Goal: Information Seeking & Learning: Learn about a topic

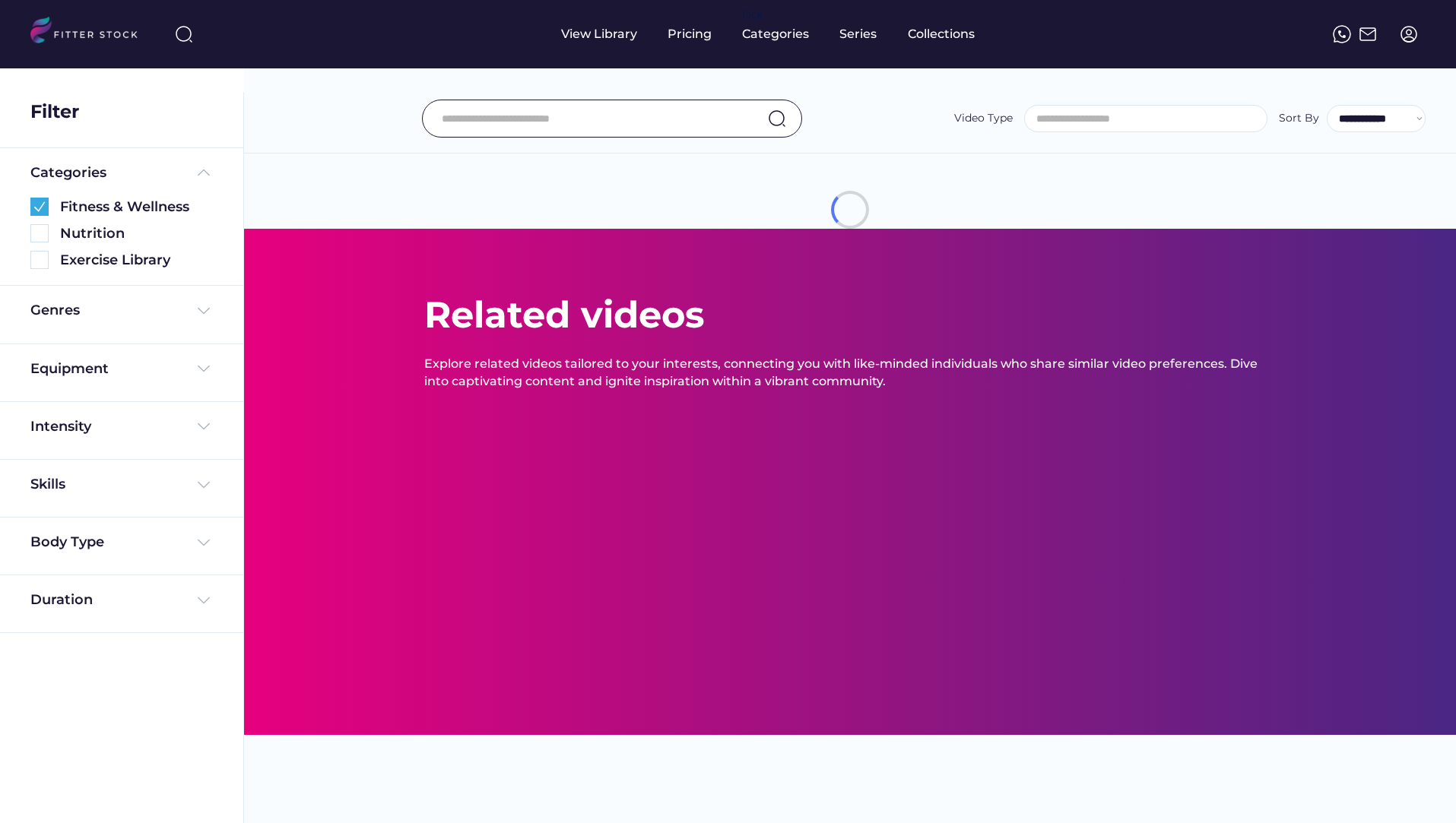
select select
select select "**********"
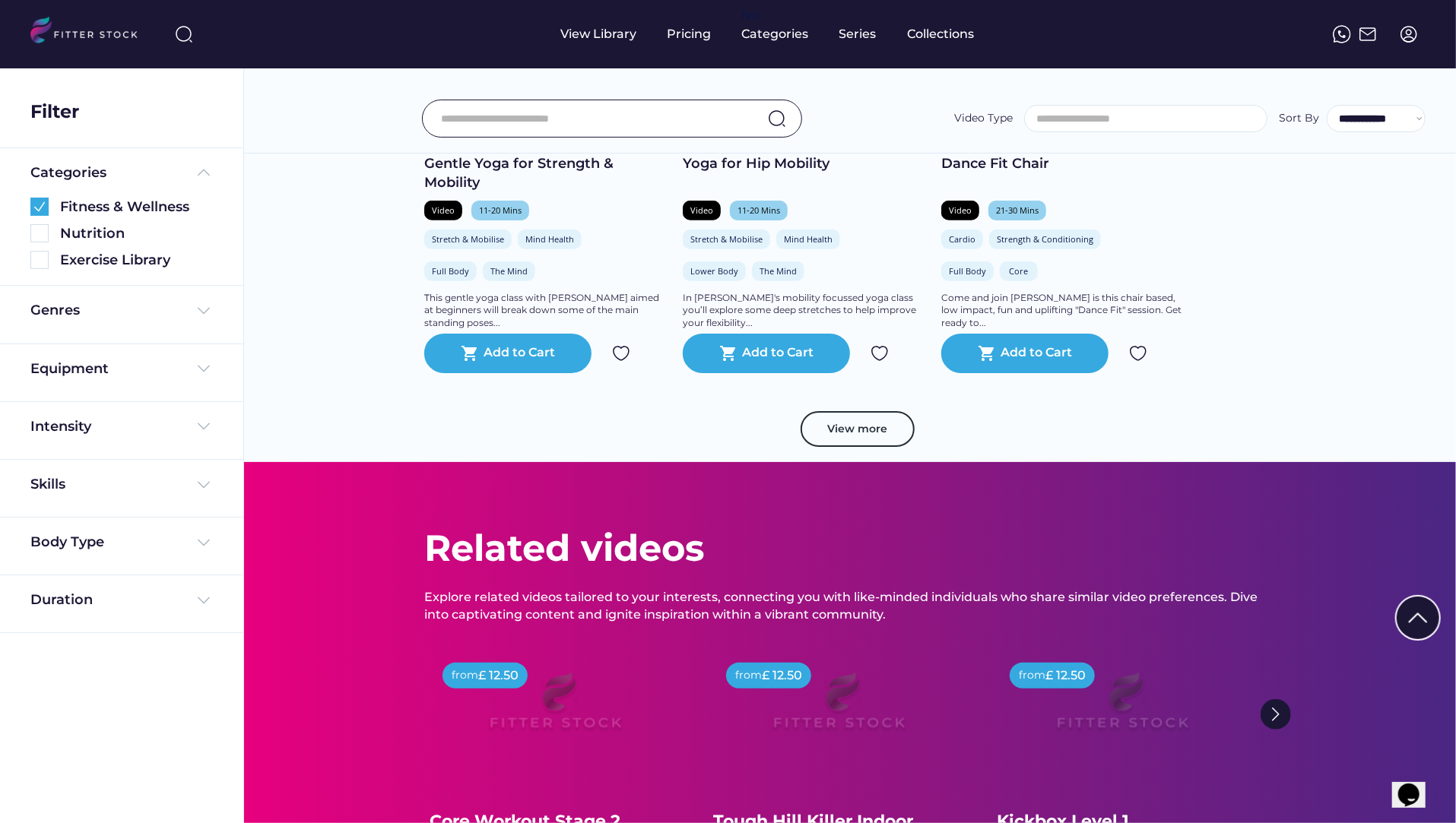
scroll to position [855, 0]
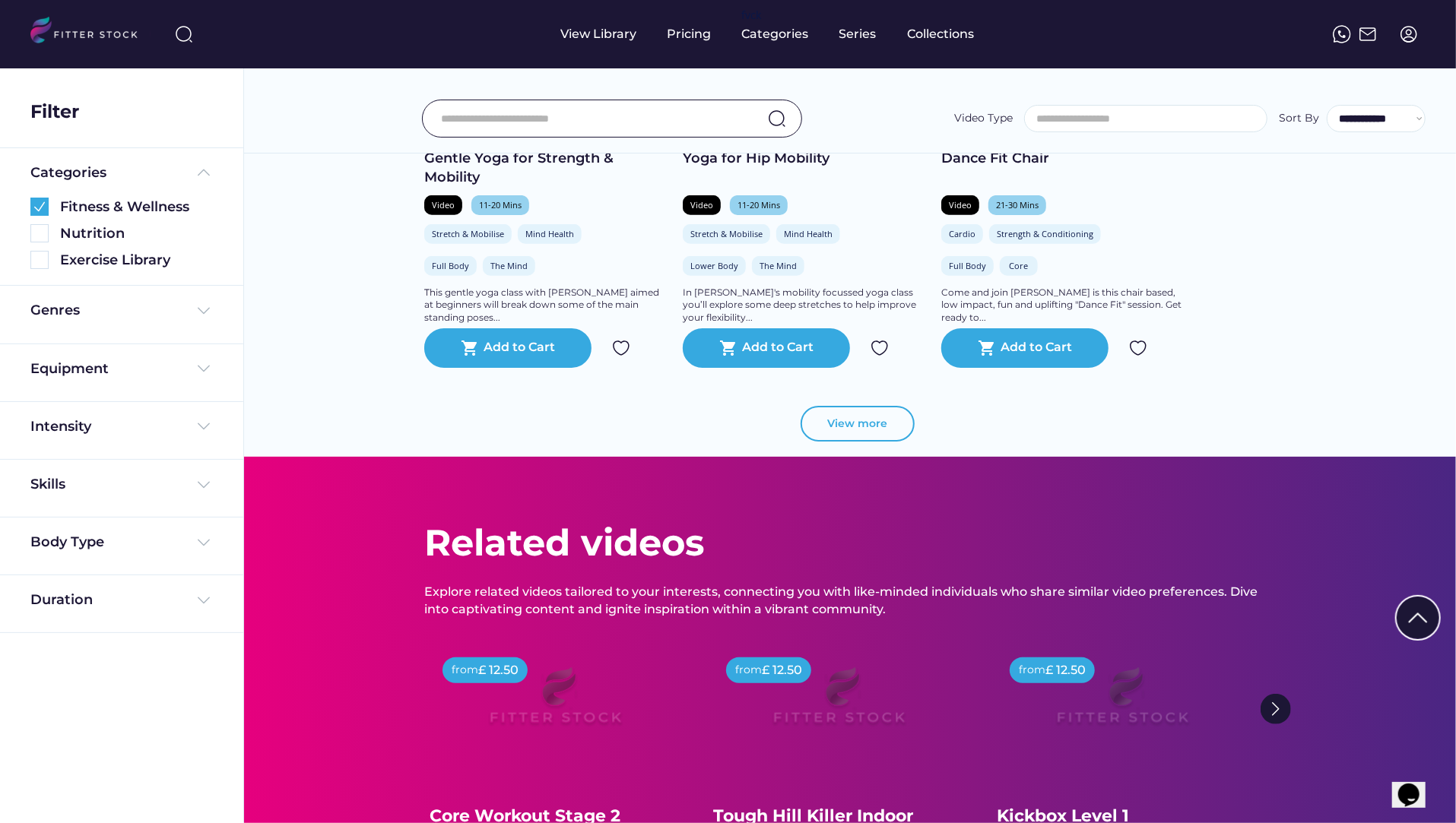
click at [875, 436] on button "View more" at bounding box center [857, 424] width 114 height 36
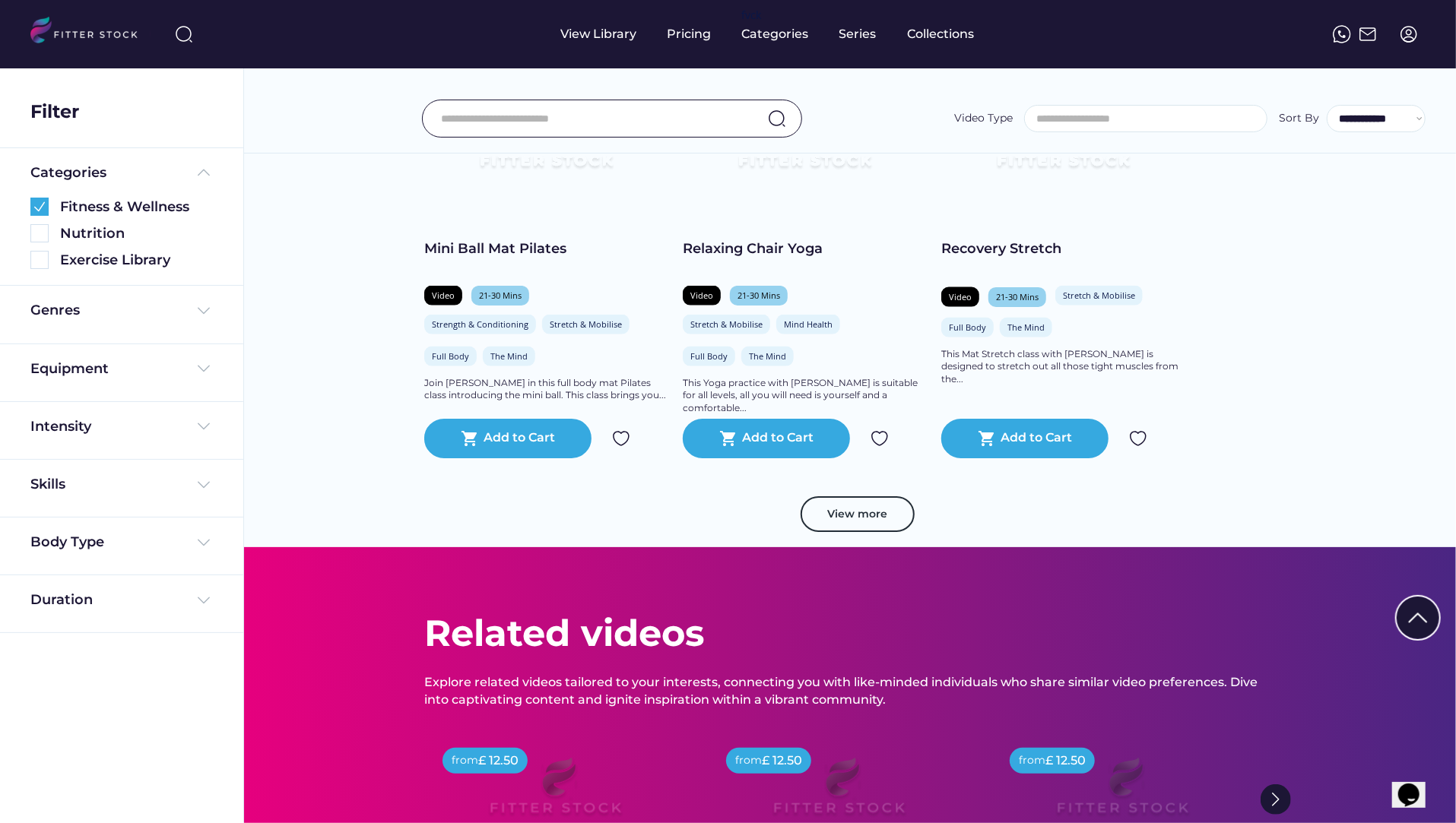
scroll to position [1602, 0]
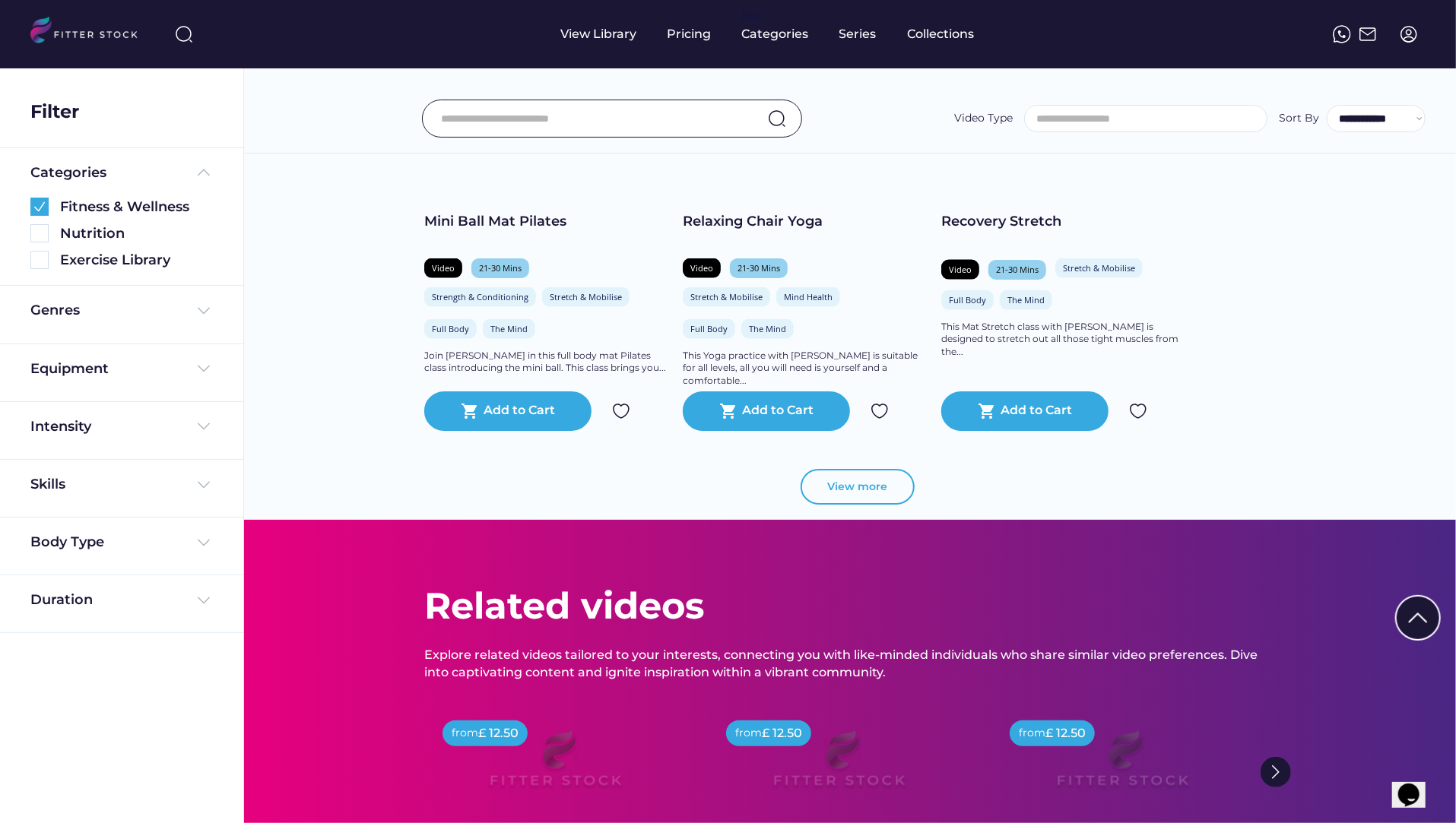
click at [859, 501] on button "View more" at bounding box center [857, 487] width 114 height 36
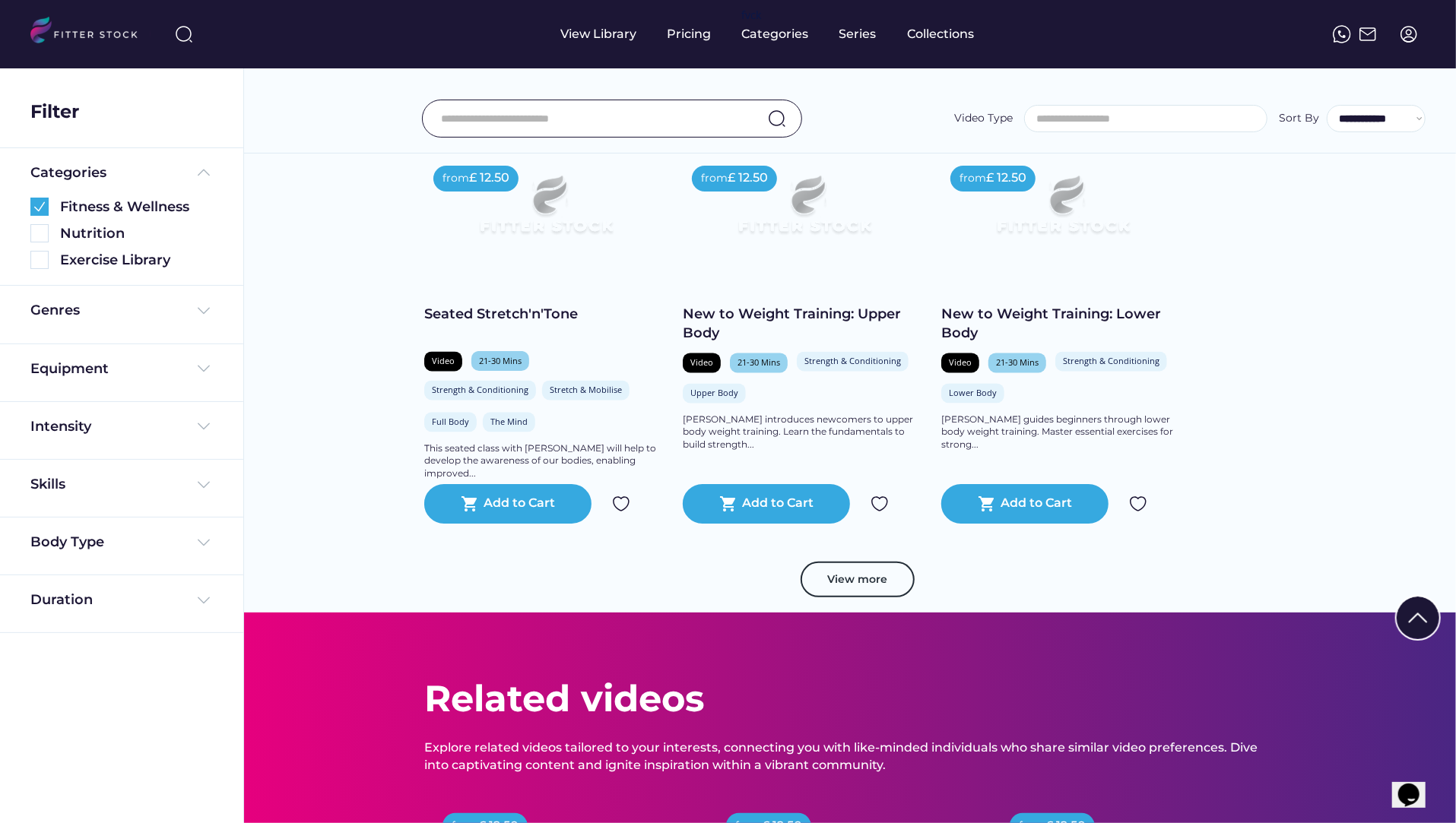
scroll to position [2339, 0]
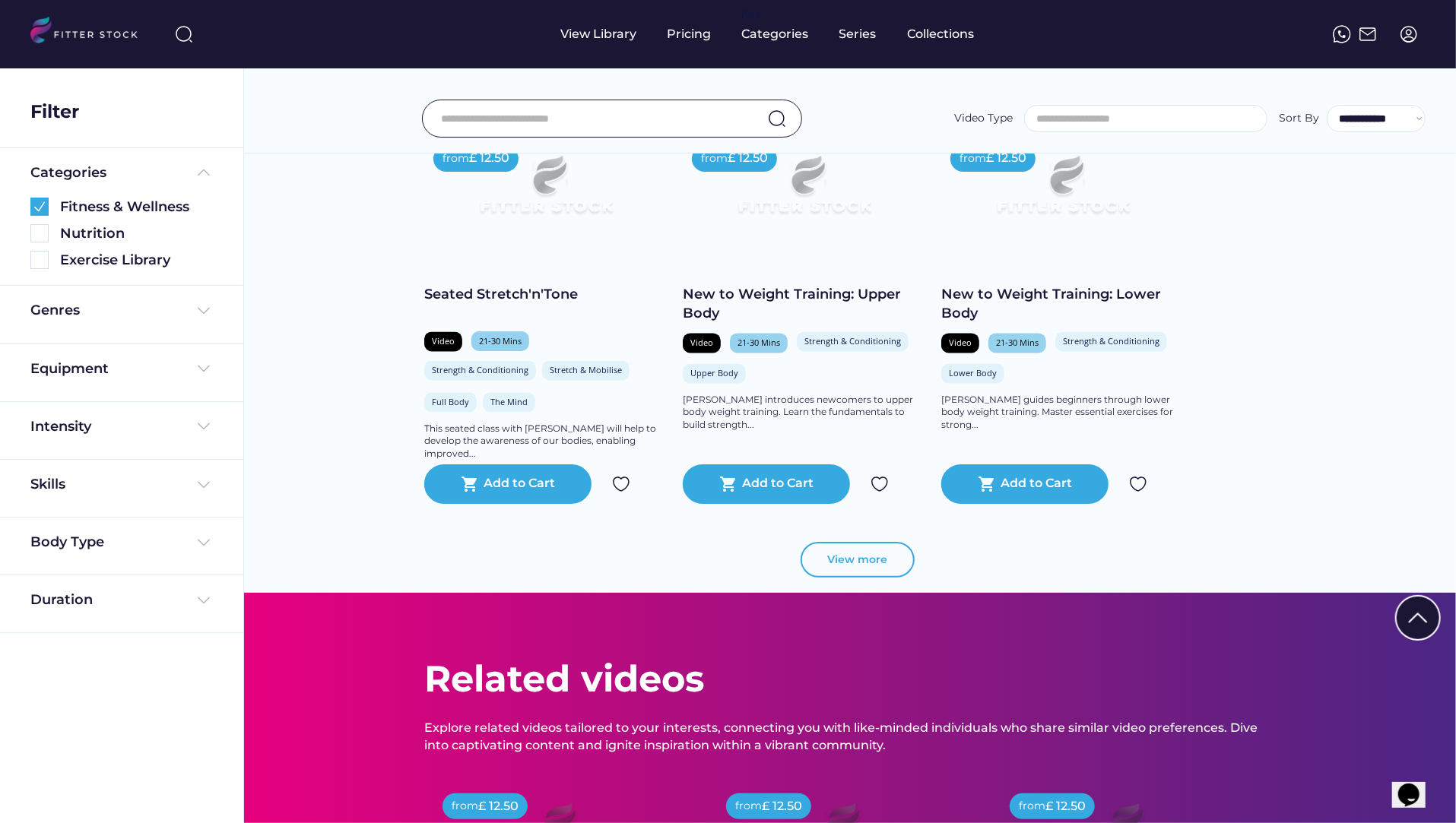
click at [859, 564] on button "View more" at bounding box center [857, 559] width 114 height 36
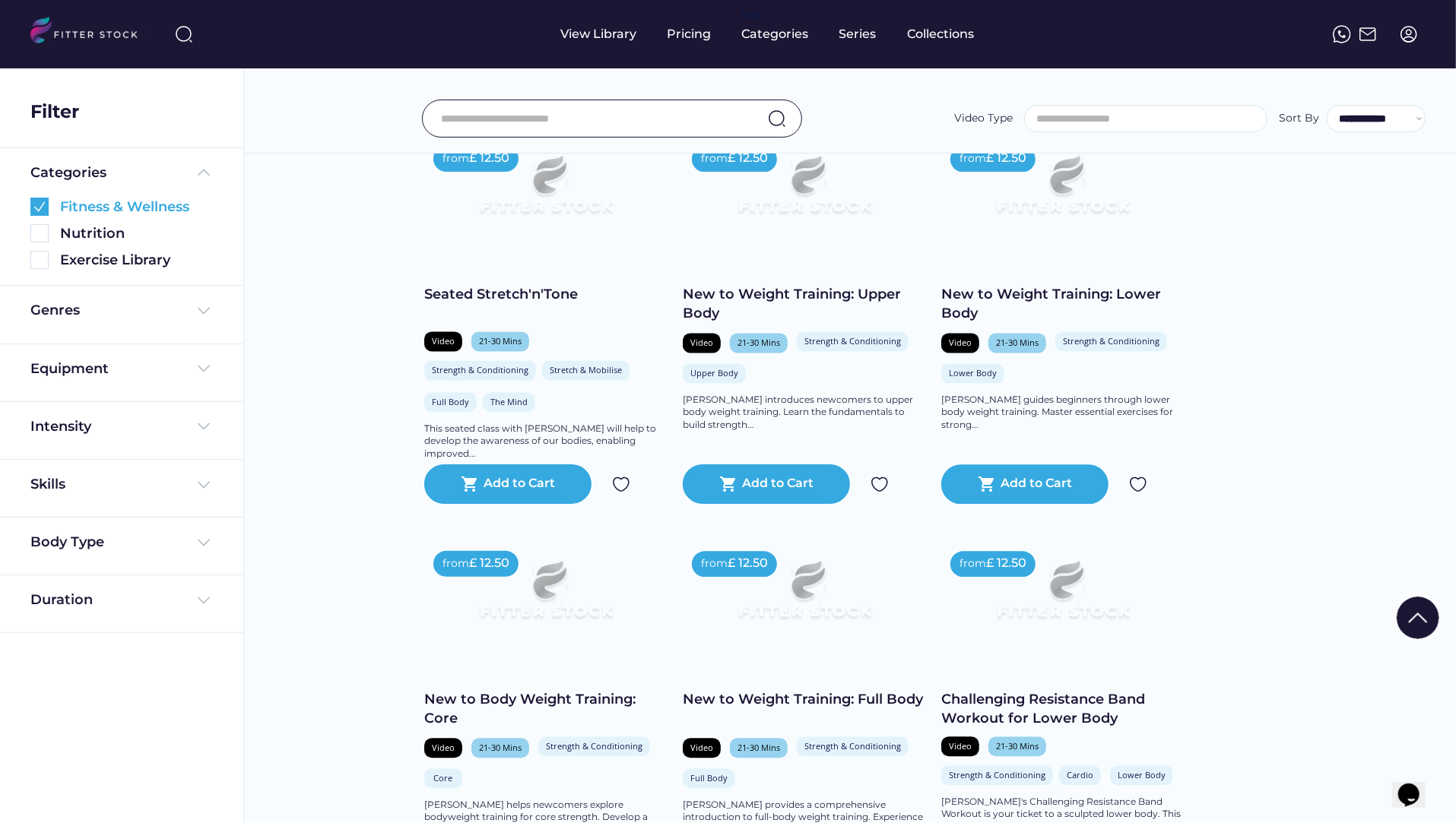
click at [36, 199] on img at bounding box center [40, 207] width 19 height 19
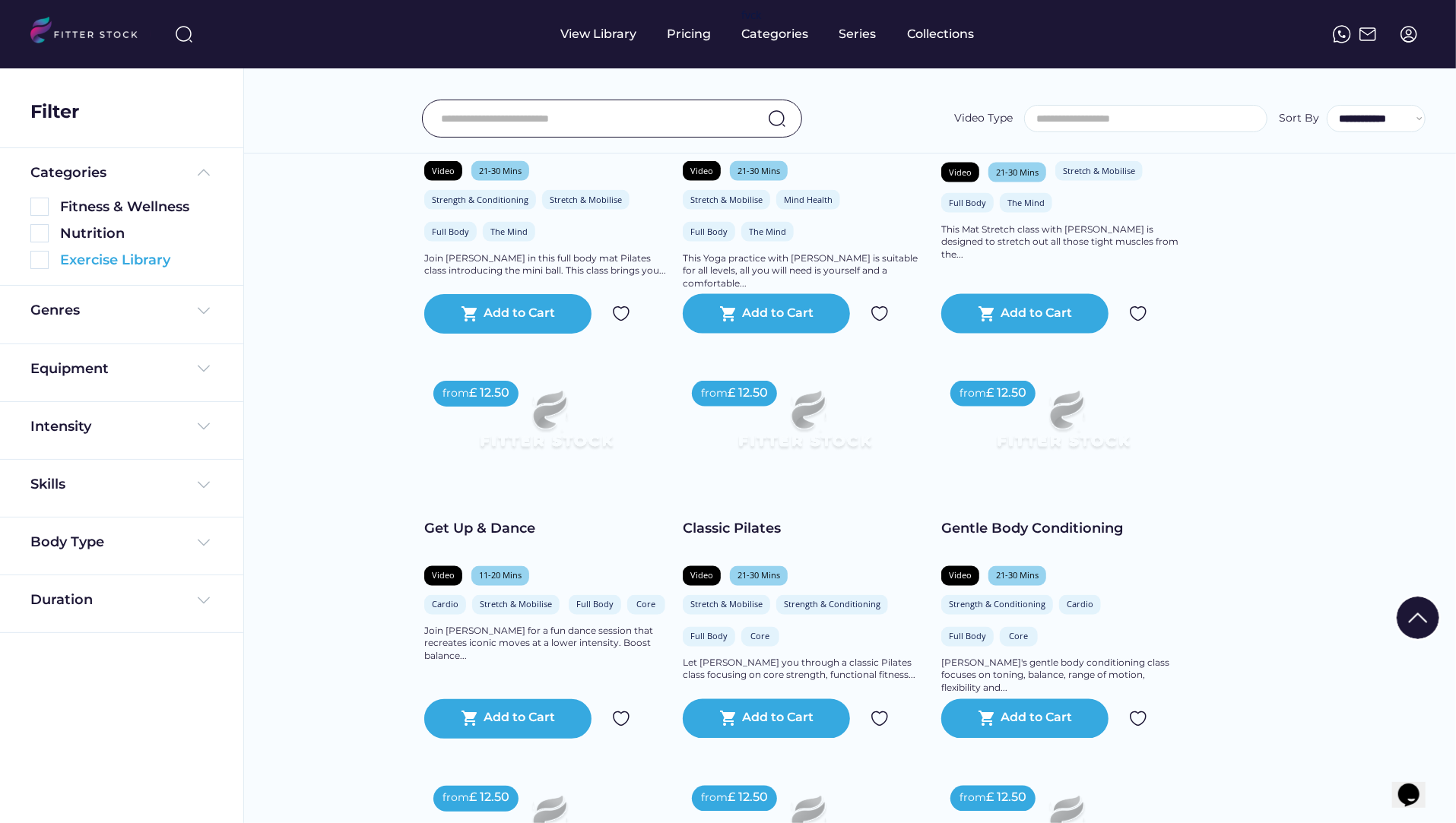
click at [40, 259] on img at bounding box center [40, 260] width 19 height 19
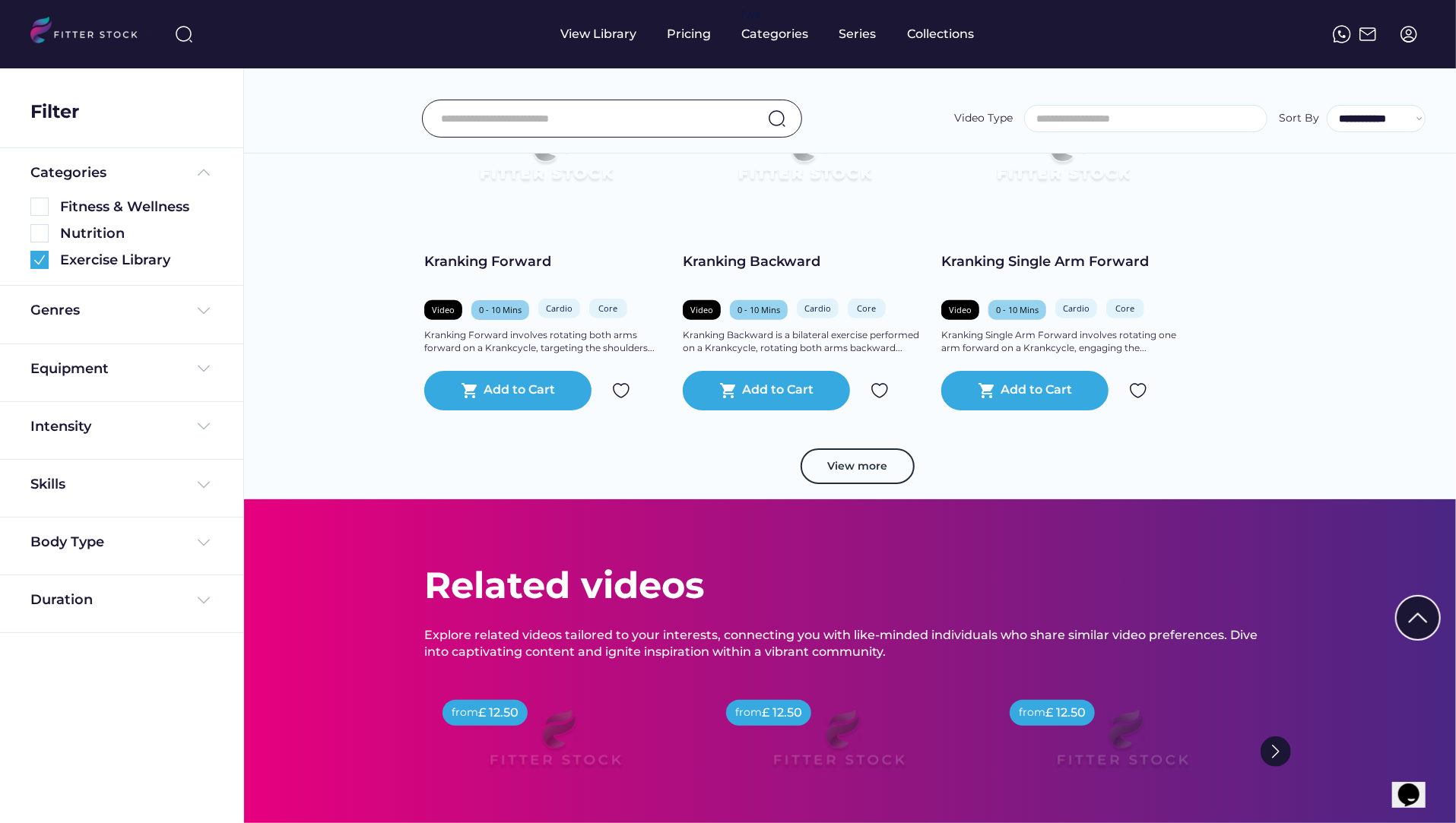
scroll to position [678, 0]
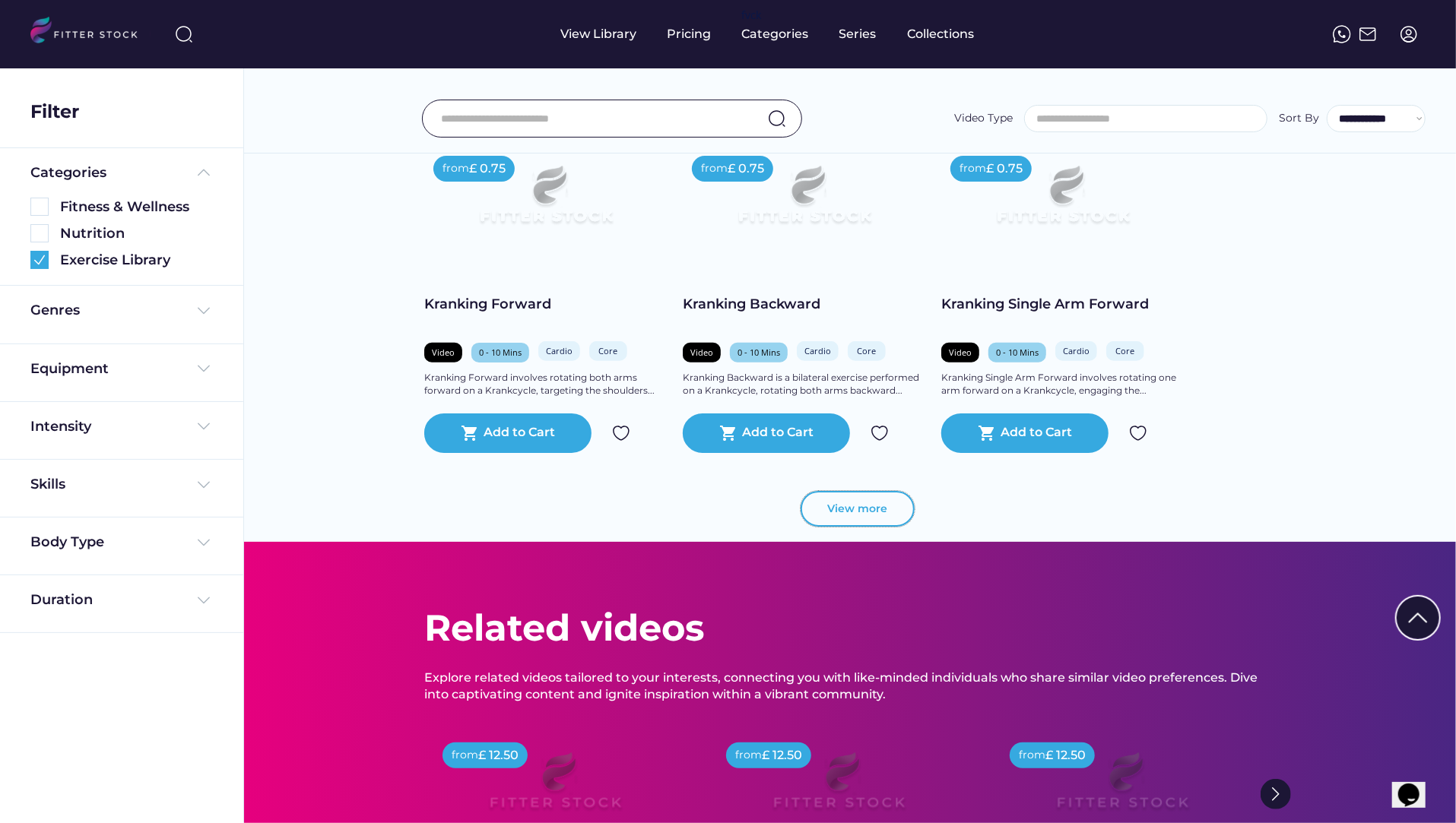
click at [859, 508] on button "View more" at bounding box center [857, 509] width 114 height 36
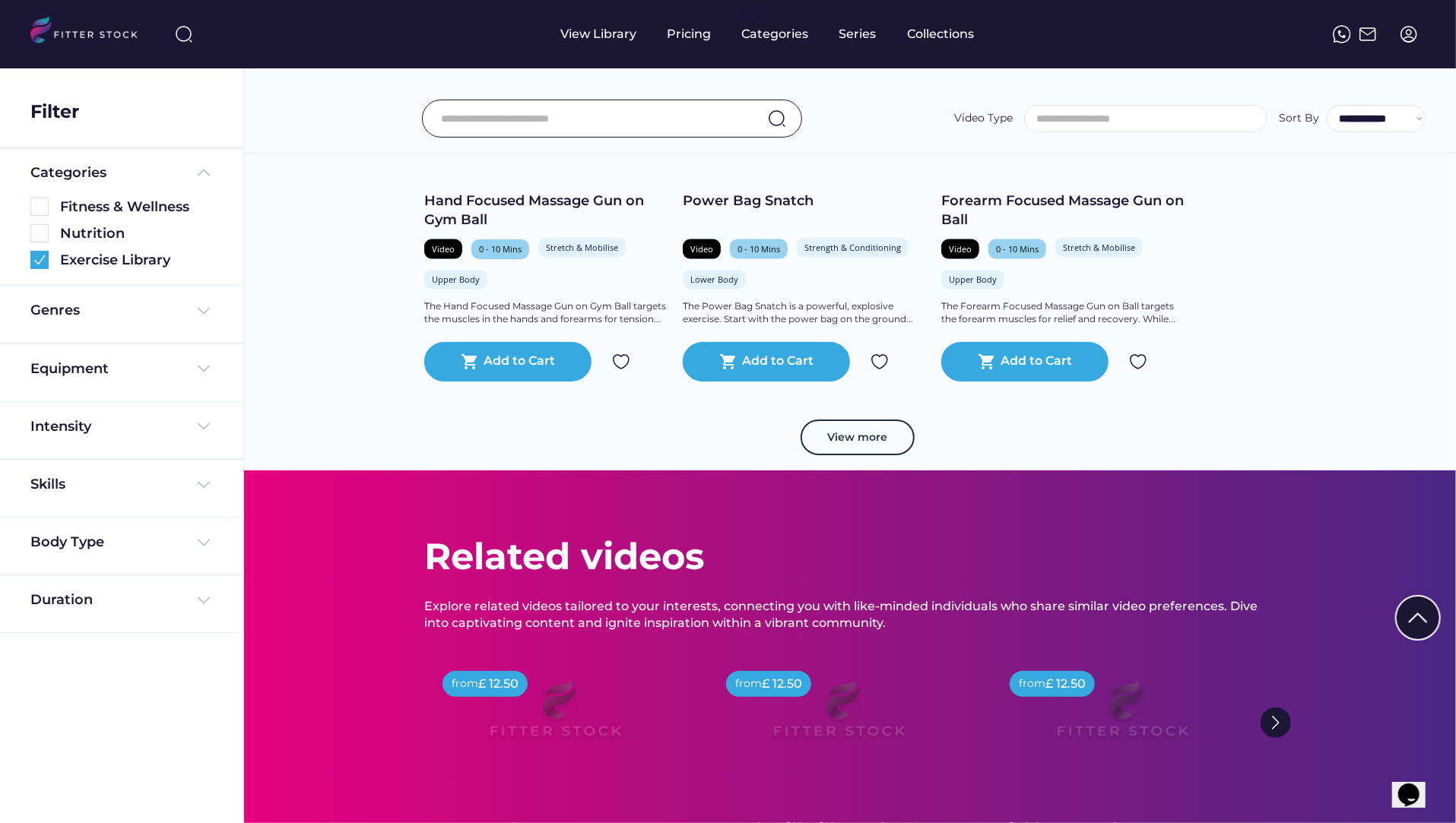
click at [859, 445] on button "View more" at bounding box center [857, 437] width 114 height 36
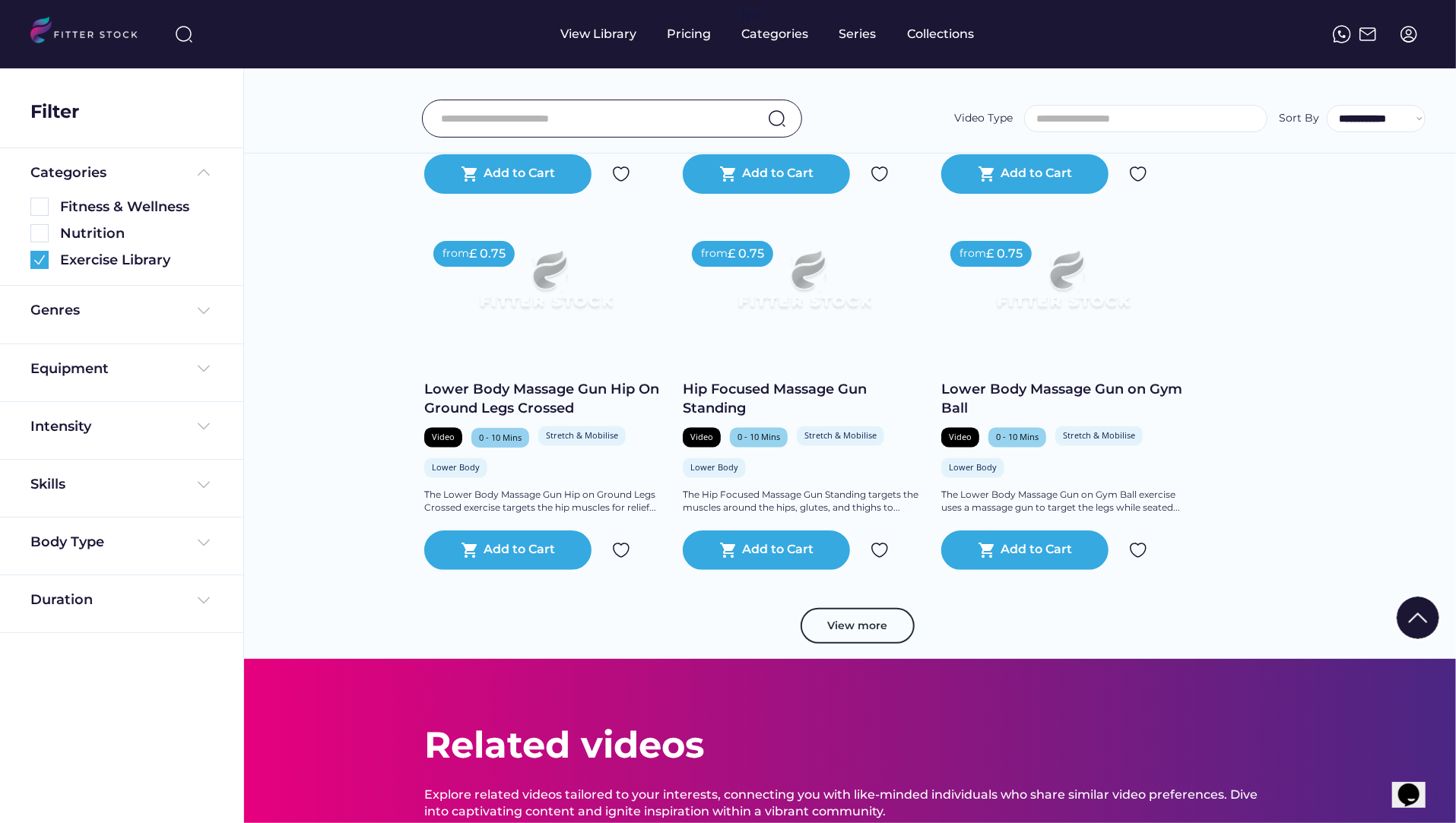
scroll to position [2086, 0]
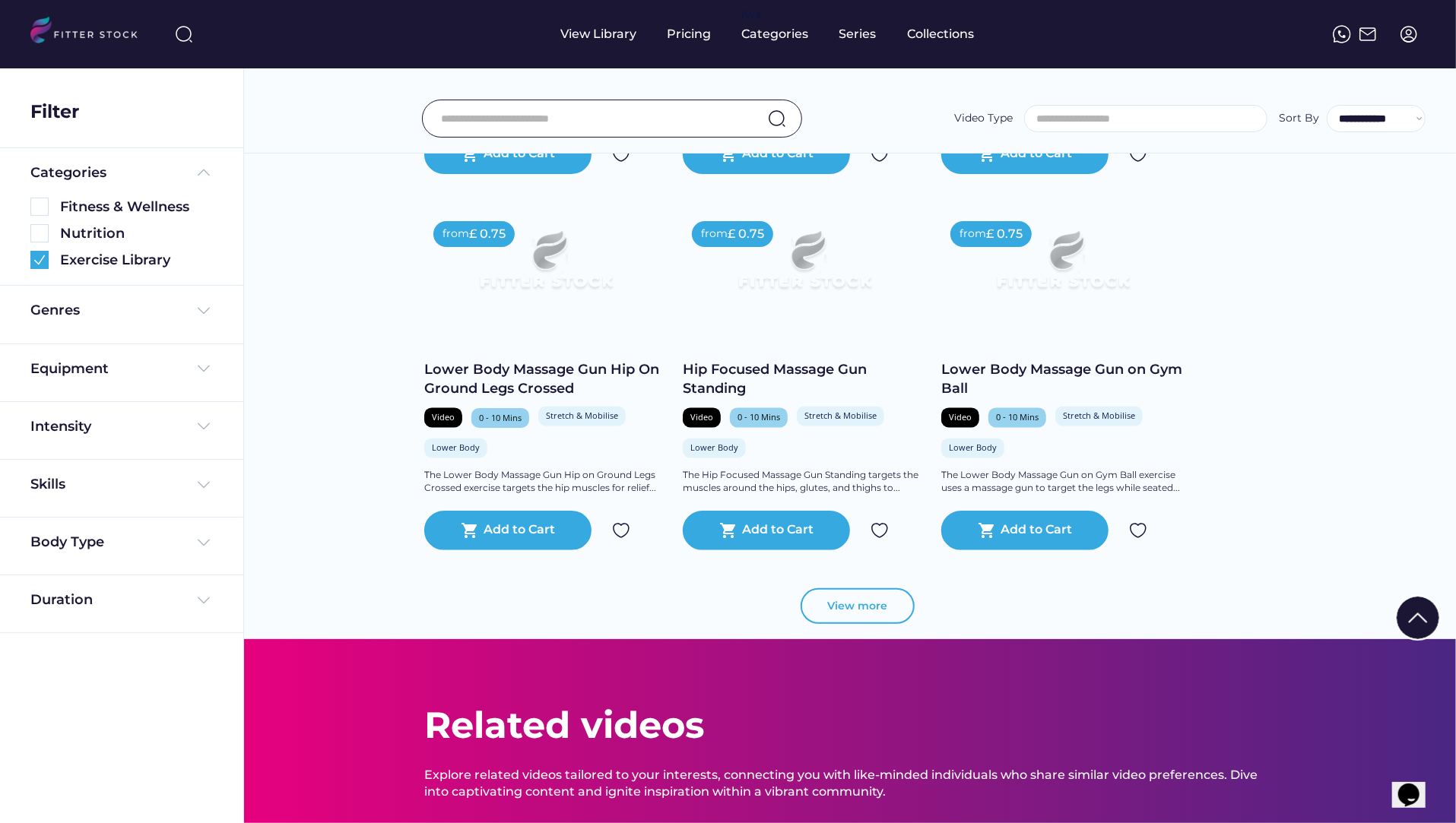
click at [860, 603] on button "View more" at bounding box center [857, 606] width 114 height 36
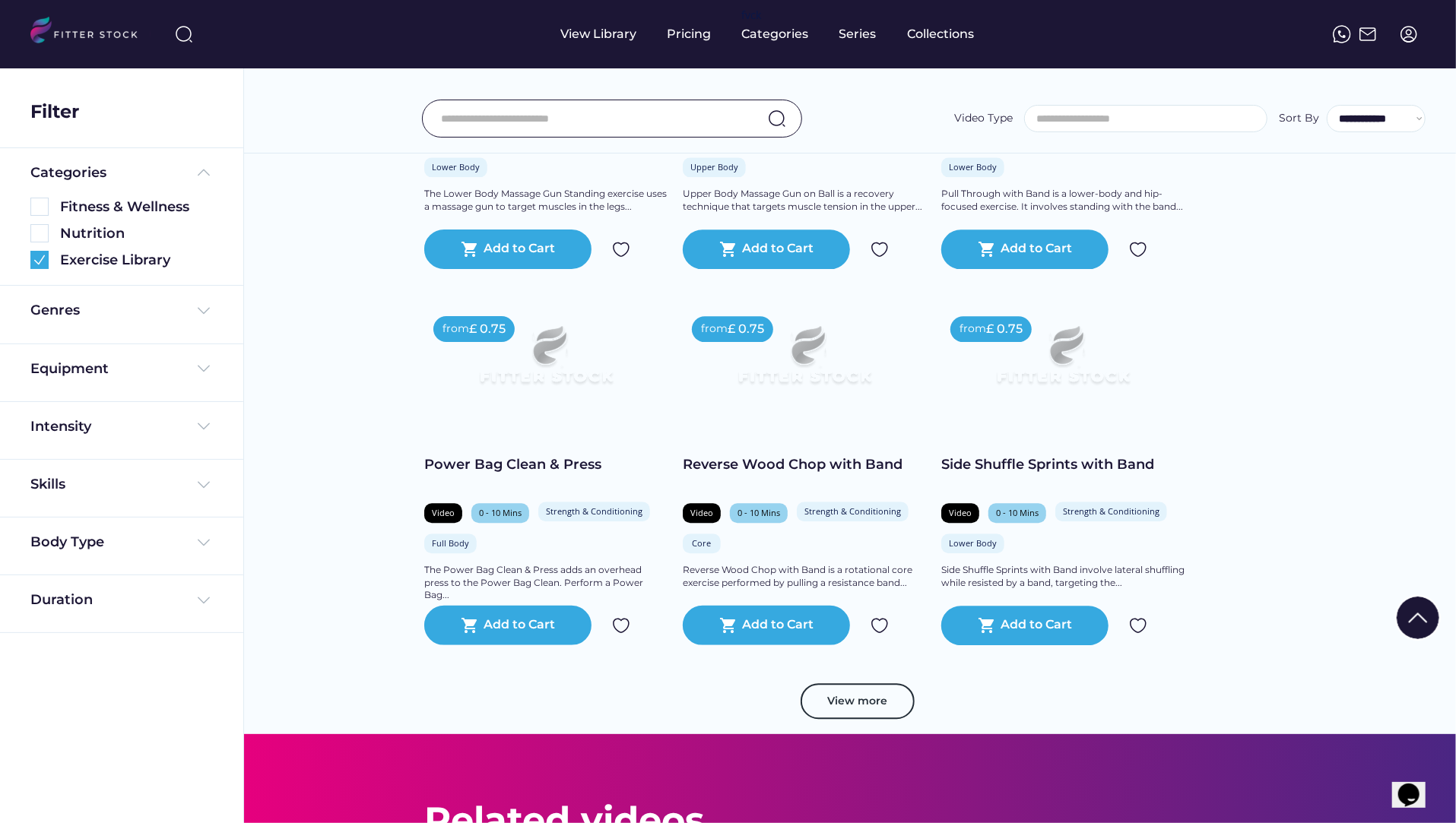
scroll to position [2773, 0]
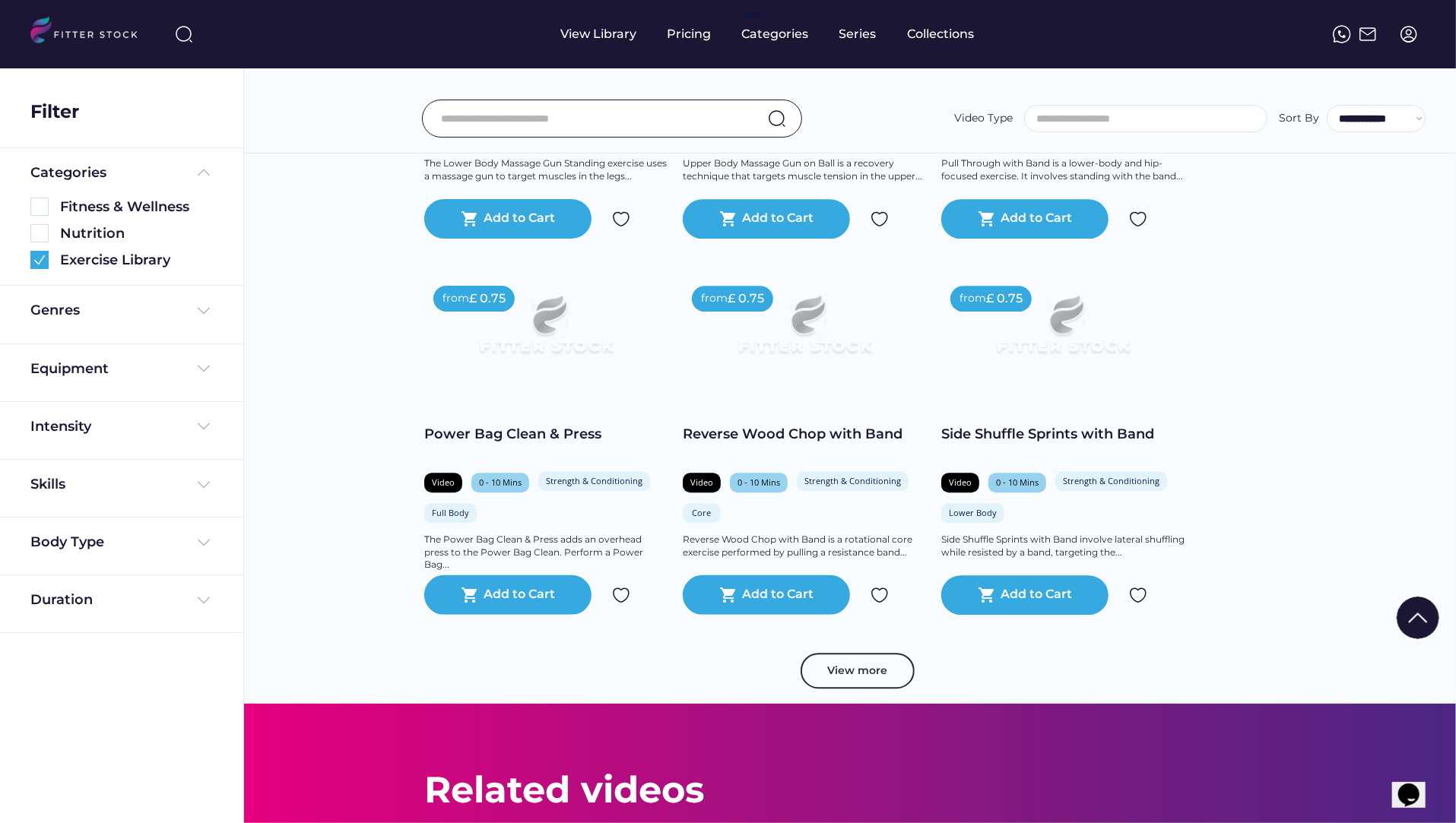
click at [850, 653] on button "View more" at bounding box center [857, 671] width 114 height 36
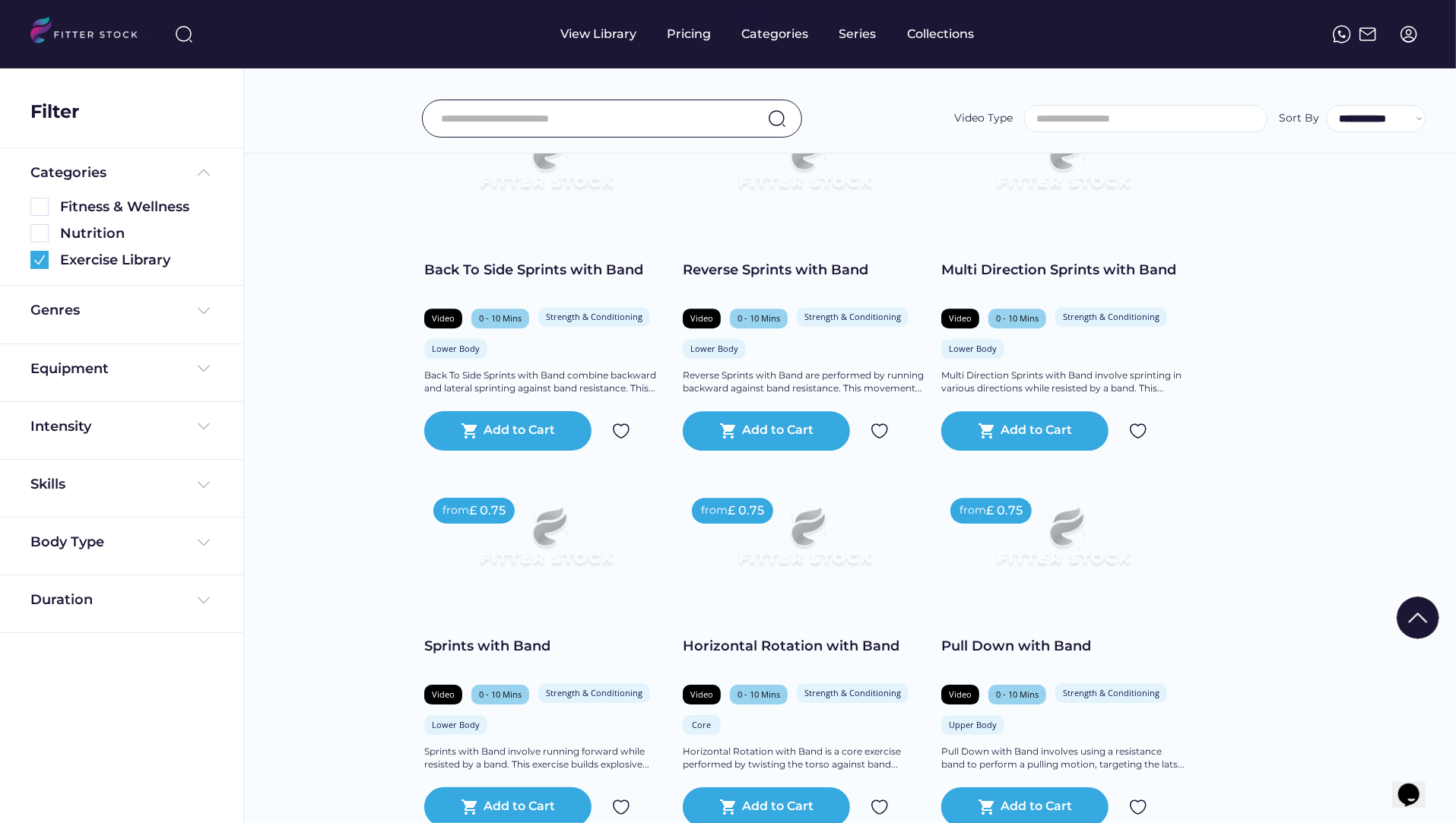
scroll to position [3315, 0]
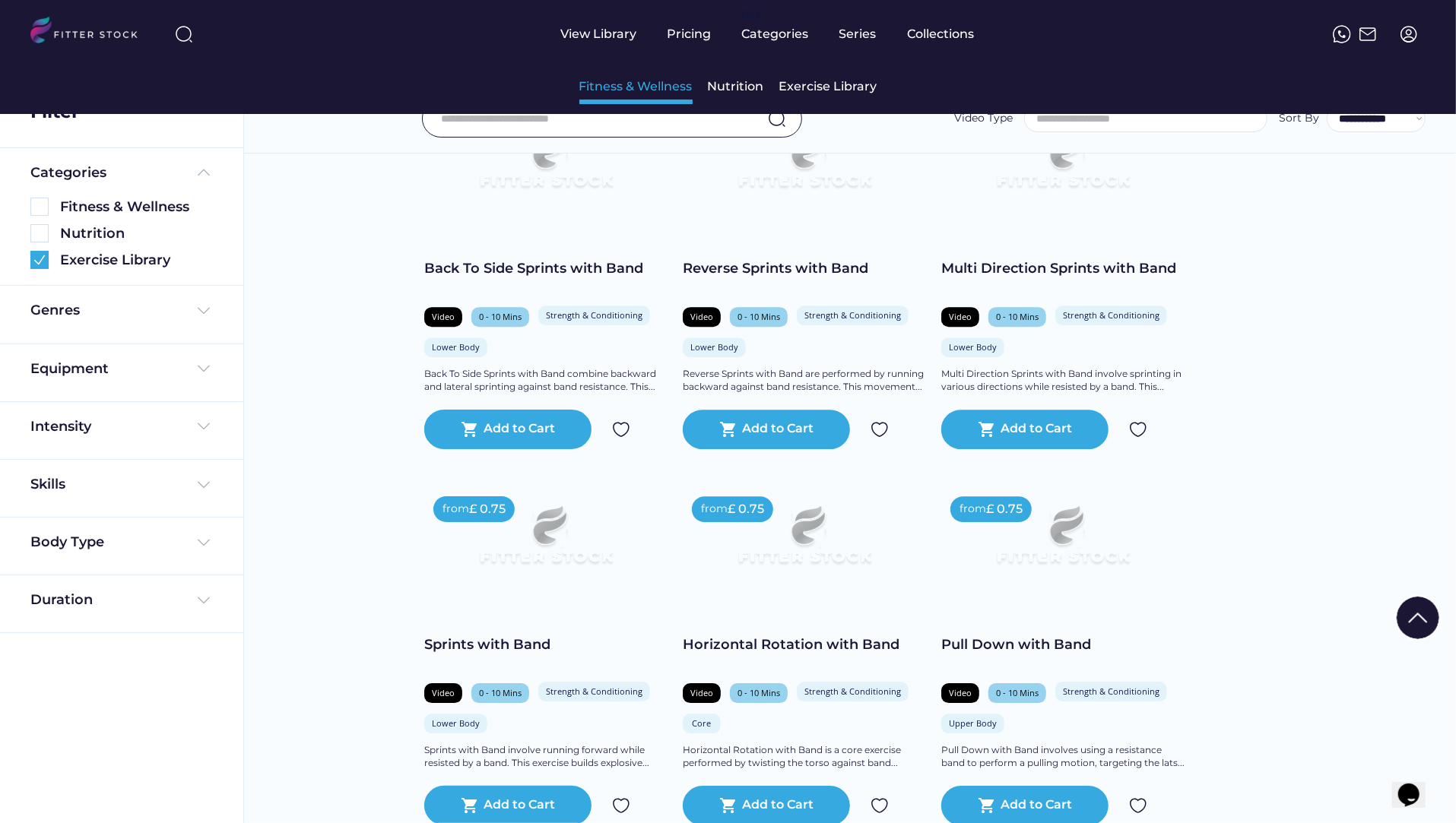
click at [669, 83] on div "Fitness & Wellness" at bounding box center [635, 87] width 113 height 17
click at [741, 85] on div "Nutrition" at bounding box center [736, 87] width 56 height 17
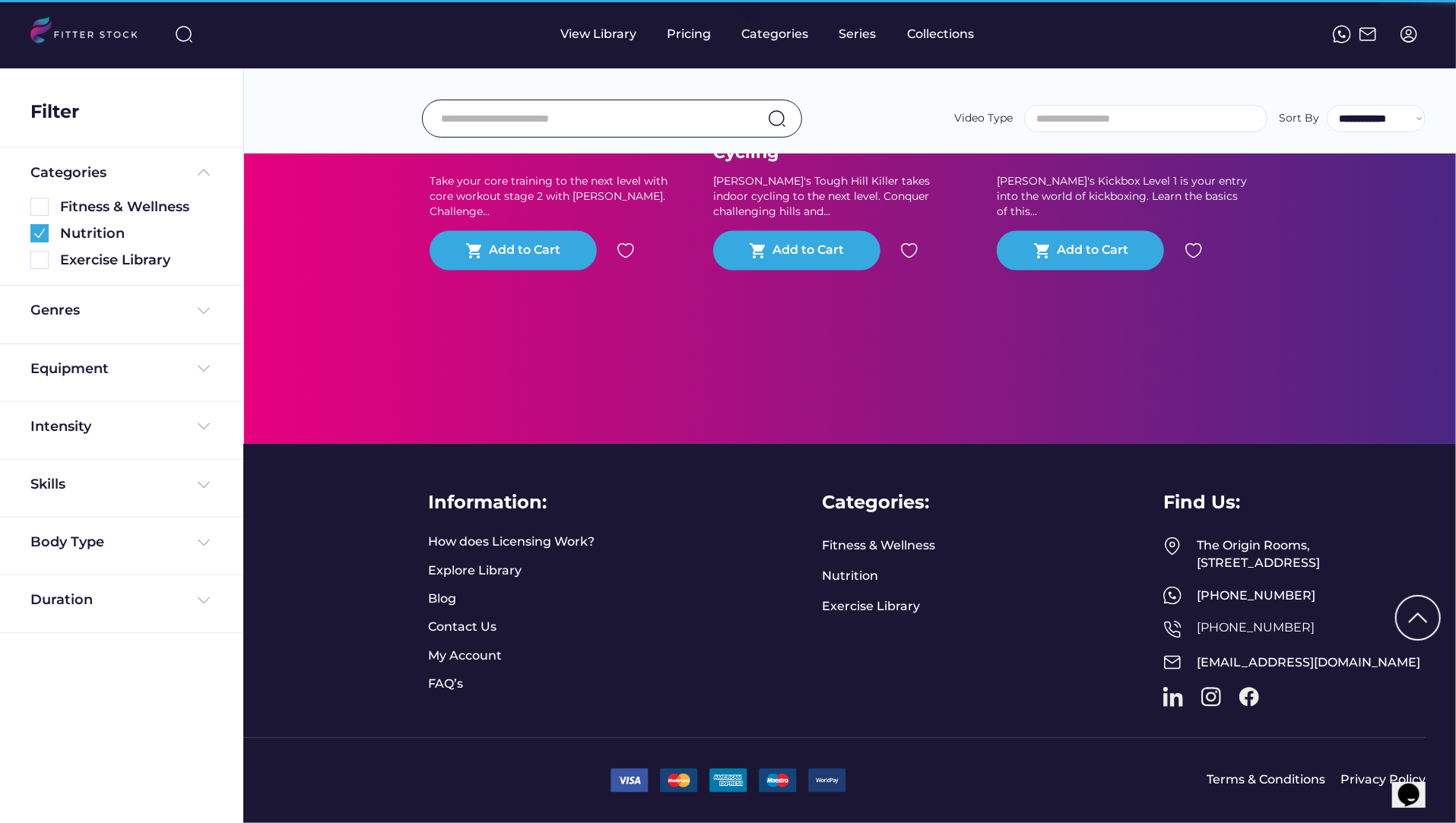
scroll to position [1462, 0]
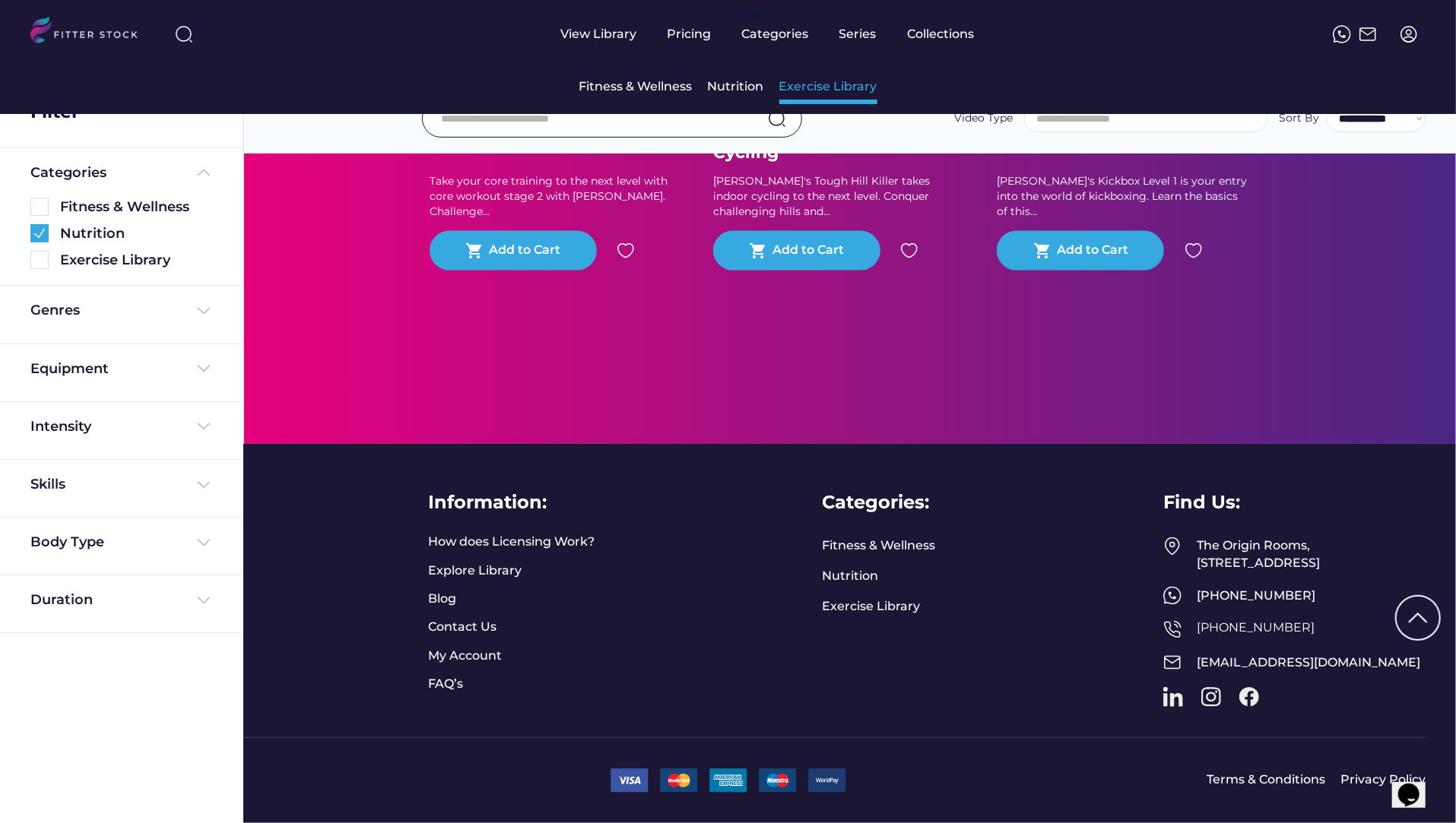
click at [807, 83] on div "Exercise Library" at bounding box center [828, 87] width 98 height 17
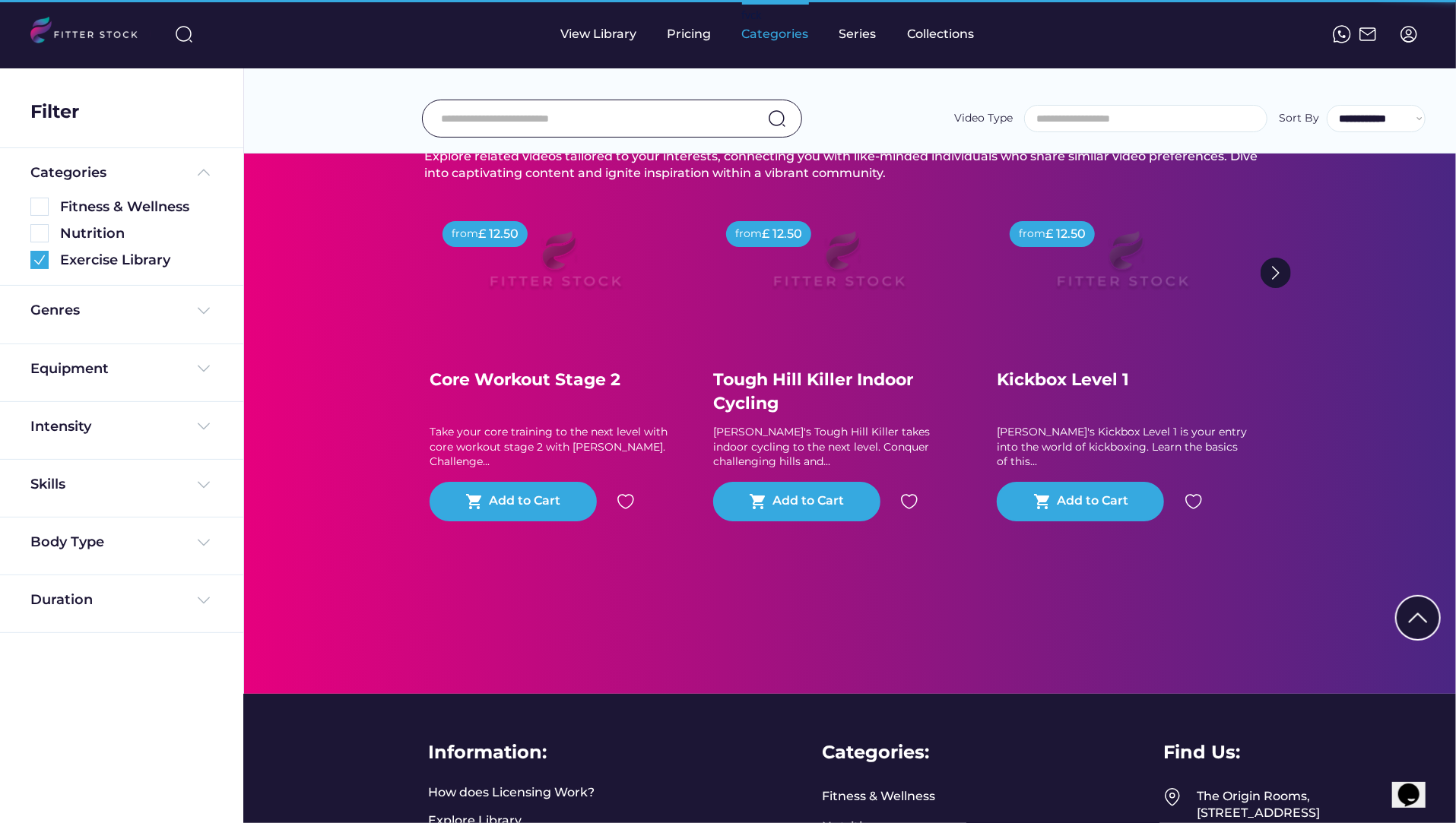
scroll to position [821, 0]
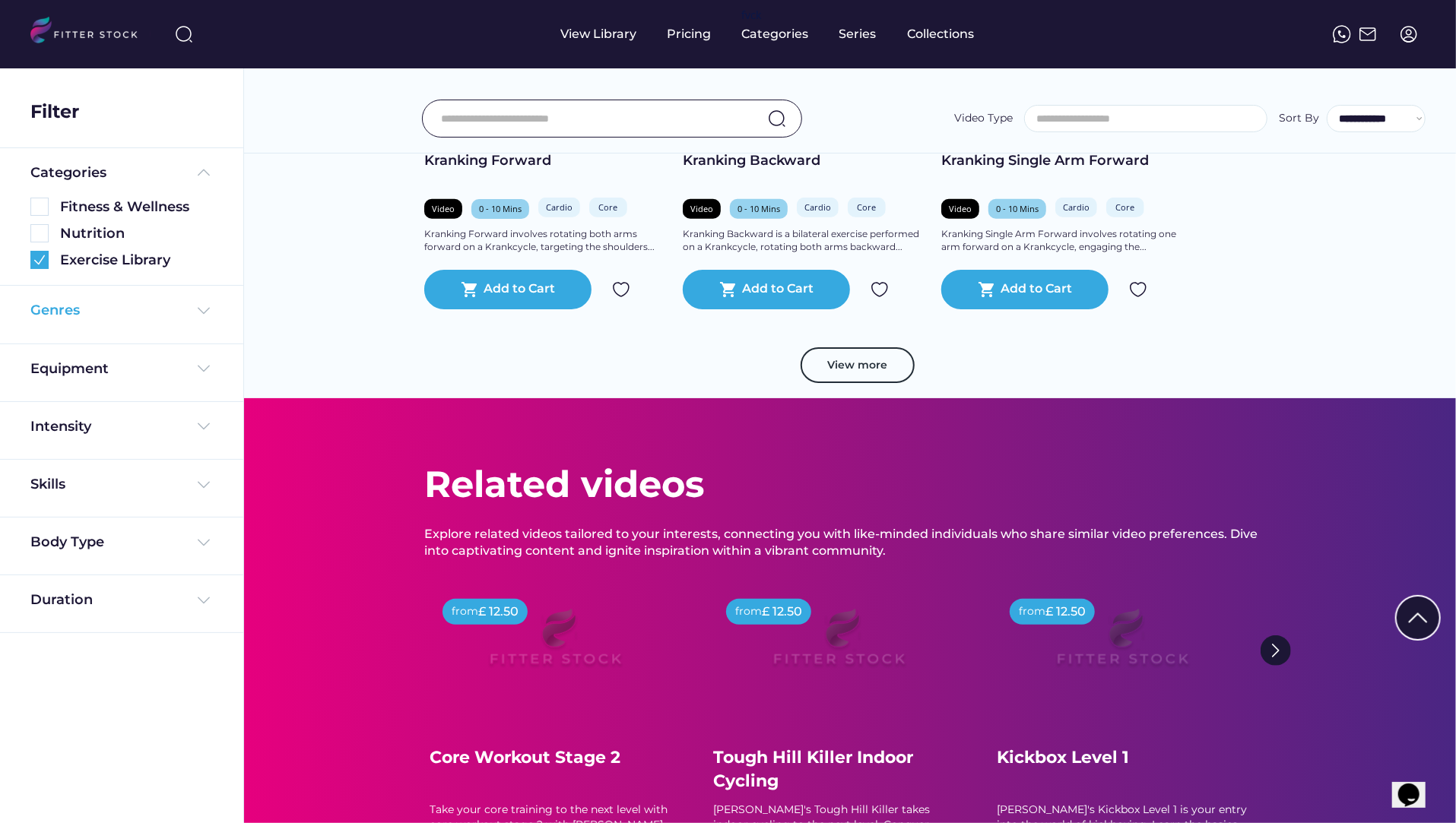
click at [103, 307] on div "Genres" at bounding box center [121, 310] width 183 height 19
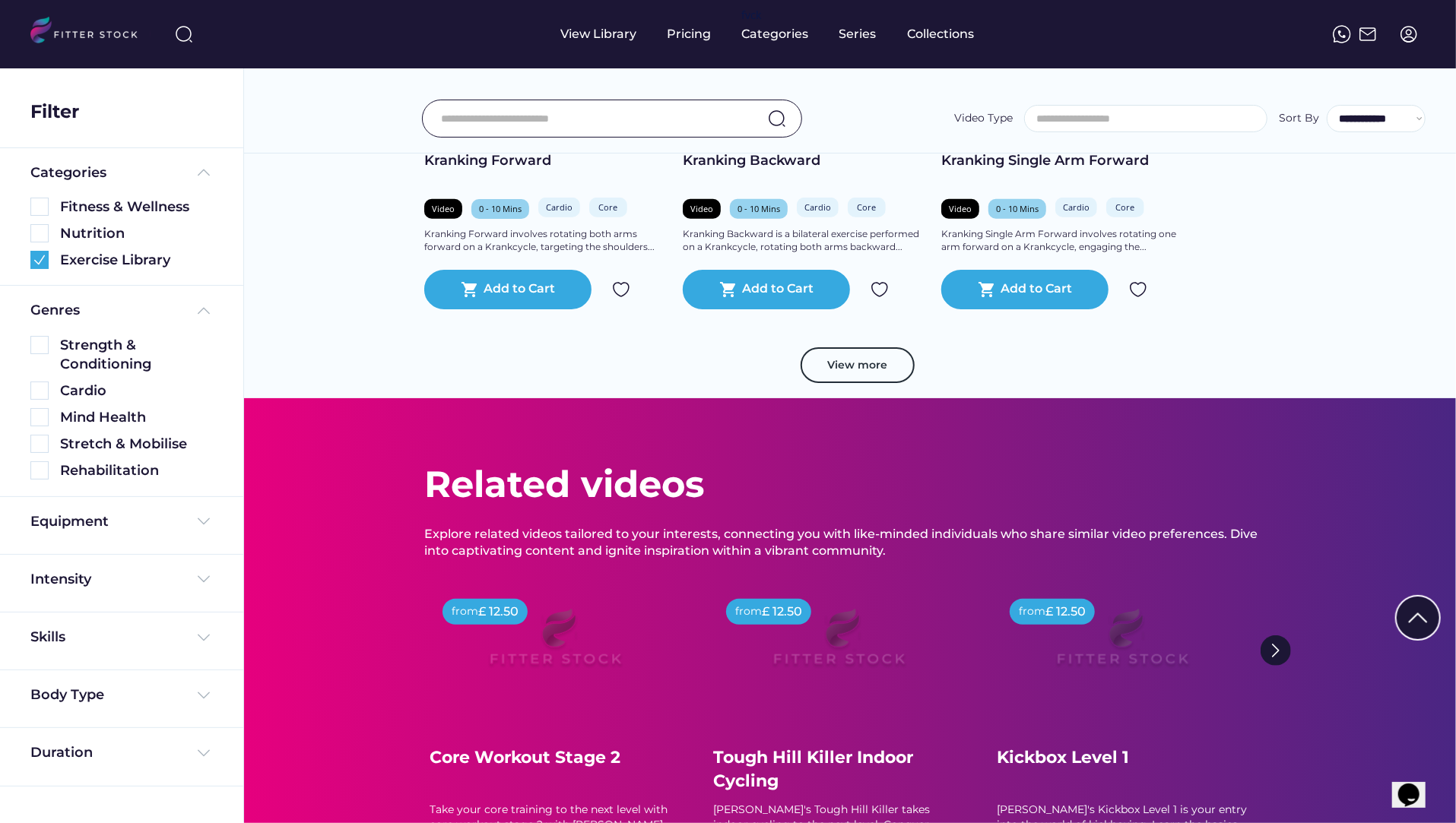
click at [87, 535] on div "Equipment" at bounding box center [121, 526] width 183 height 27
click at [81, 521] on div "Equipment" at bounding box center [69, 521] width 78 height 19
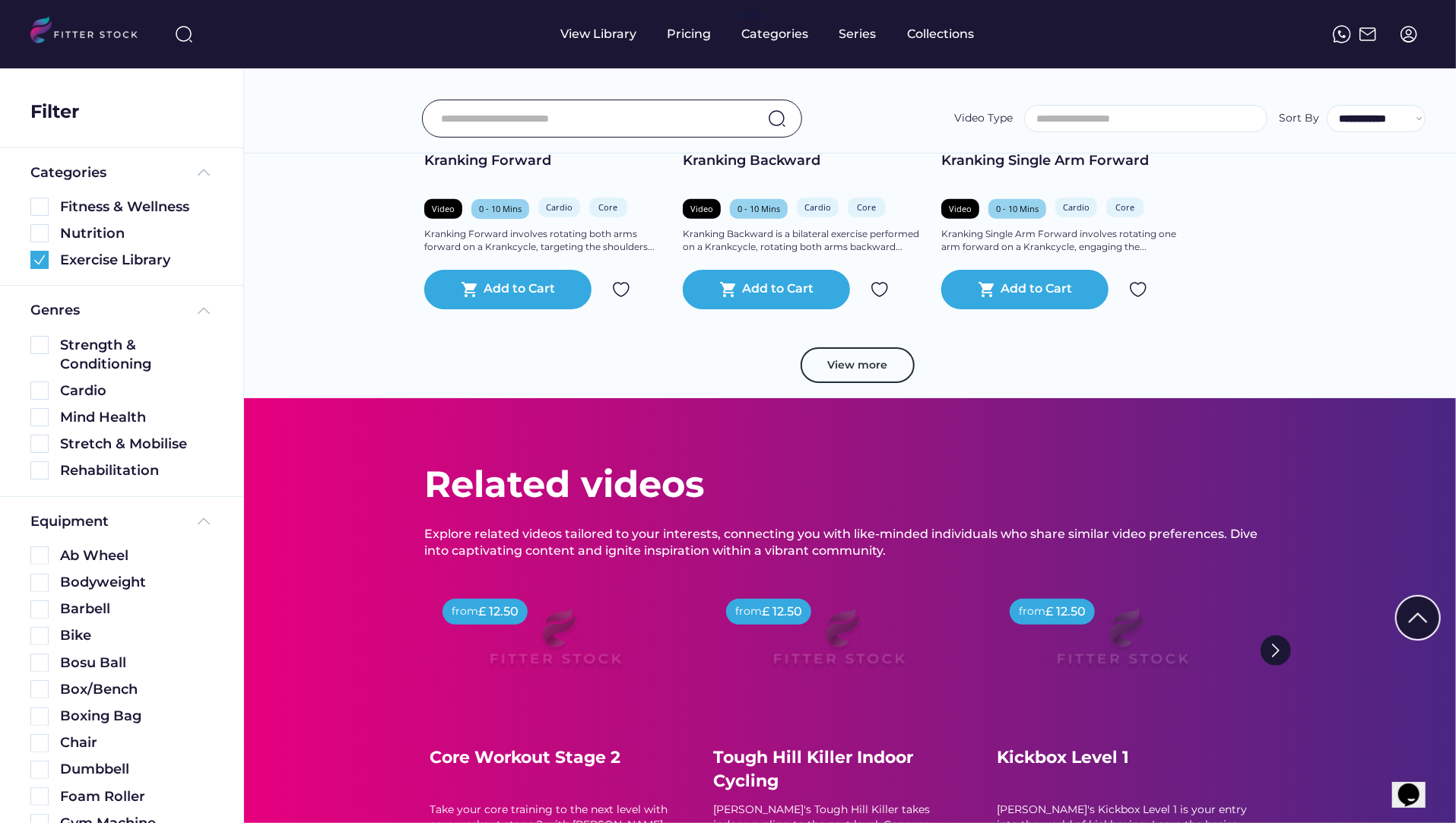
scroll to position [0, 0]
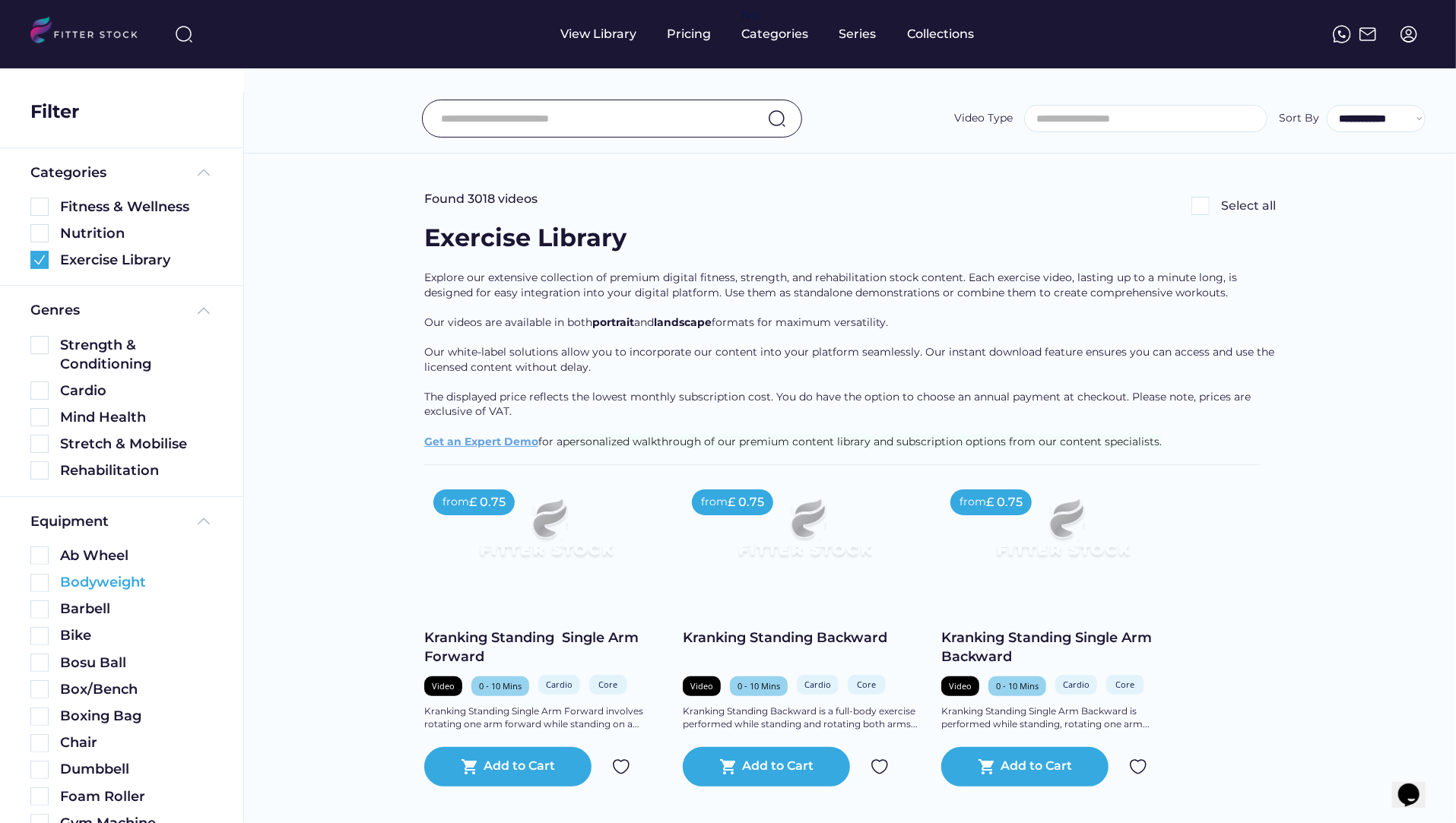
click at [40, 580] on img at bounding box center [40, 583] width 19 height 19
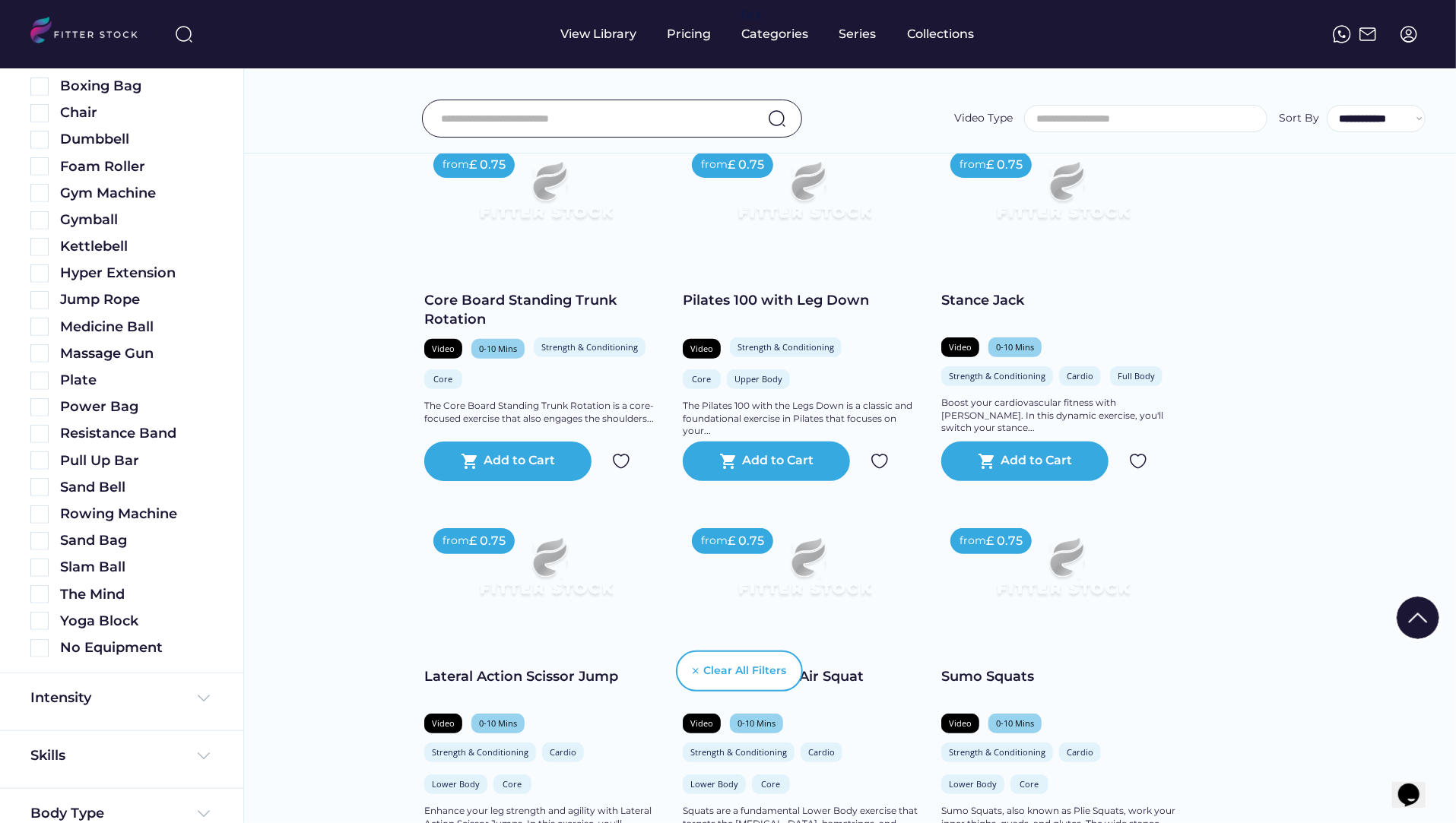
scroll to position [369, 0]
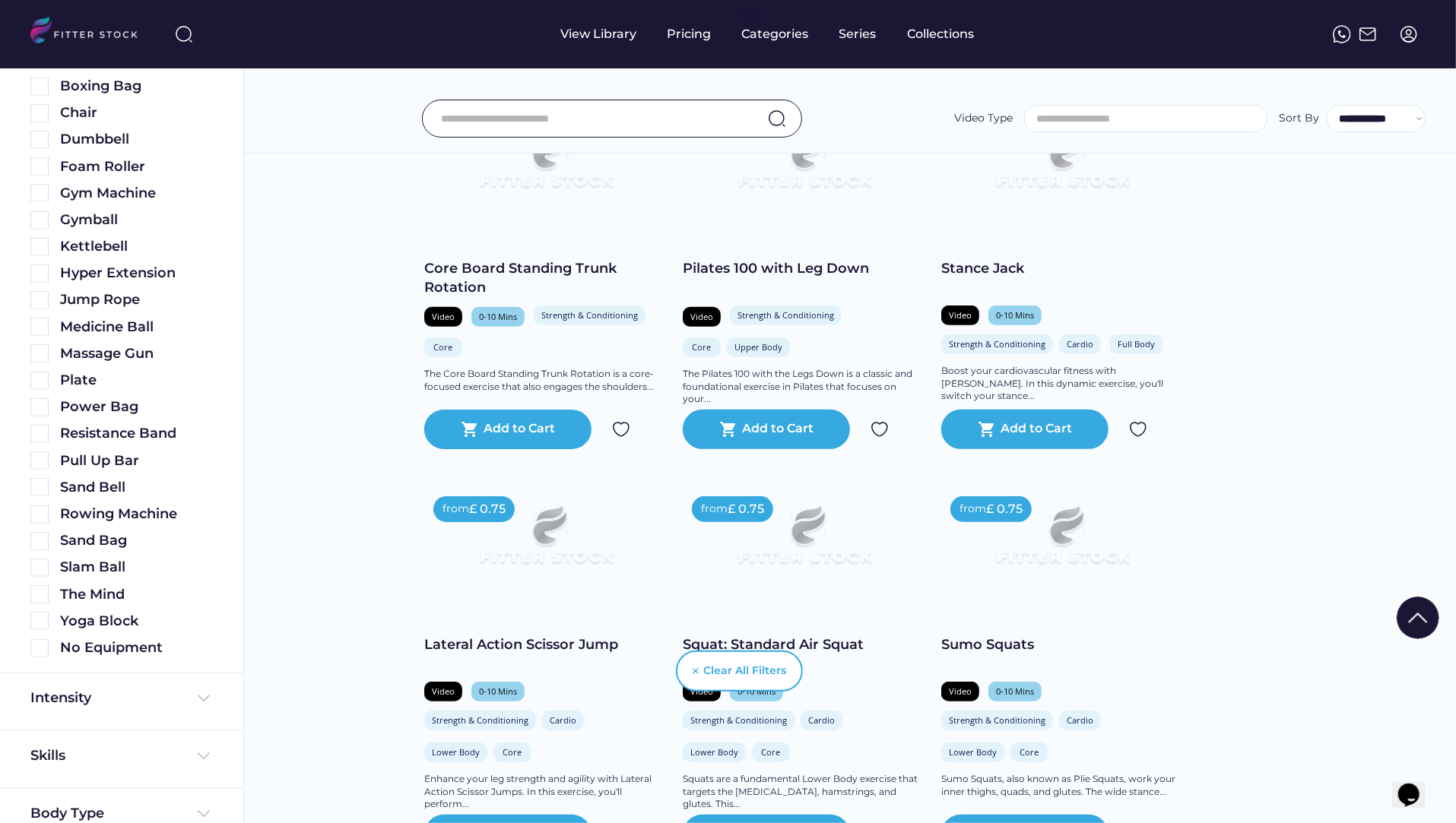
click at [27, 647] on div "Equipment Ab Wheel Bodyweight Barbell Bike Bosu Ball Box/Bench Boxing Bag Chair…" at bounding box center [121, 270] width 244 height 806
click at [39, 648] on img at bounding box center [40, 649] width 19 height 19
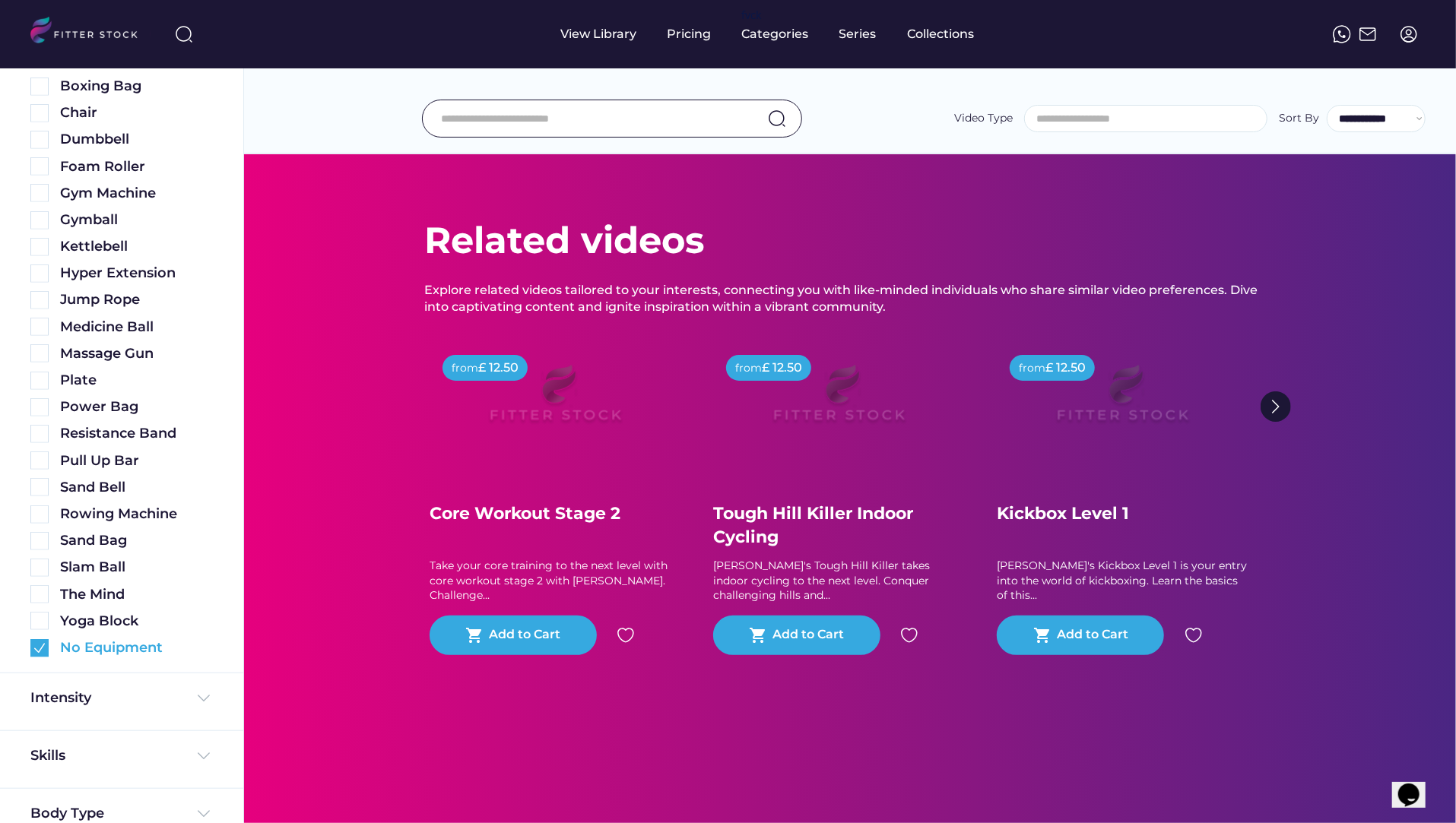
scroll to position [0, 0]
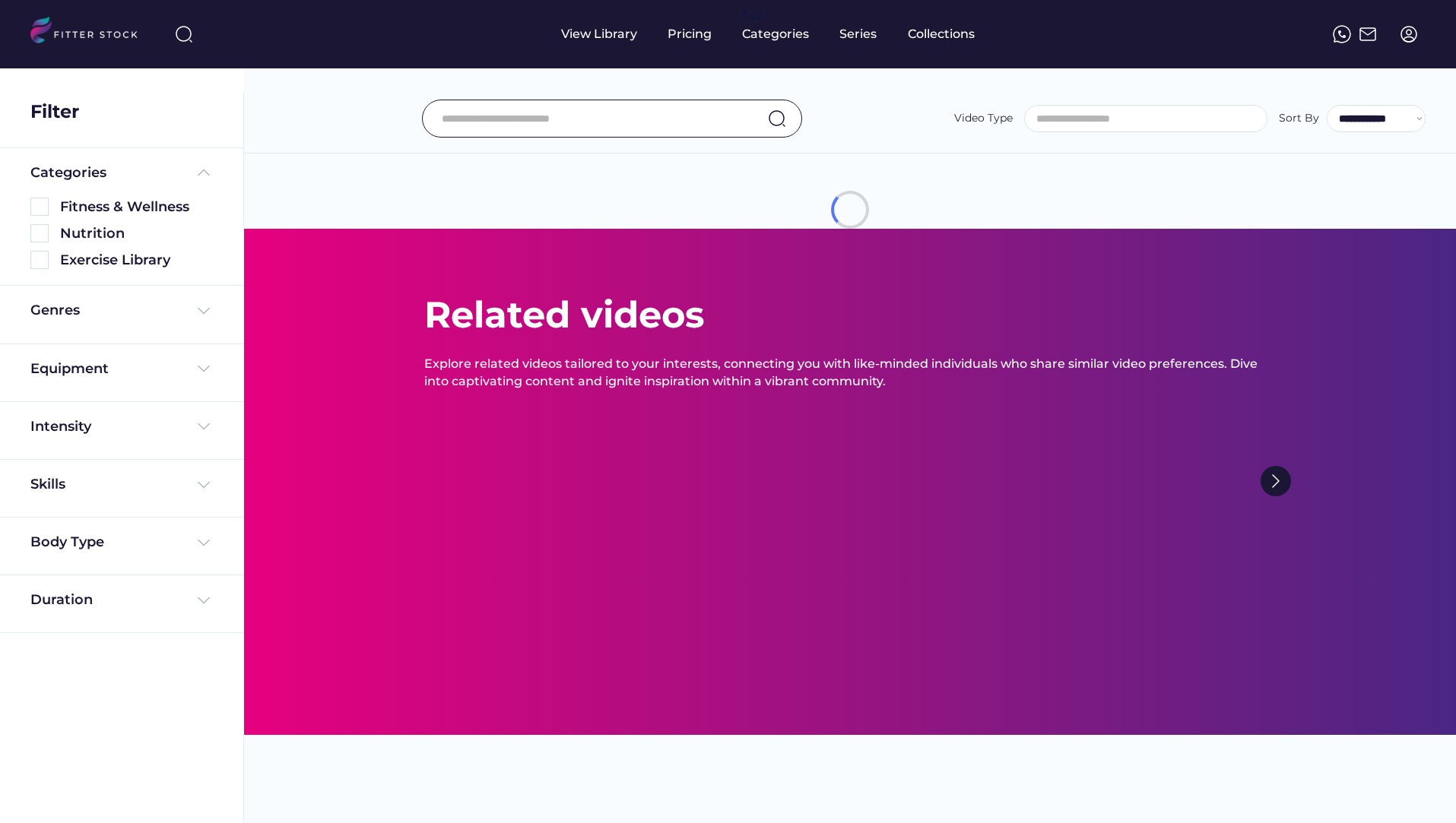
select select
select select "**********"
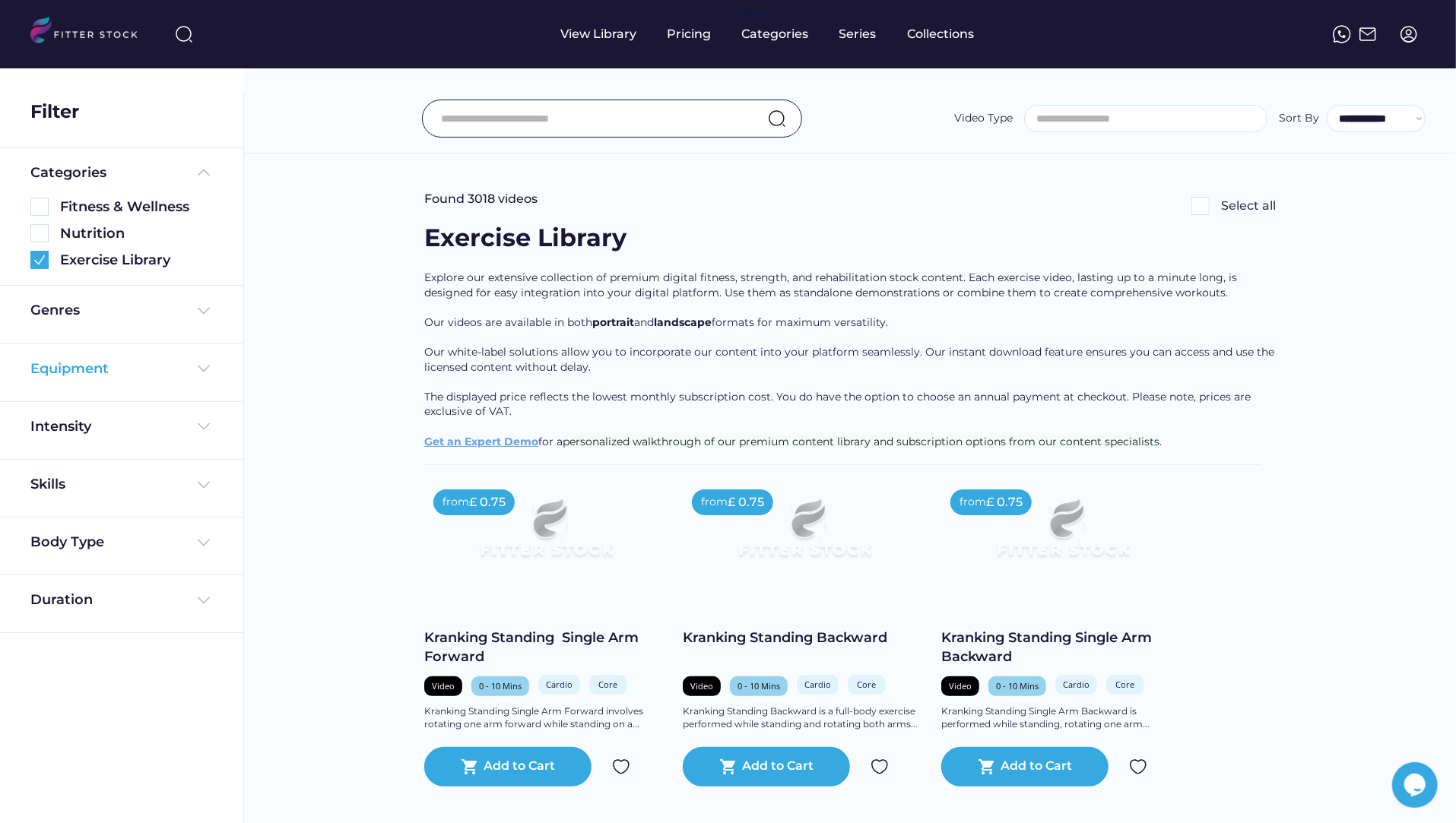
click at [63, 360] on div "Equipment" at bounding box center [69, 369] width 78 height 19
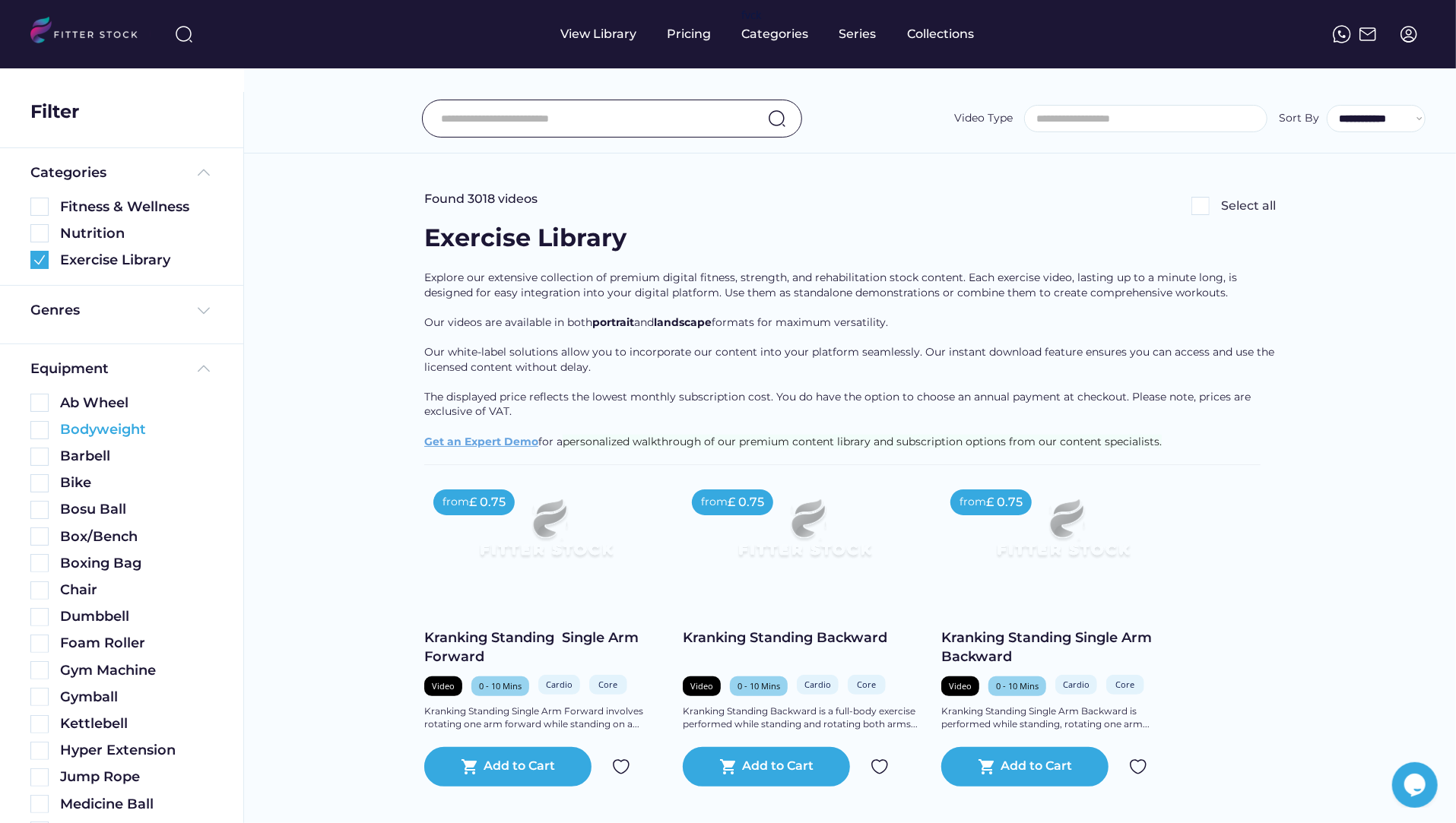
click at [42, 429] on img at bounding box center [40, 430] width 19 height 19
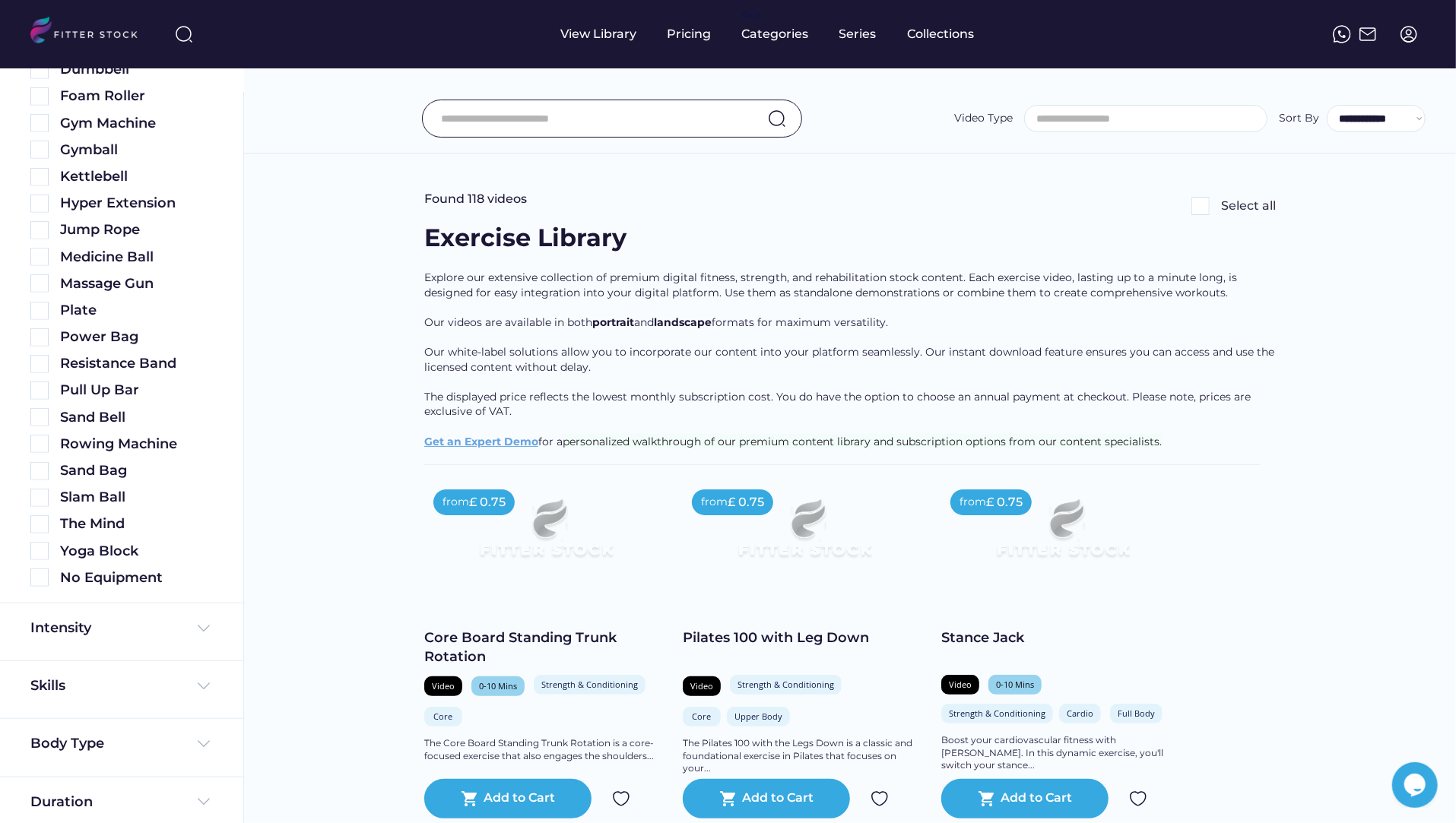
scroll to position [640, 0]
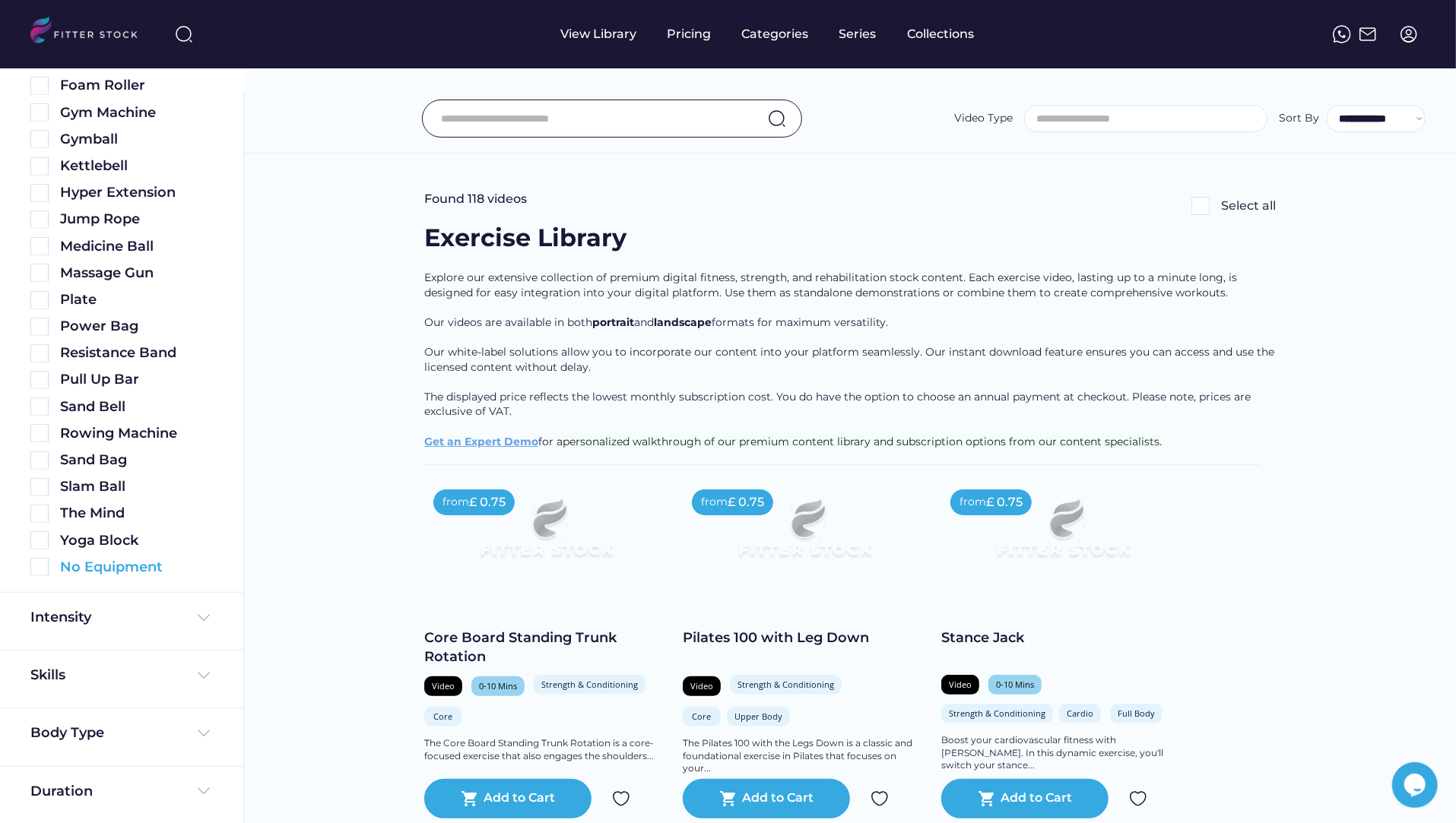
click at [40, 573] on img at bounding box center [40, 567] width 19 height 19
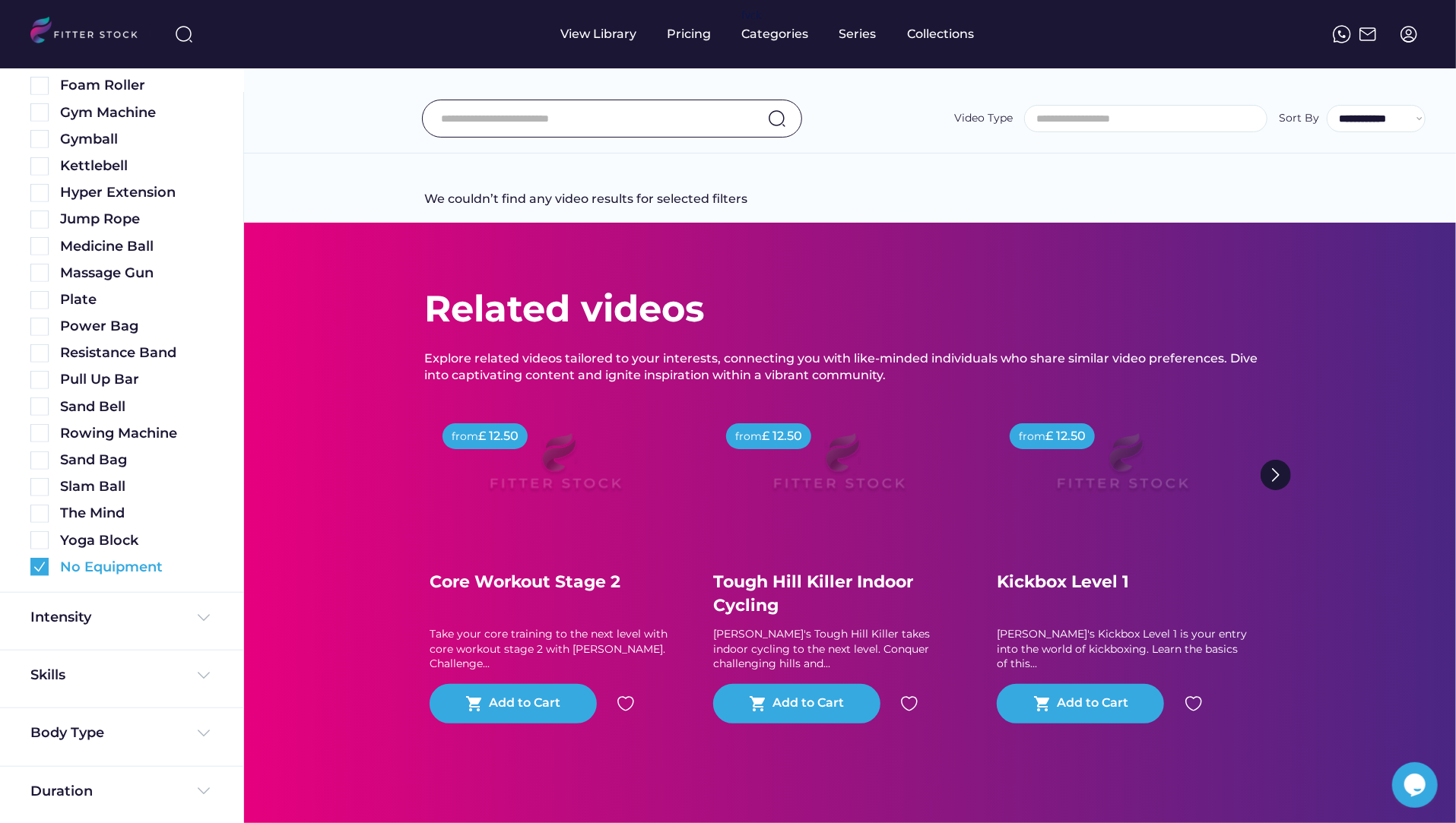
click at [39, 571] on img at bounding box center [40, 567] width 19 height 19
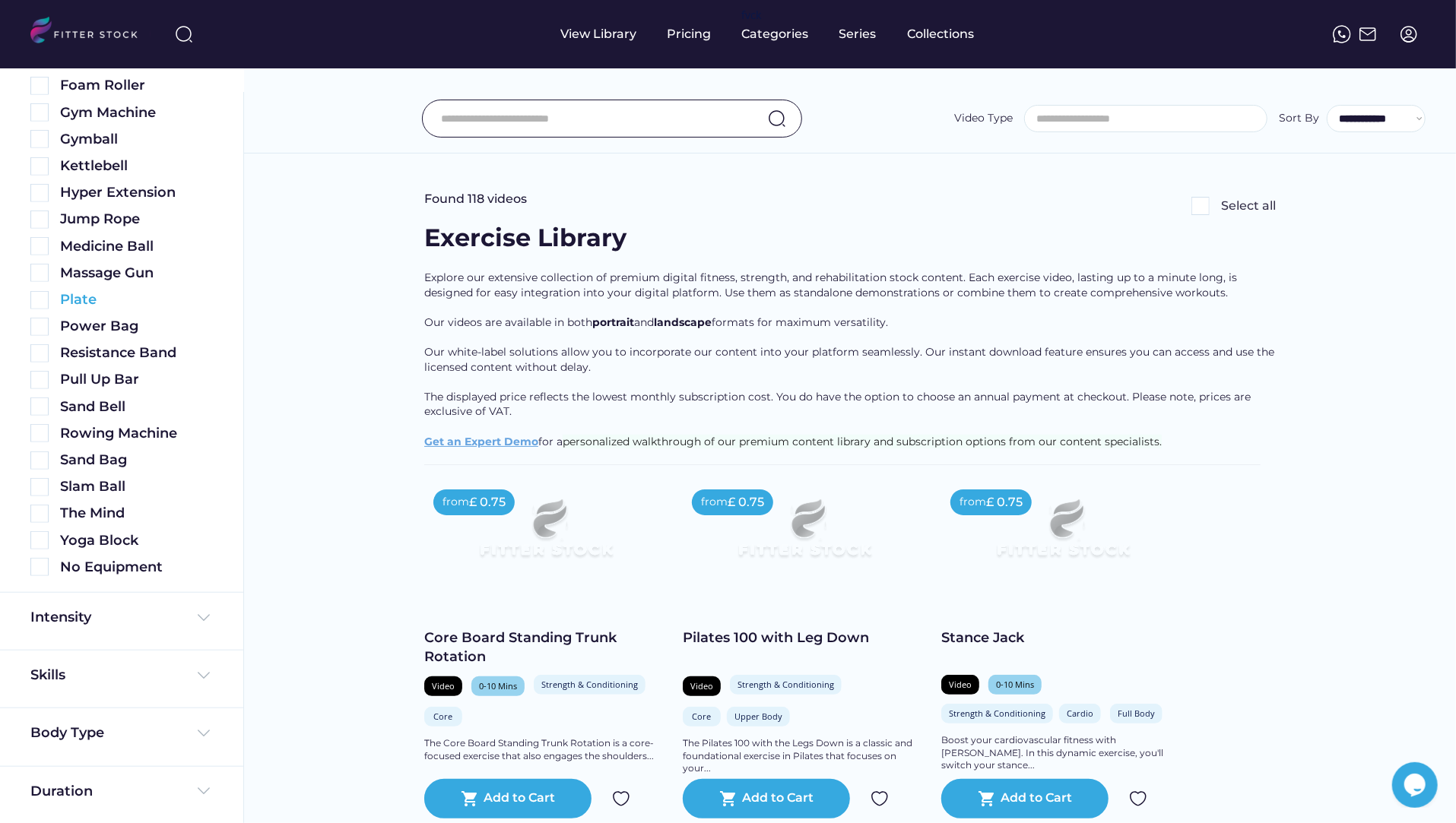
scroll to position [0, 0]
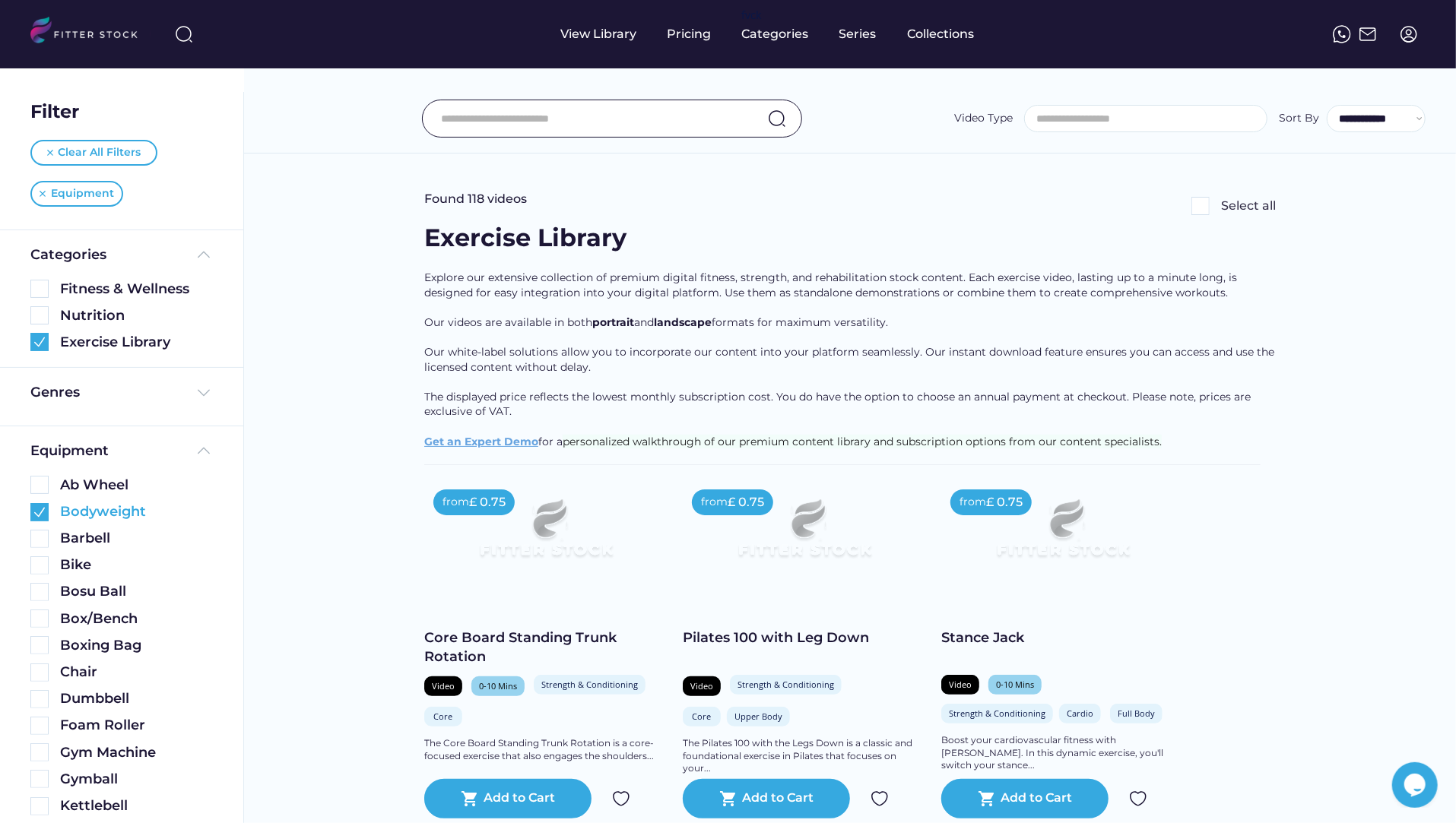
click at [36, 513] on img at bounding box center [40, 512] width 19 height 19
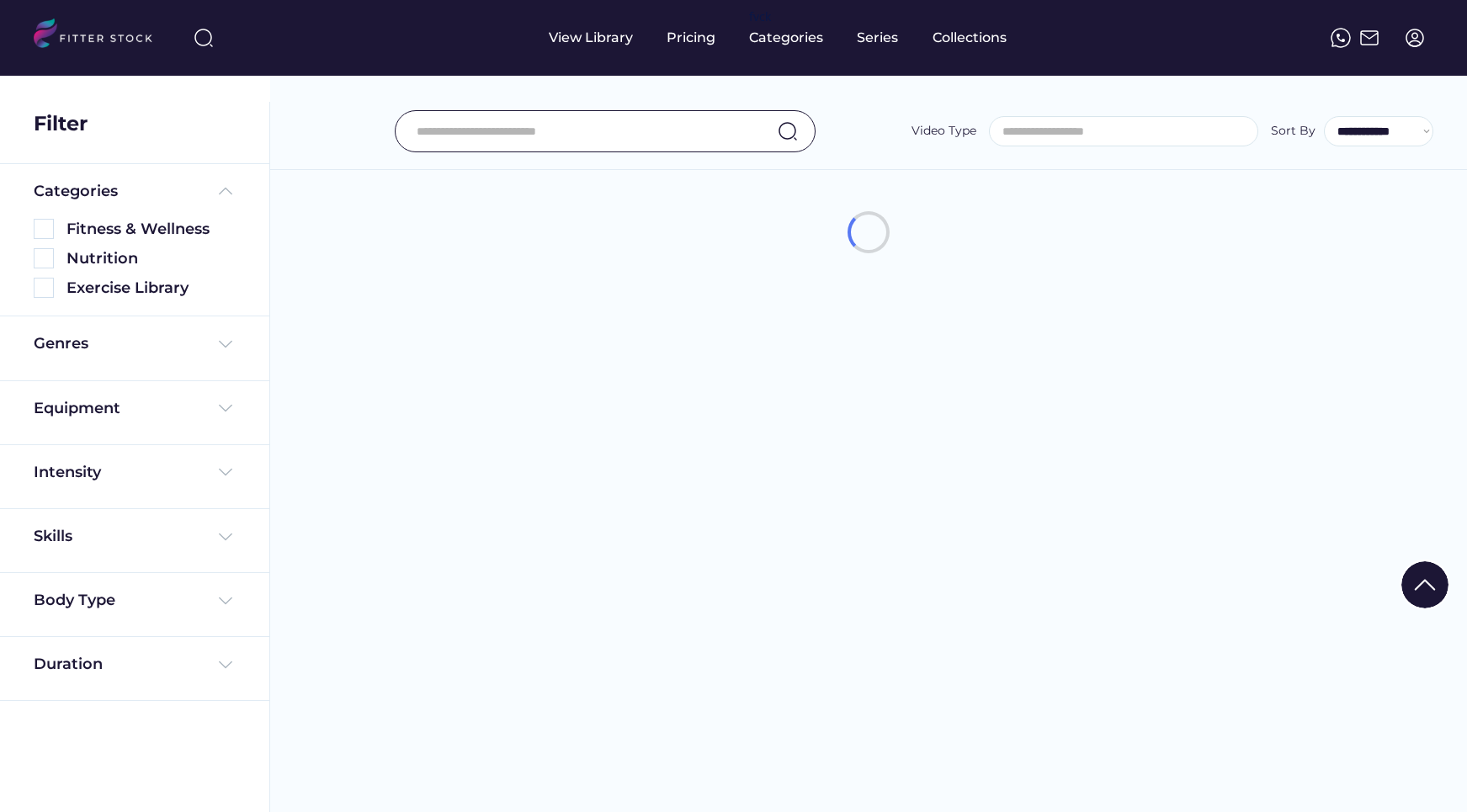
select select
select select "**********"
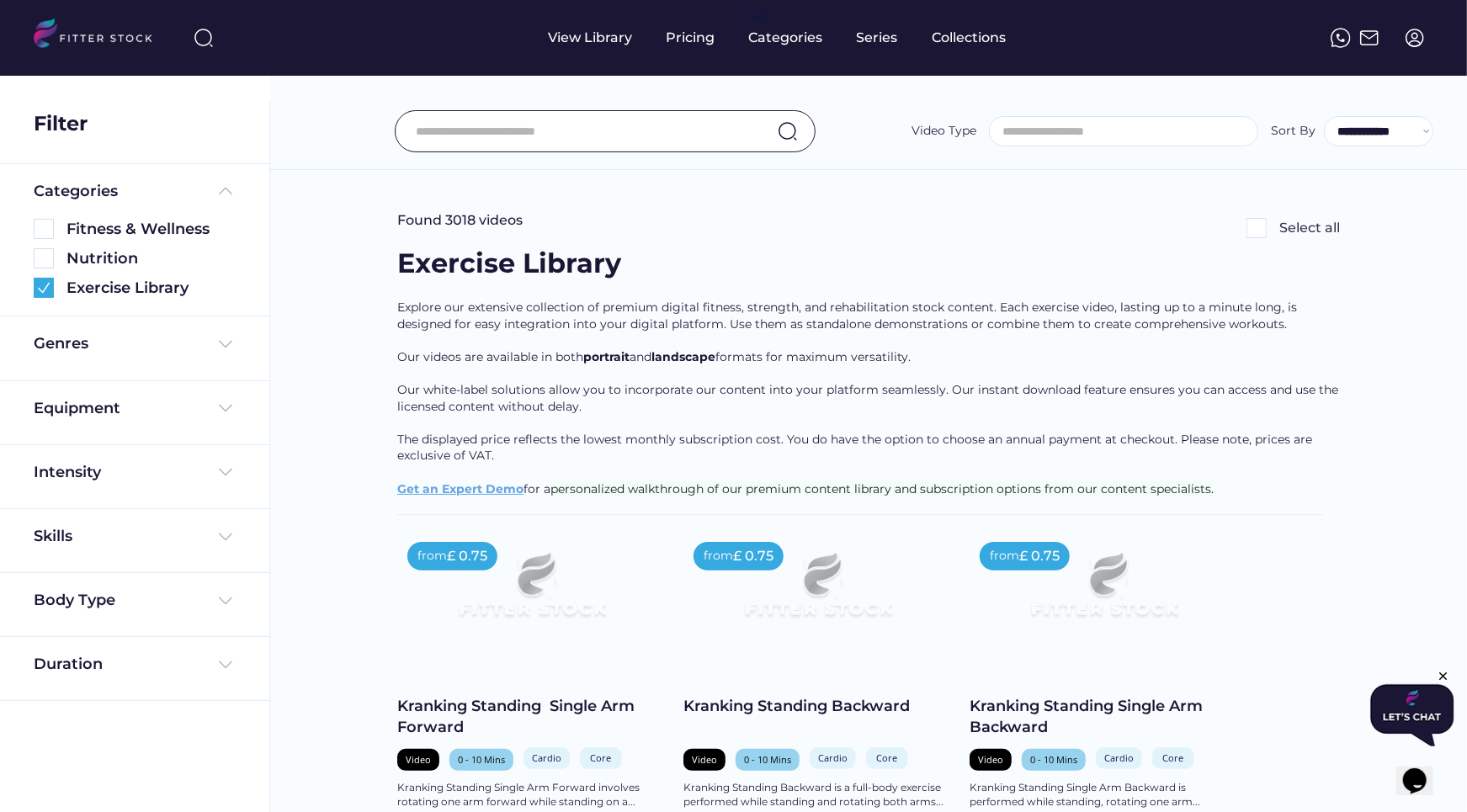
click at [588, 133] on input "input" at bounding box center [584, 131] width 335 height 35
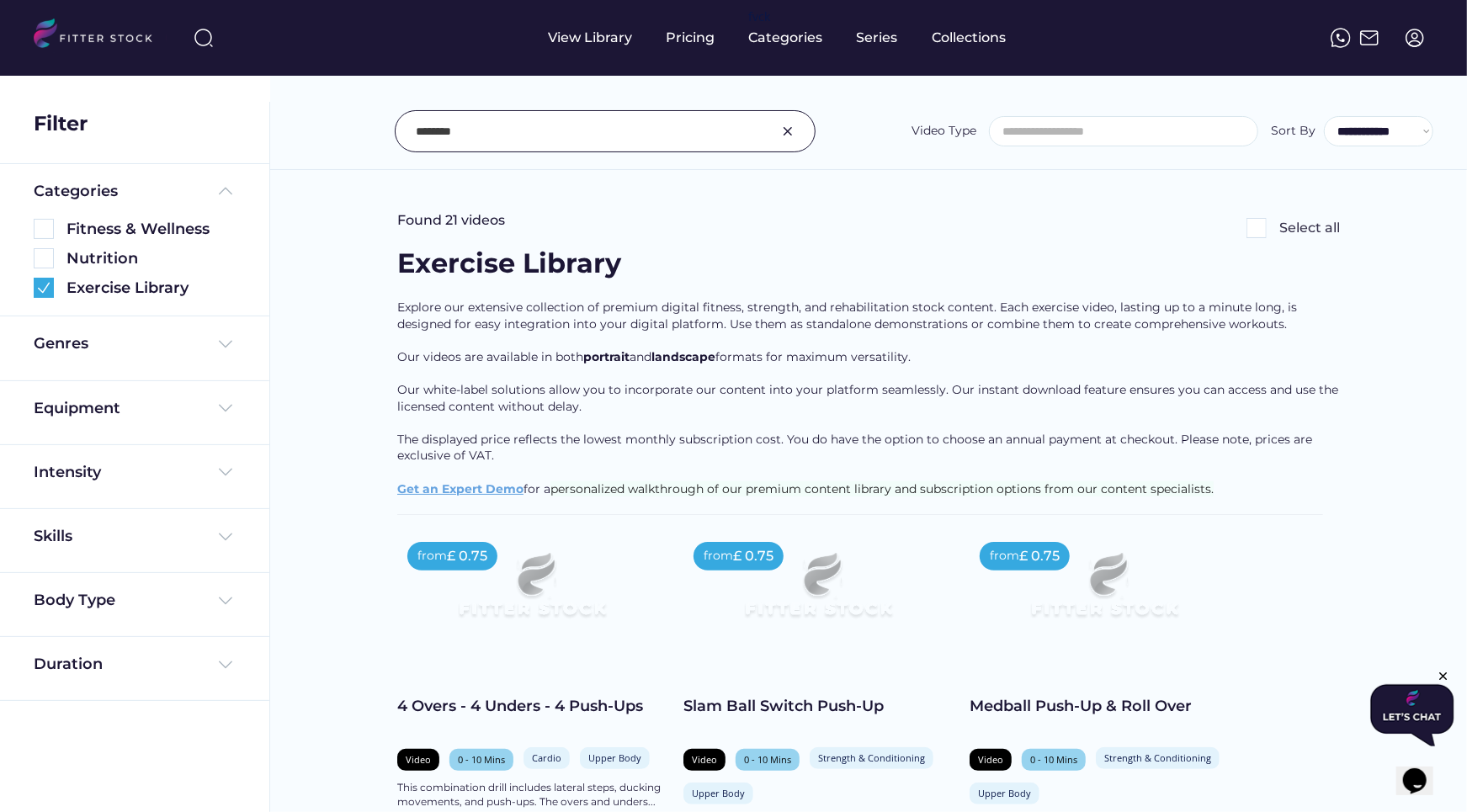
click at [574, 142] on input "input" at bounding box center [584, 131] width 335 height 35
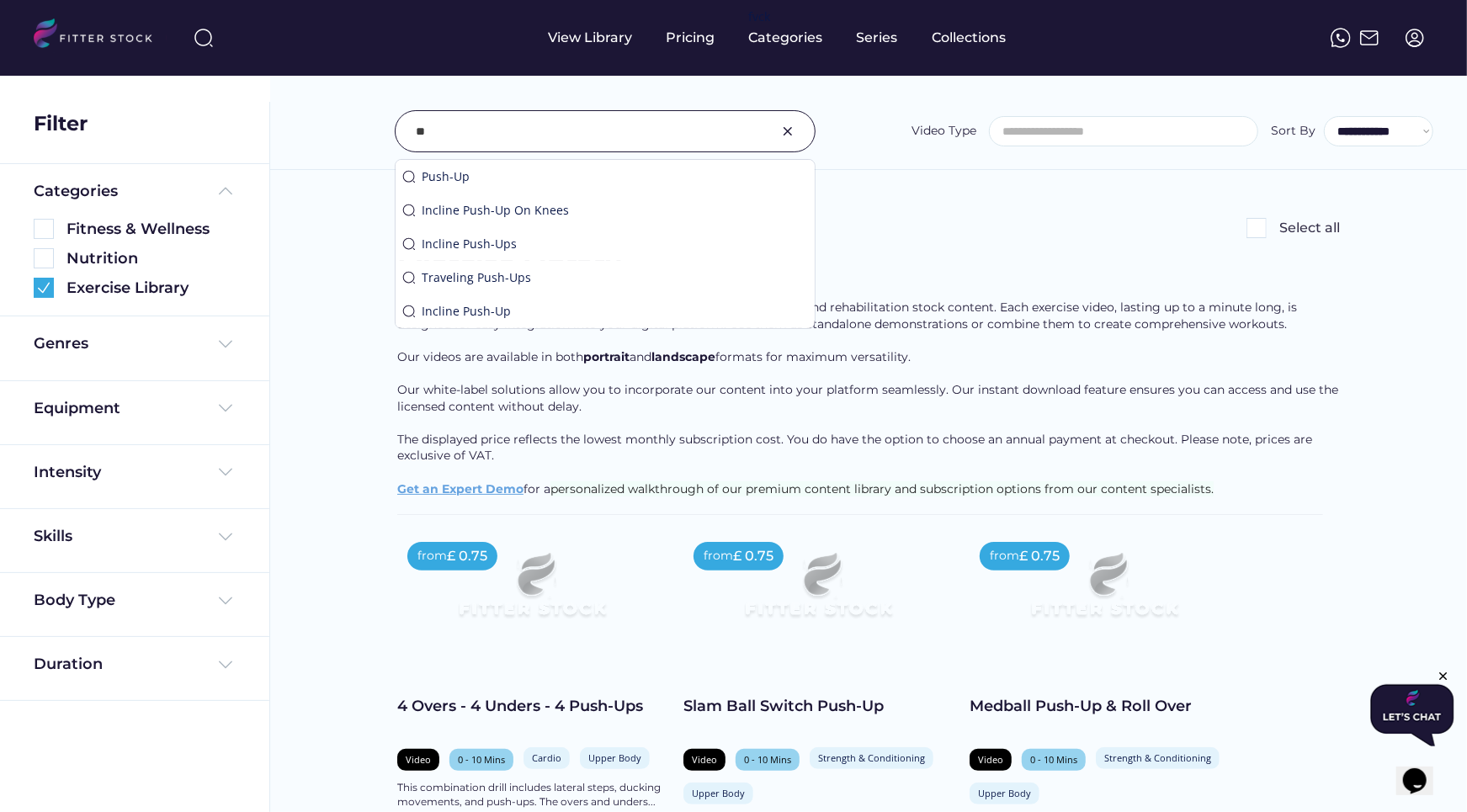
type input "*"
type input "**********"
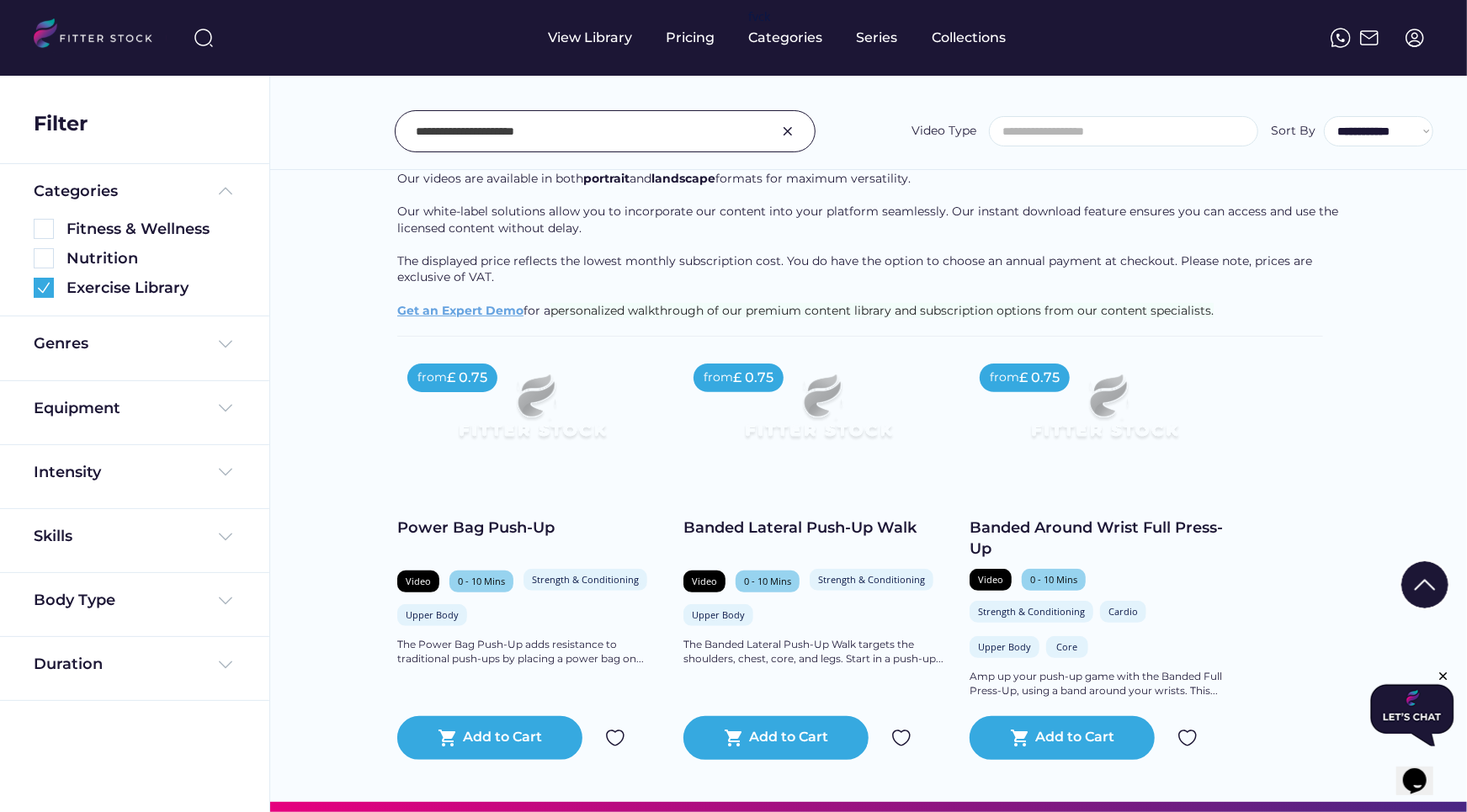
scroll to position [202, 0]
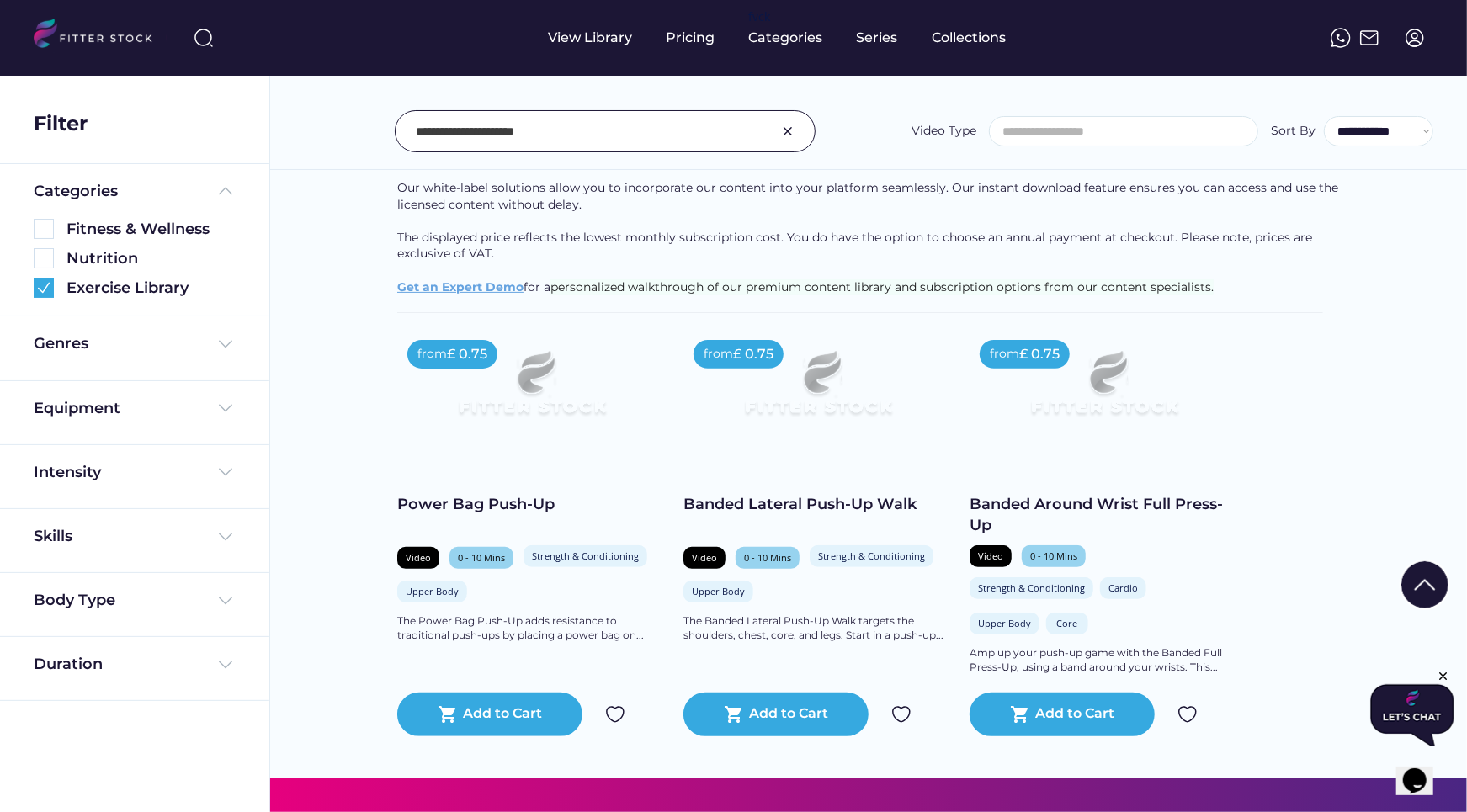
click at [849, 500] on div "Banded Lateral Push-Up Walk" at bounding box center [818, 504] width 270 height 21
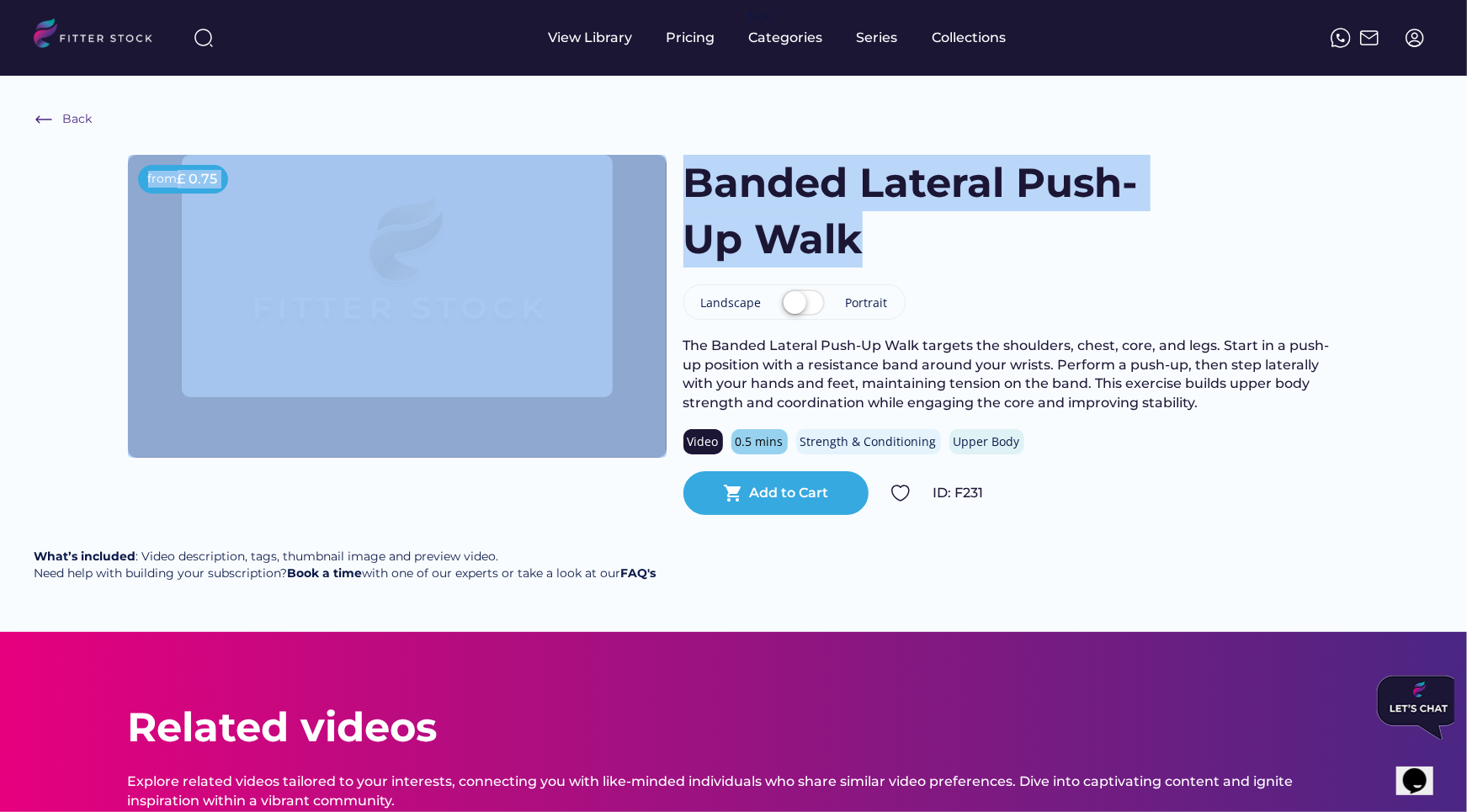
drag, startPoint x: 886, startPoint y: 241, endPoint x: 665, endPoint y: 175, distance: 230.6
click at [536, 19] on body "Back from £ 0.75 Banded Lateral Push-Up Walk Landscape Portrait The Banded Late…" at bounding box center [733, 406] width 1467 height 812
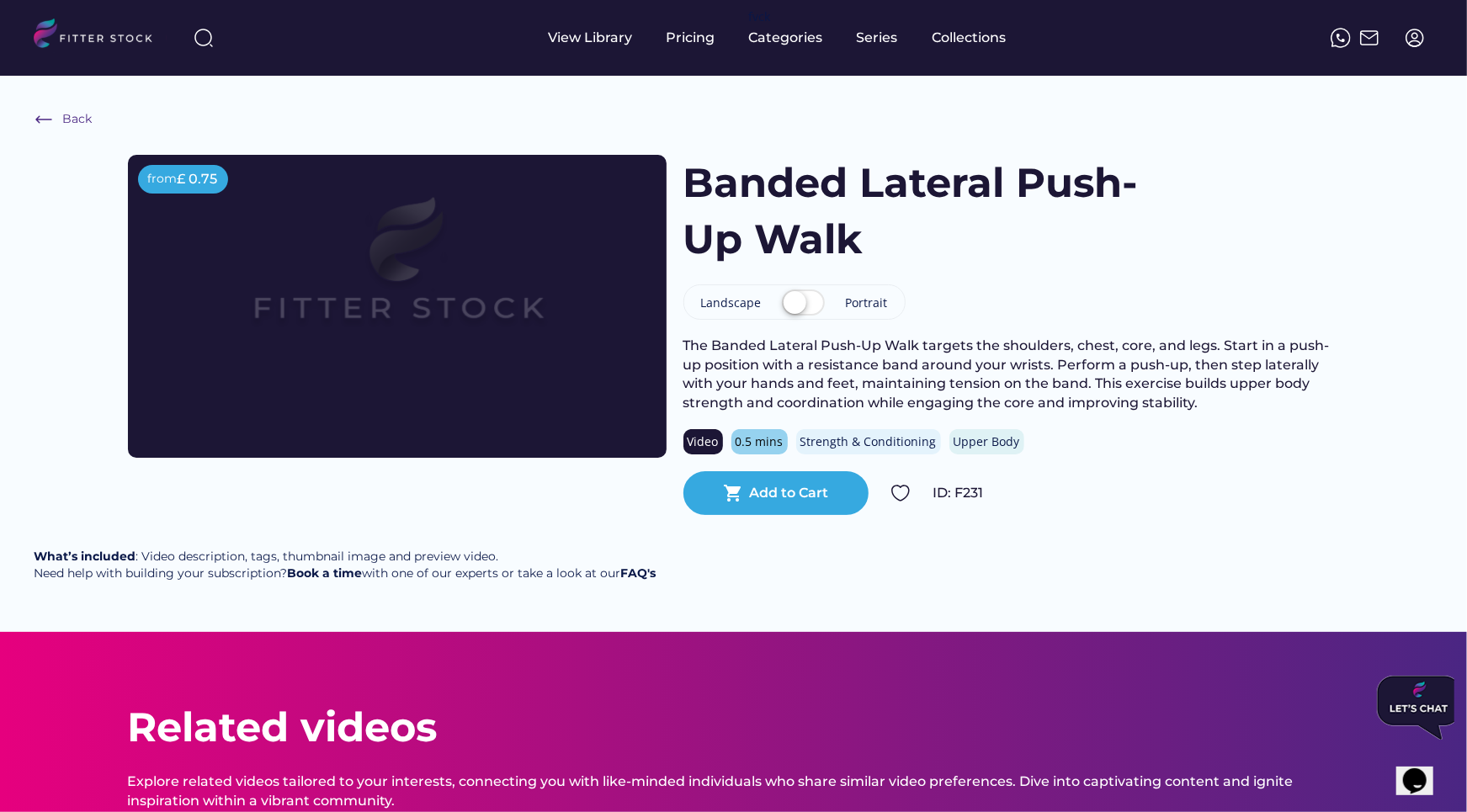
click at [741, 200] on h1 "Banded Lateral Push-Up Walk" at bounding box center [930, 211] width 492 height 113
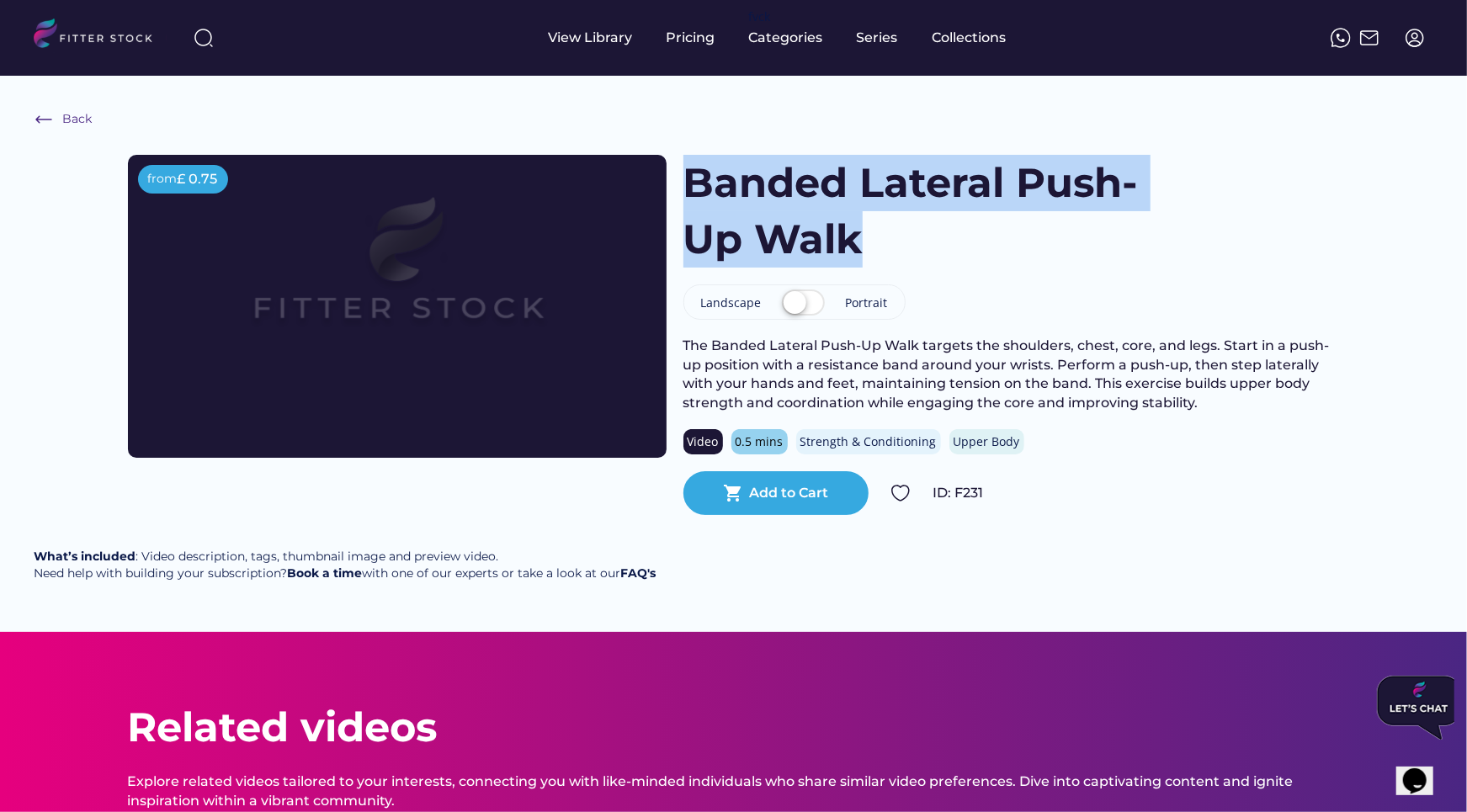
drag, startPoint x: 866, startPoint y: 245, endPoint x: 688, endPoint y: 185, distance: 187.8
click at [688, 185] on h1 "Banded Lateral Push-Up Walk" at bounding box center [930, 211] width 492 height 113
copy h1 "Banded Lateral Push-Up Walk"
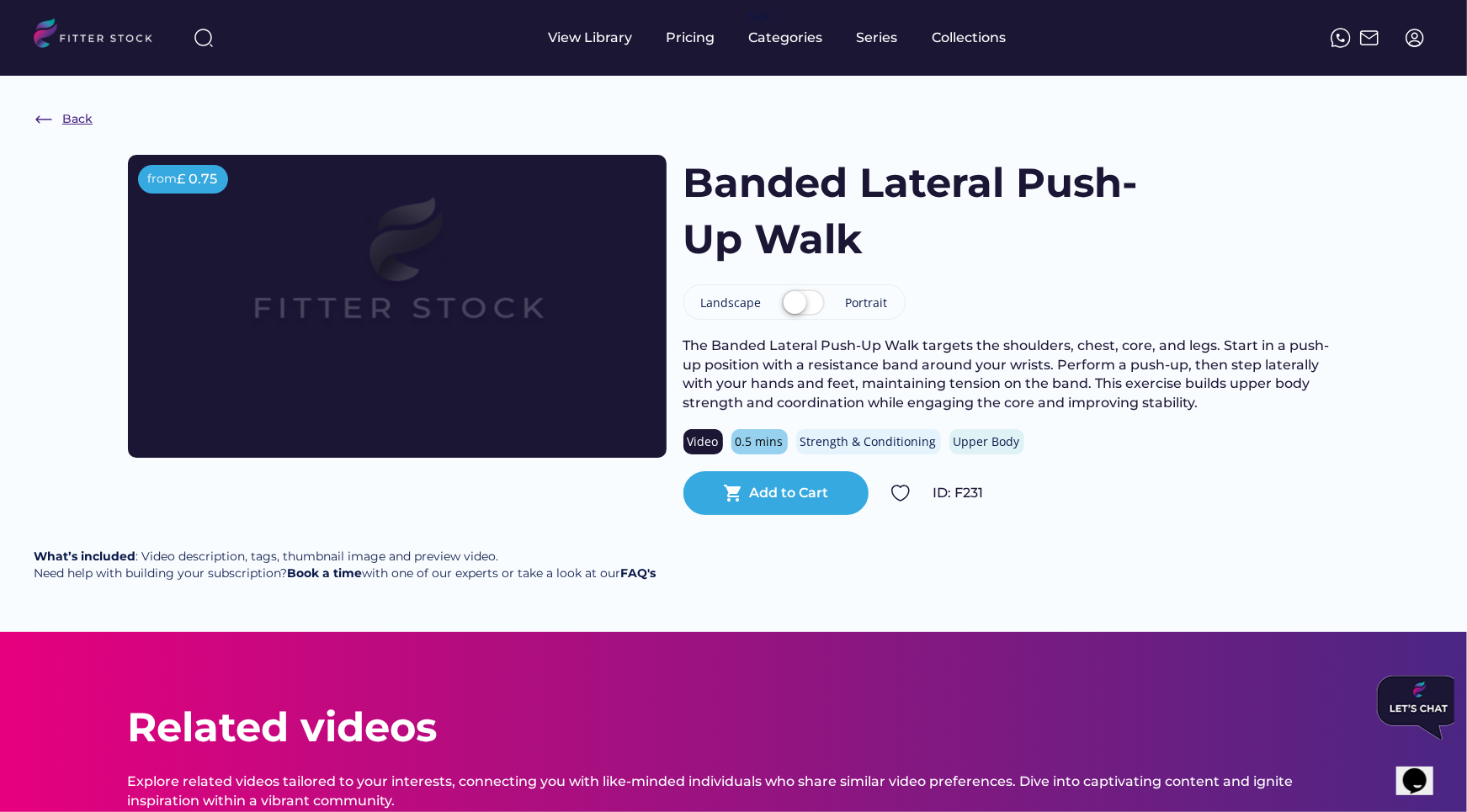
click at [76, 114] on div "Back" at bounding box center [77, 119] width 30 height 17
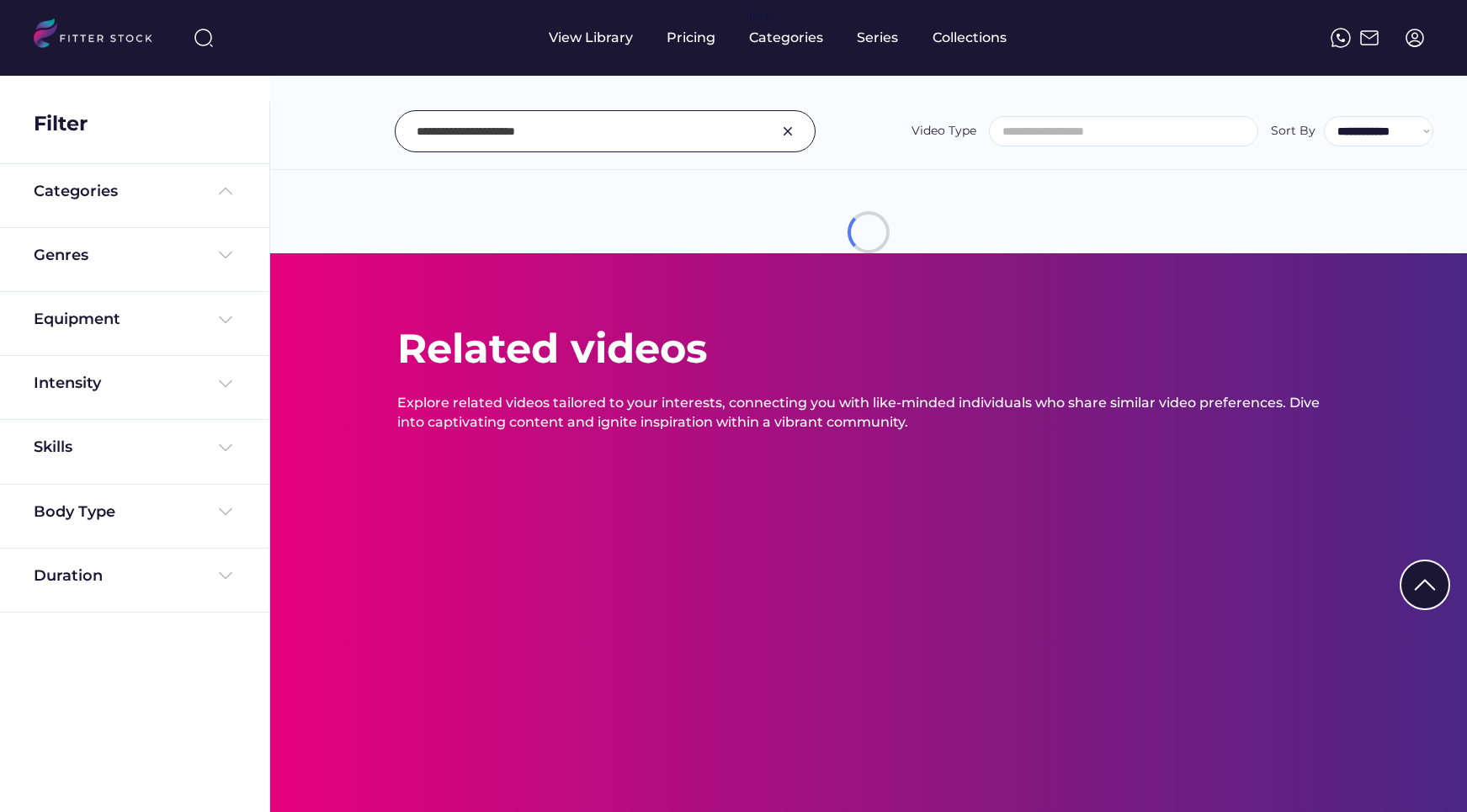
select select
select select "**********"
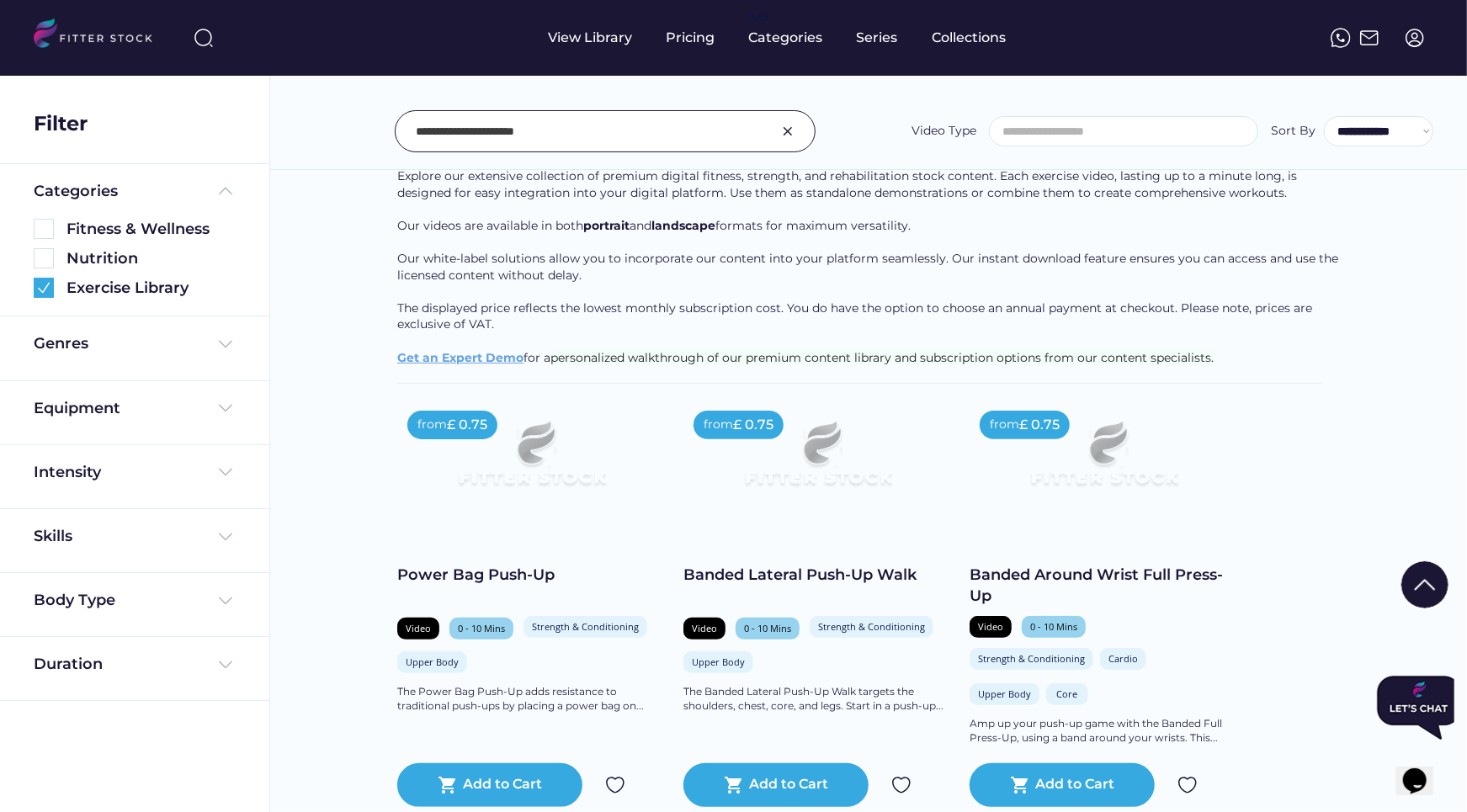
scroll to position [130, 0]
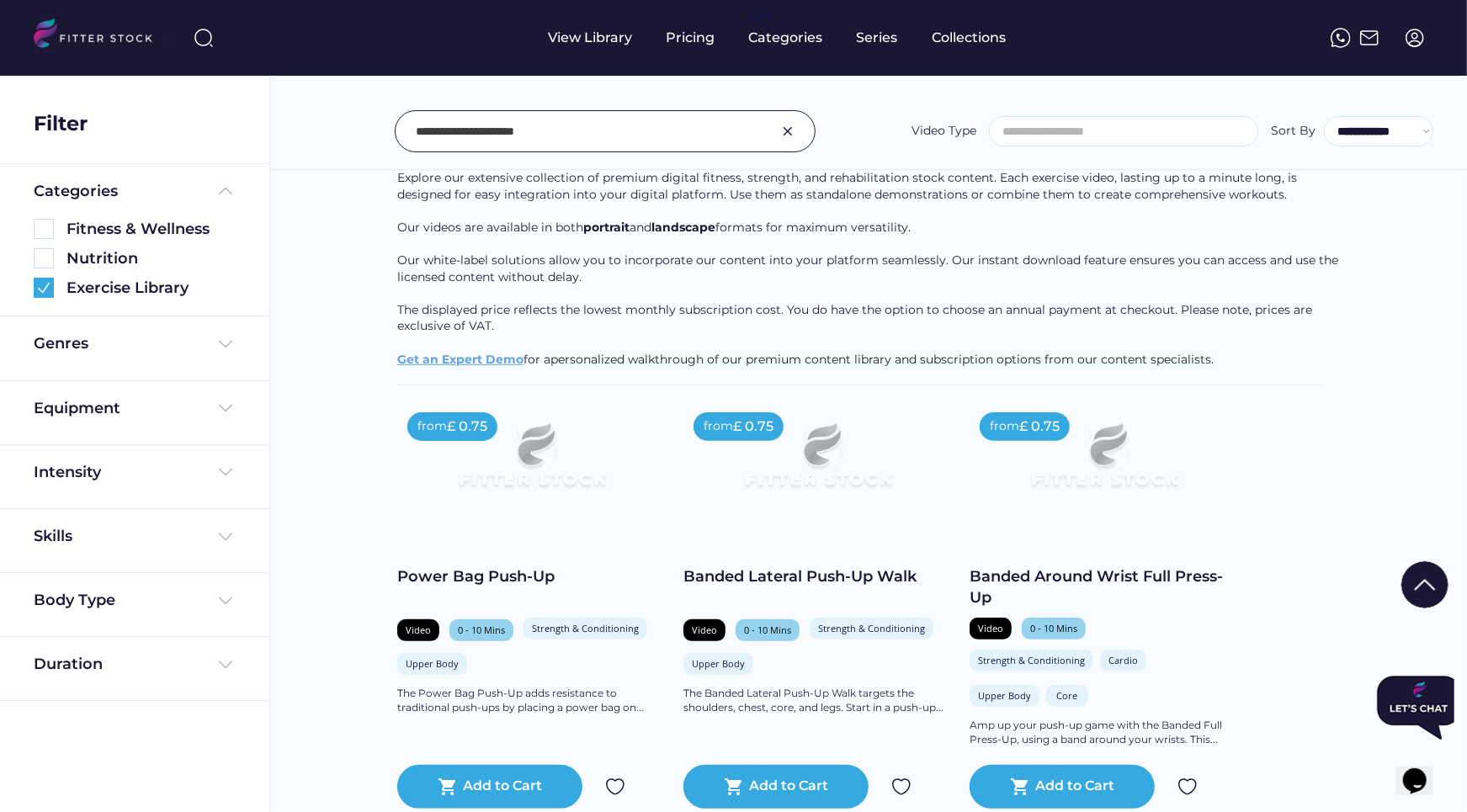
drag, startPoint x: 511, startPoint y: 131, endPoint x: 339, endPoint y: 131, distance: 172.0
click at [339, 131] on div "**********" at bounding box center [868, 131] width 1129 height 42
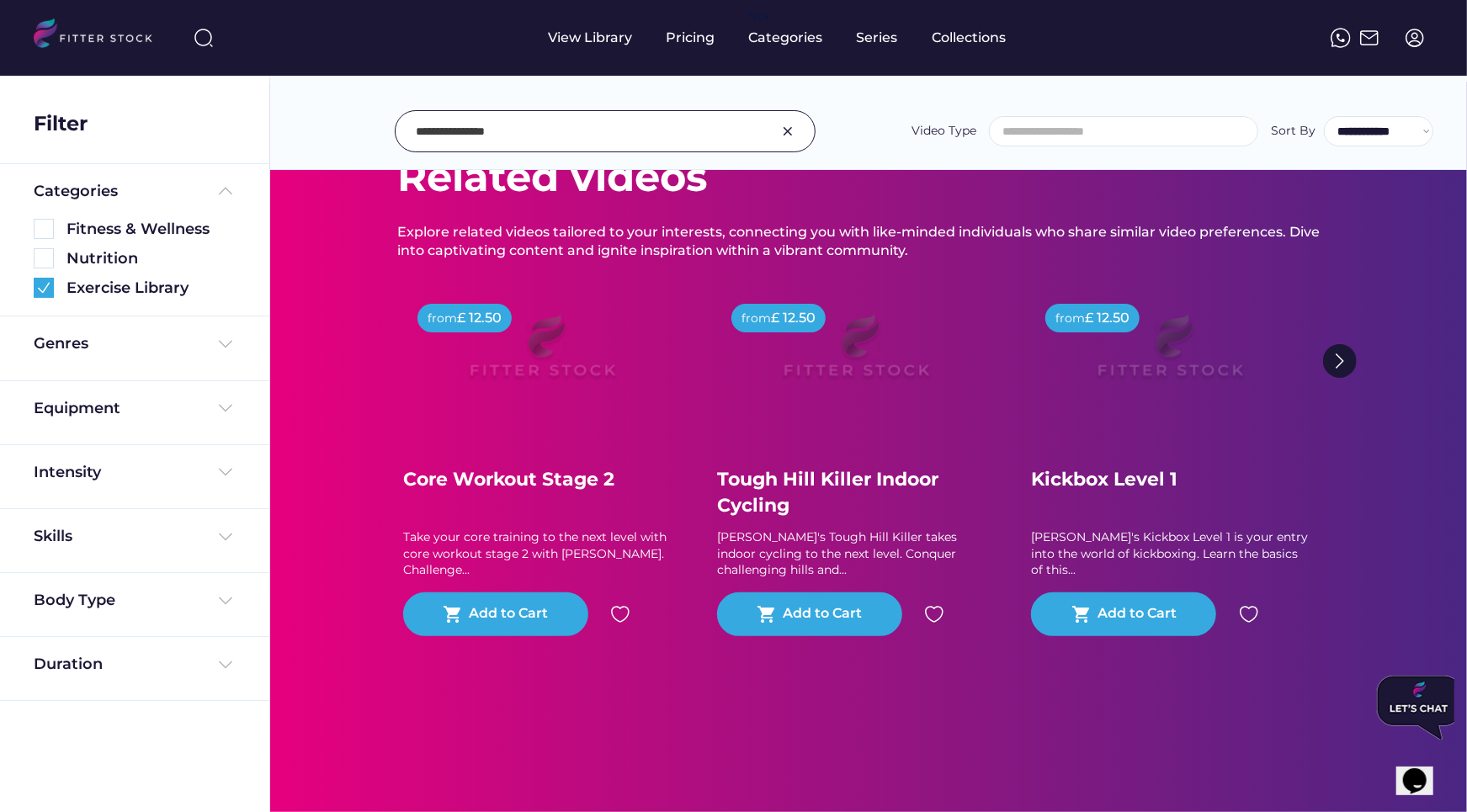
scroll to position [0, 0]
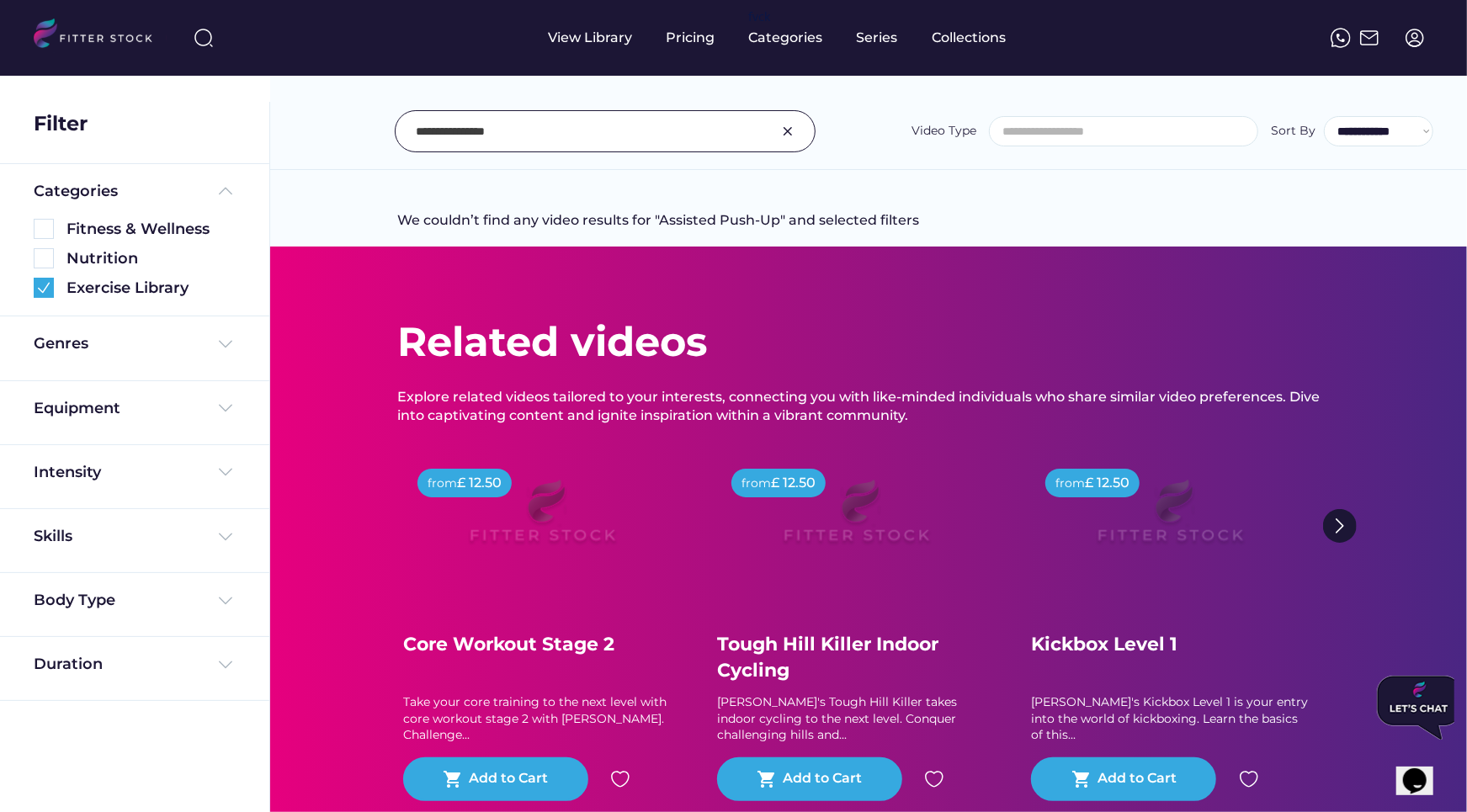
drag, startPoint x: 461, startPoint y: 134, endPoint x: 372, endPoint y: 133, distance: 89.0
click at [372, 133] on div "**********" at bounding box center [868, 131] width 1129 height 42
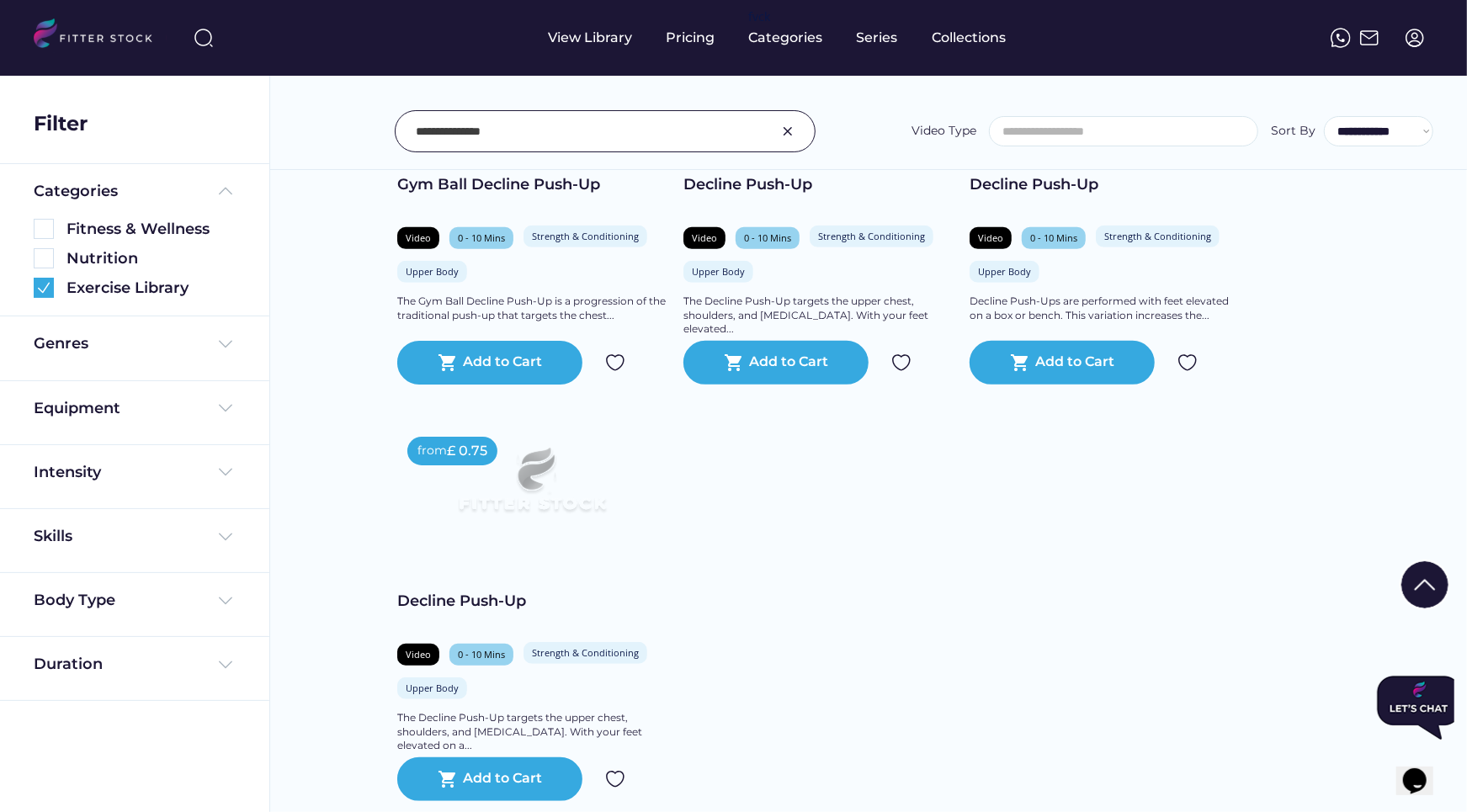
scroll to position [533, 0]
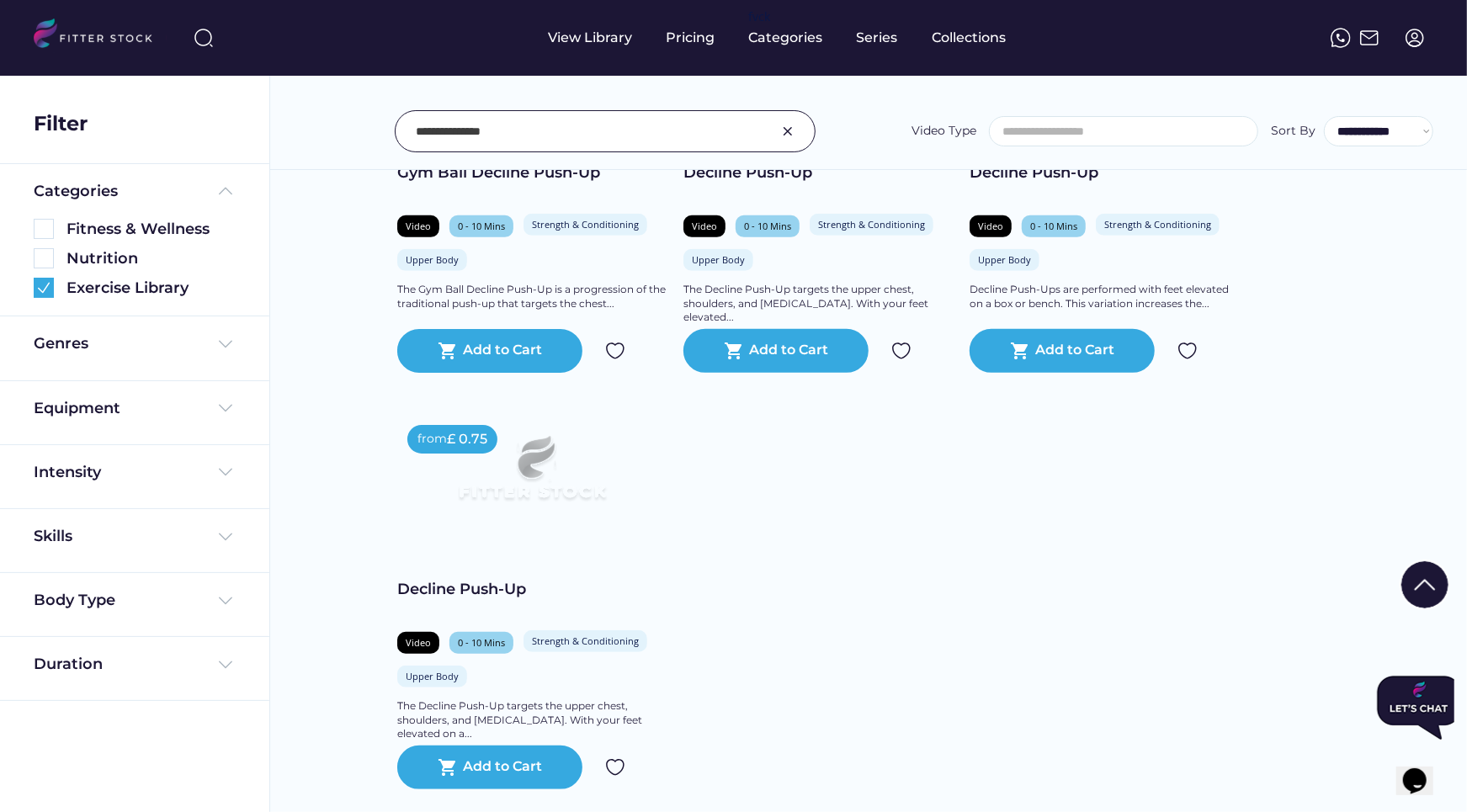
drag, startPoint x: 559, startPoint y: 142, endPoint x: 365, endPoint y: 135, distance: 194.1
click at [365, 135] on div "**********" at bounding box center [868, 131] width 1129 height 42
type input "********"
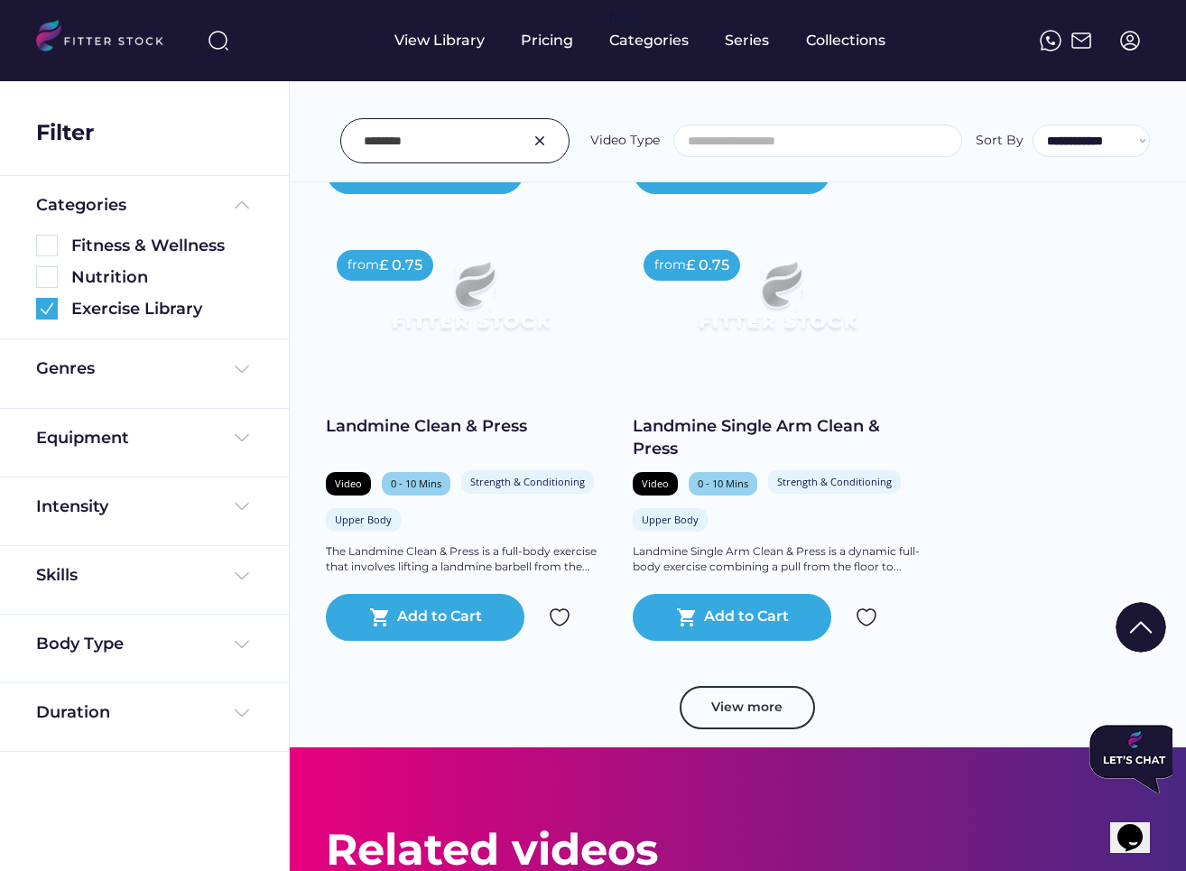
scroll to position [1274, 0]
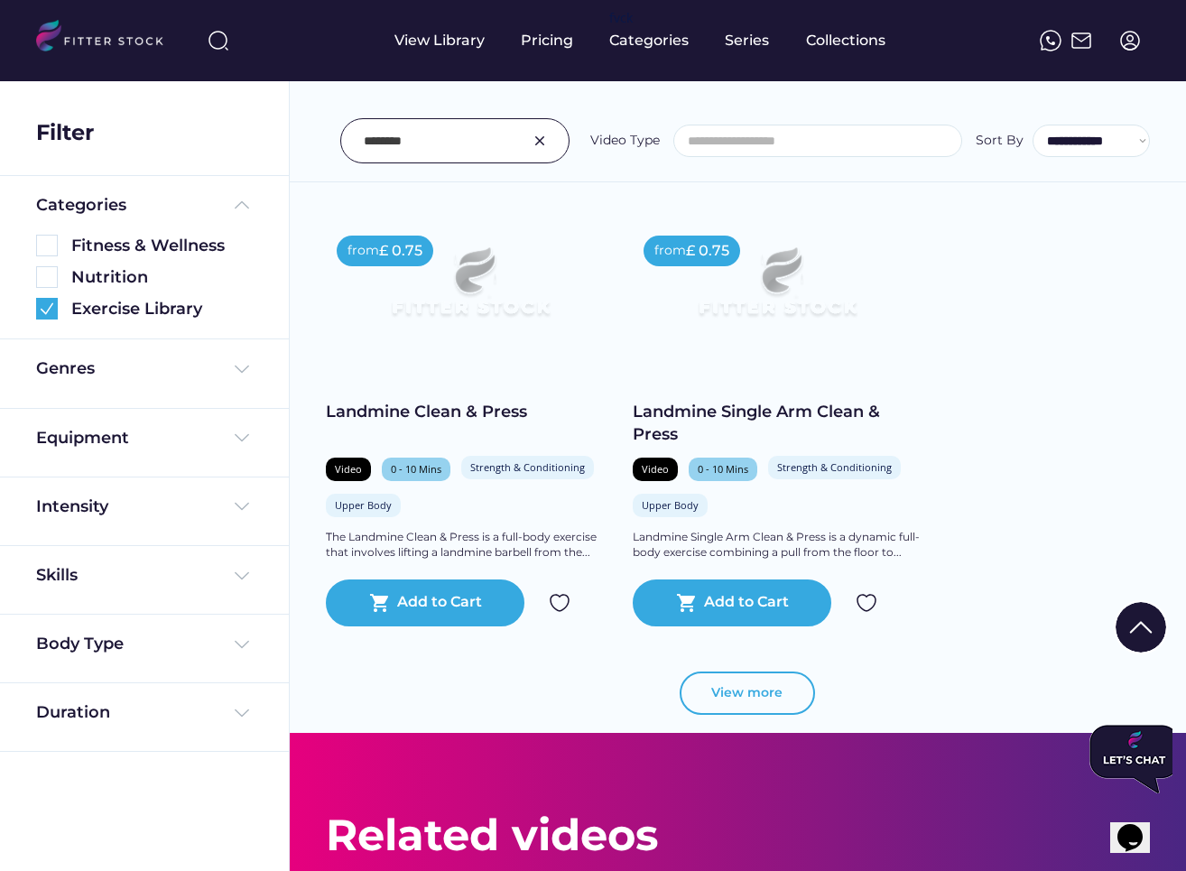
click at [749, 693] on button "View more" at bounding box center [746, 692] width 135 height 43
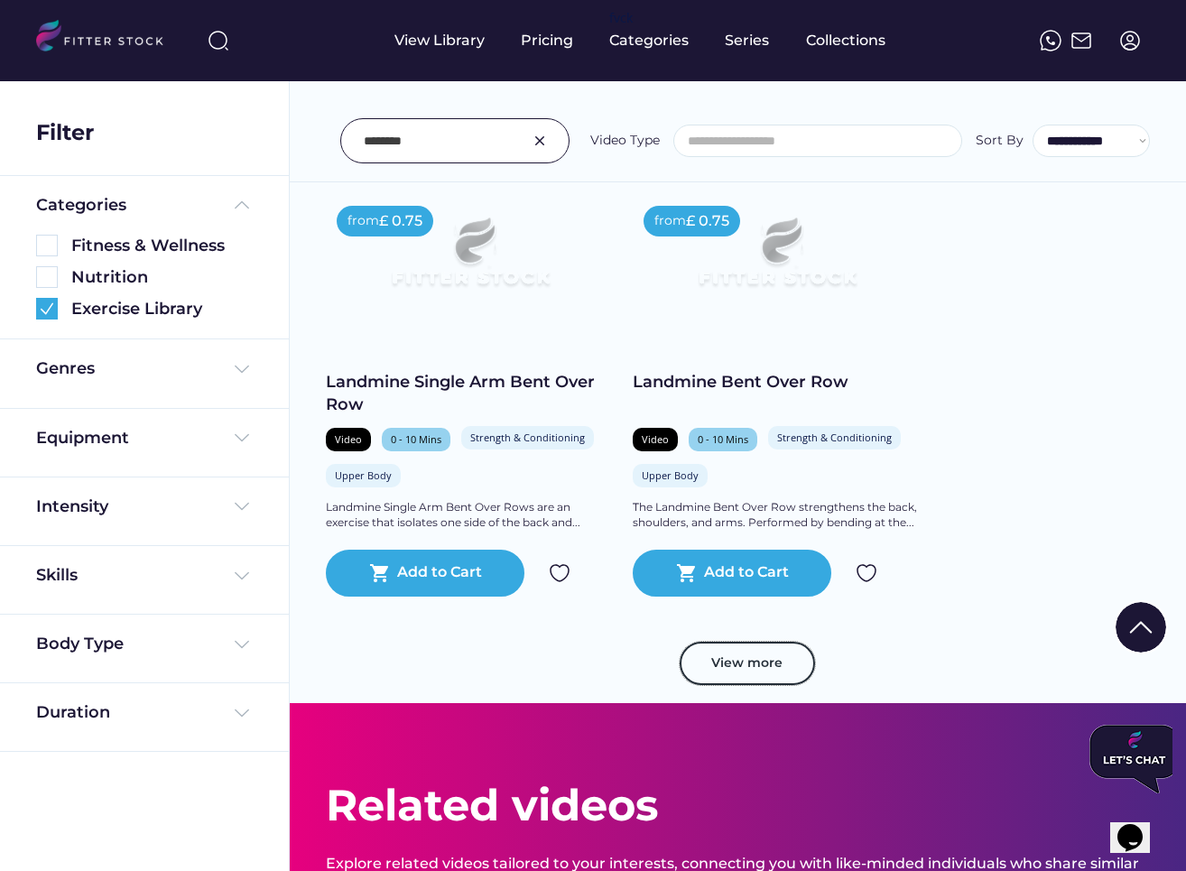
scroll to position [2685, 0]
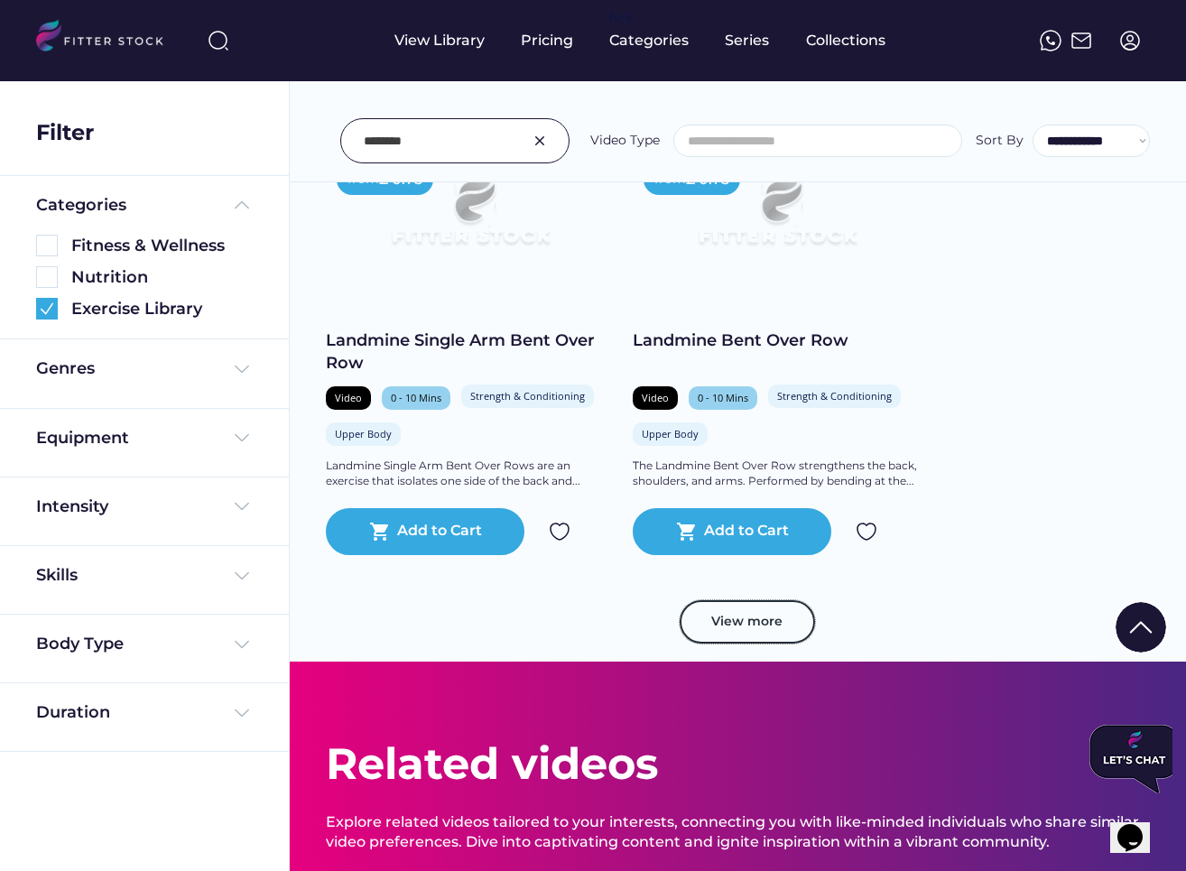
click at [739, 634] on button "View more" at bounding box center [746, 621] width 135 height 43
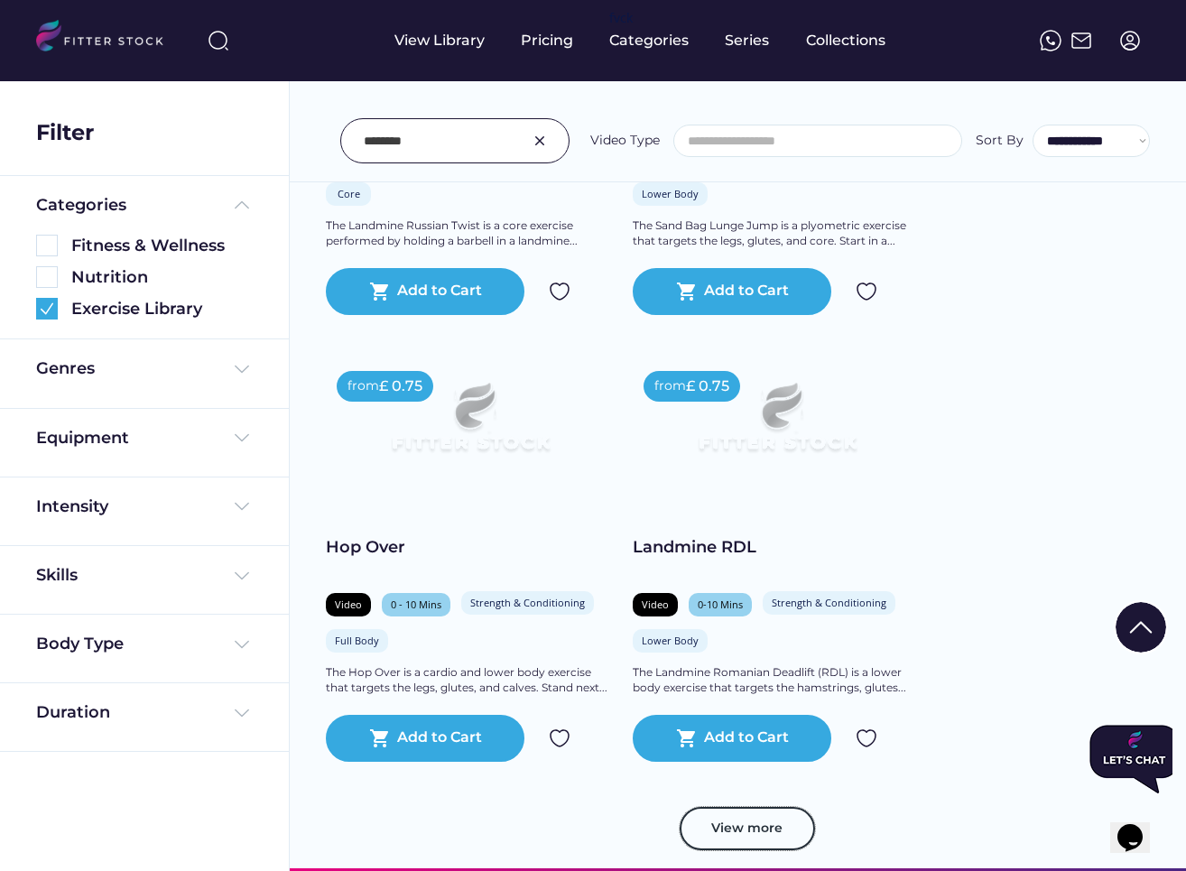
scroll to position [3963, 0]
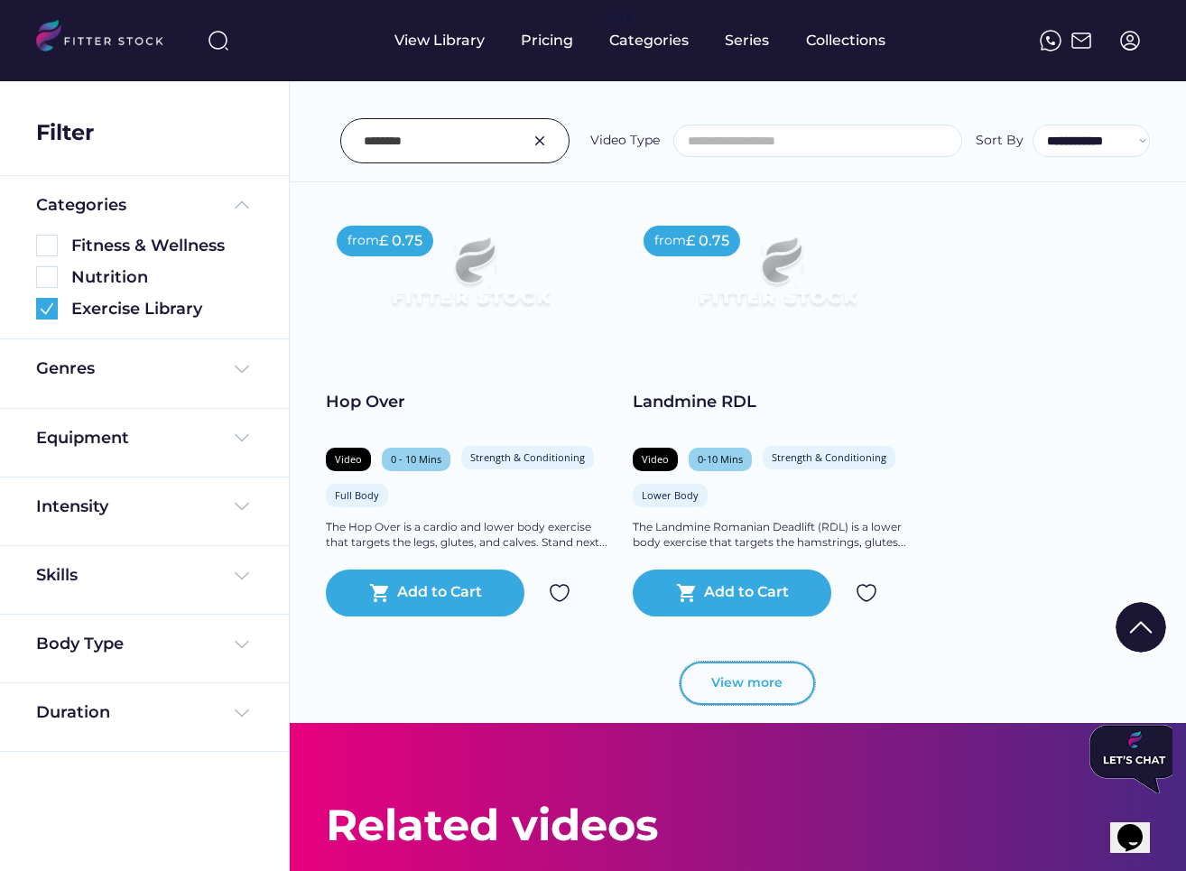
click at [729, 705] on div "View more" at bounding box center [738, 691] width 824 height 61
click at [735, 692] on button "View more" at bounding box center [746, 682] width 135 height 43
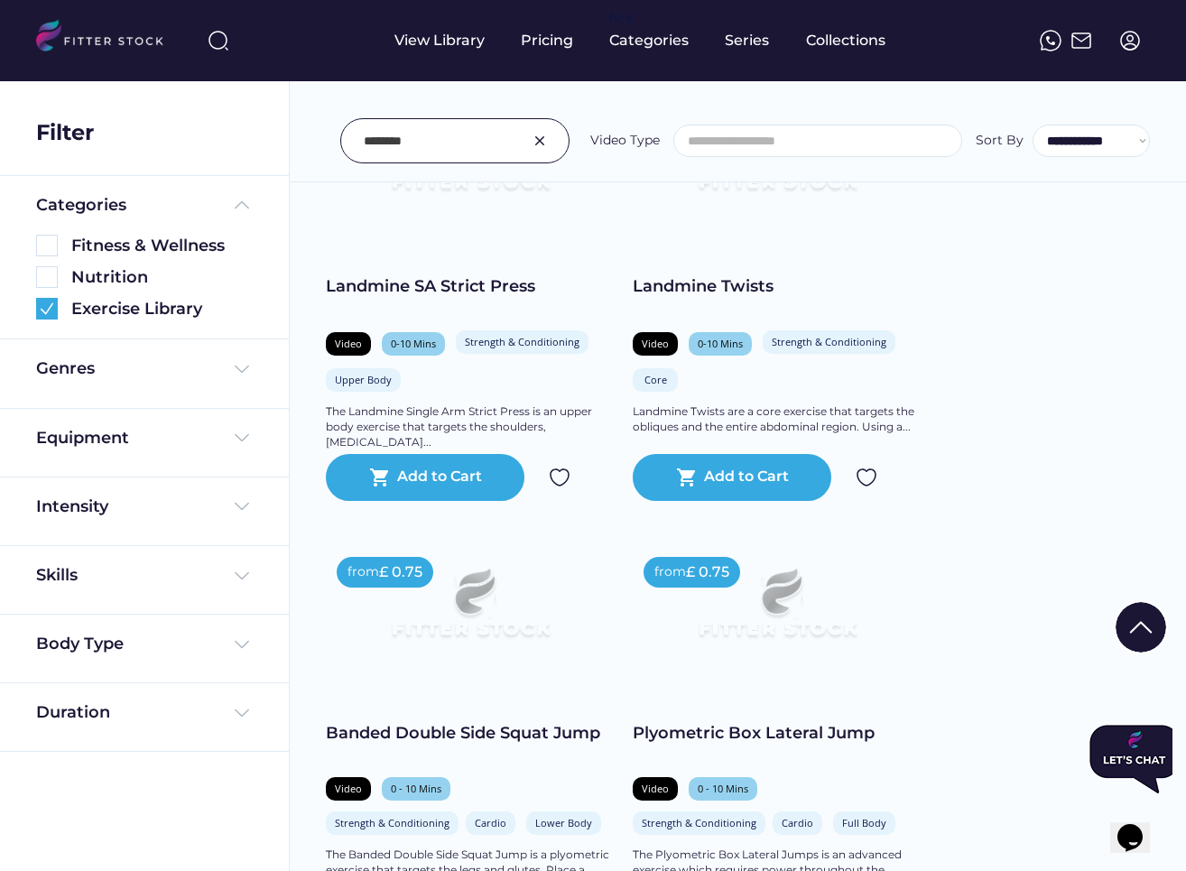
scroll to position [4590, 0]
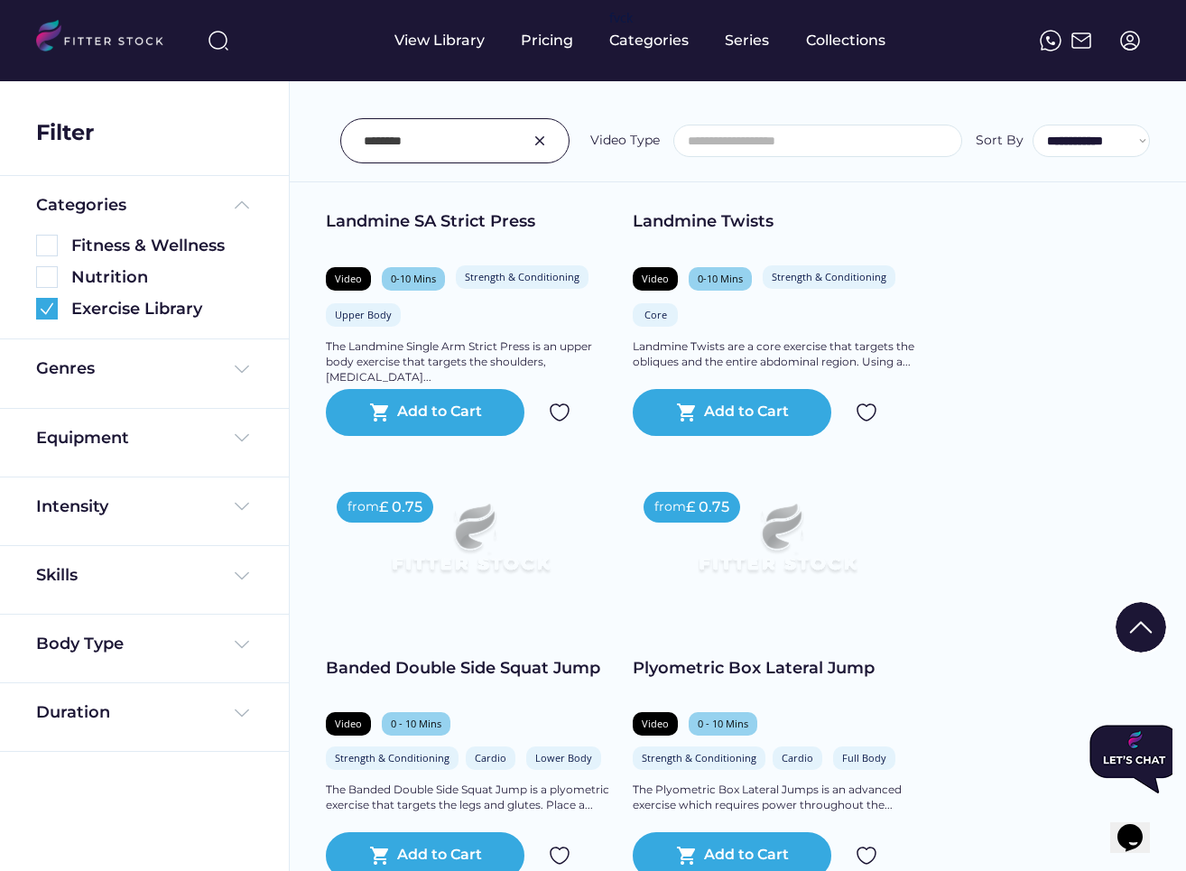
click at [545, 138] on img at bounding box center [540, 141] width 22 height 22
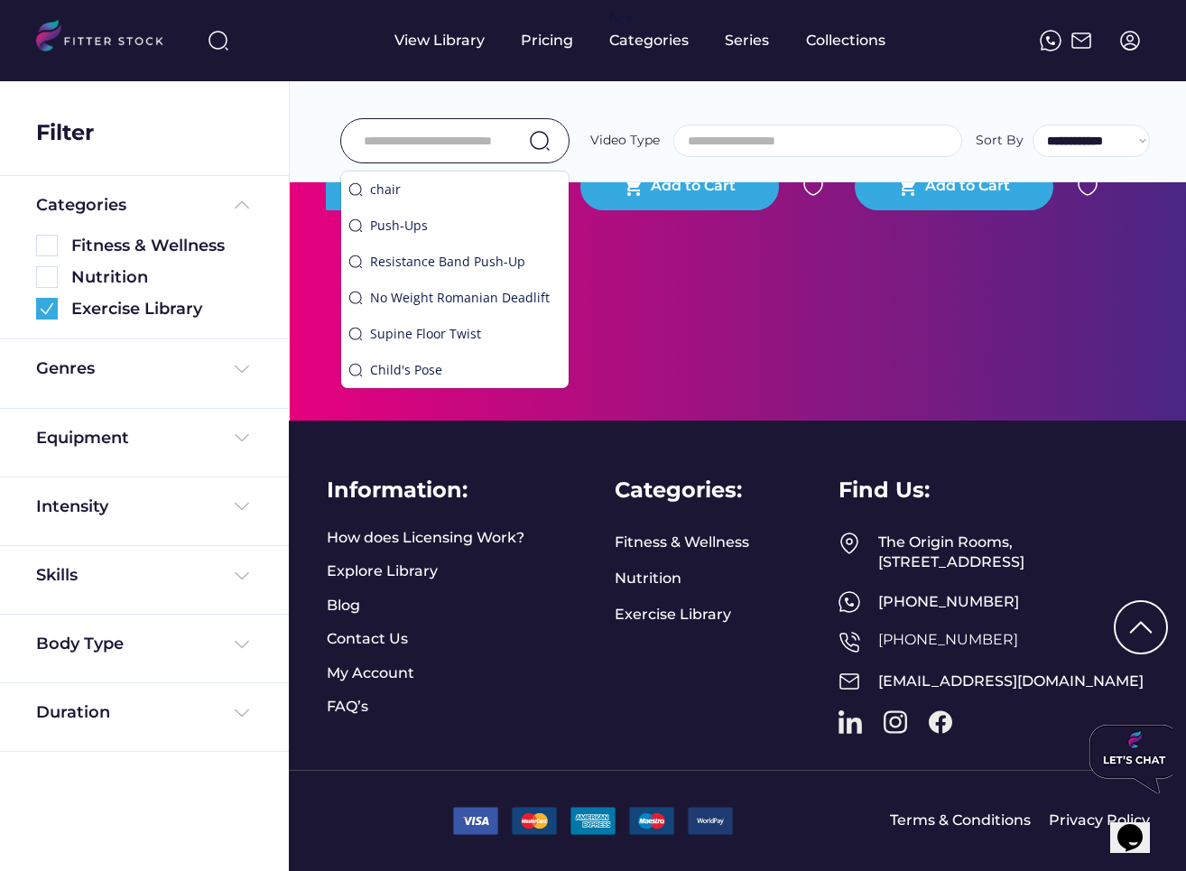
scroll to position [2291, 0]
click at [73, 445] on div "Equipment" at bounding box center [82, 438] width 93 height 23
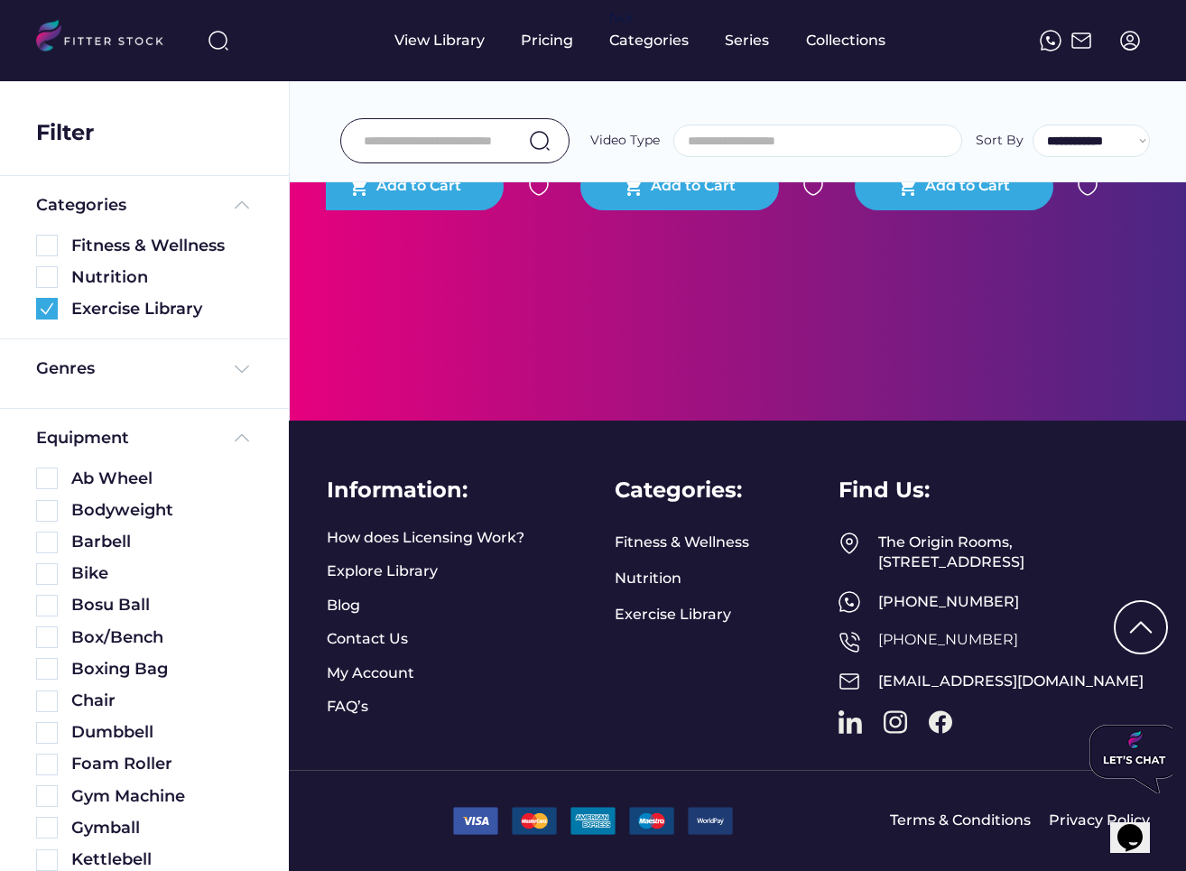
click at [48, 525] on div "Barbell" at bounding box center [144, 537] width 217 height 32
click at [48, 543] on img at bounding box center [47, 542] width 22 height 22
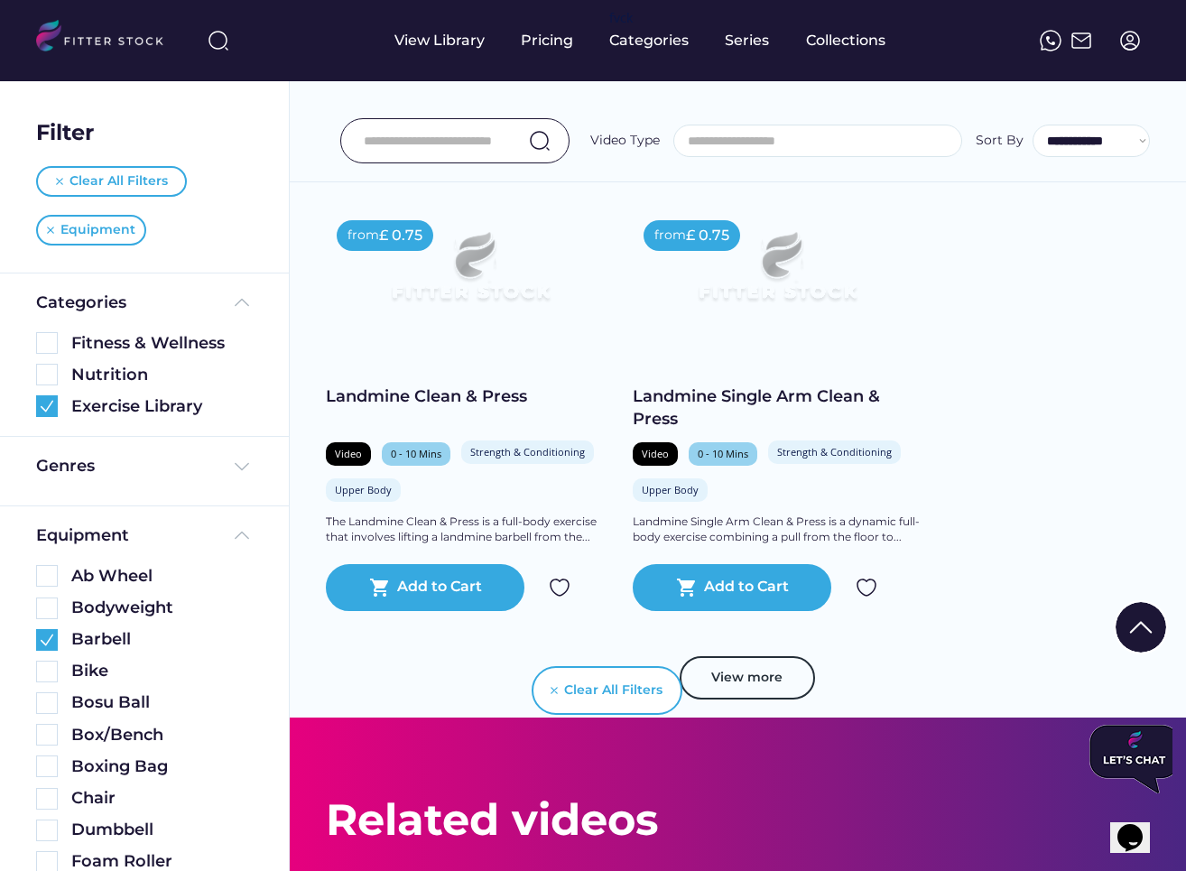
scroll to position [1412, 0]
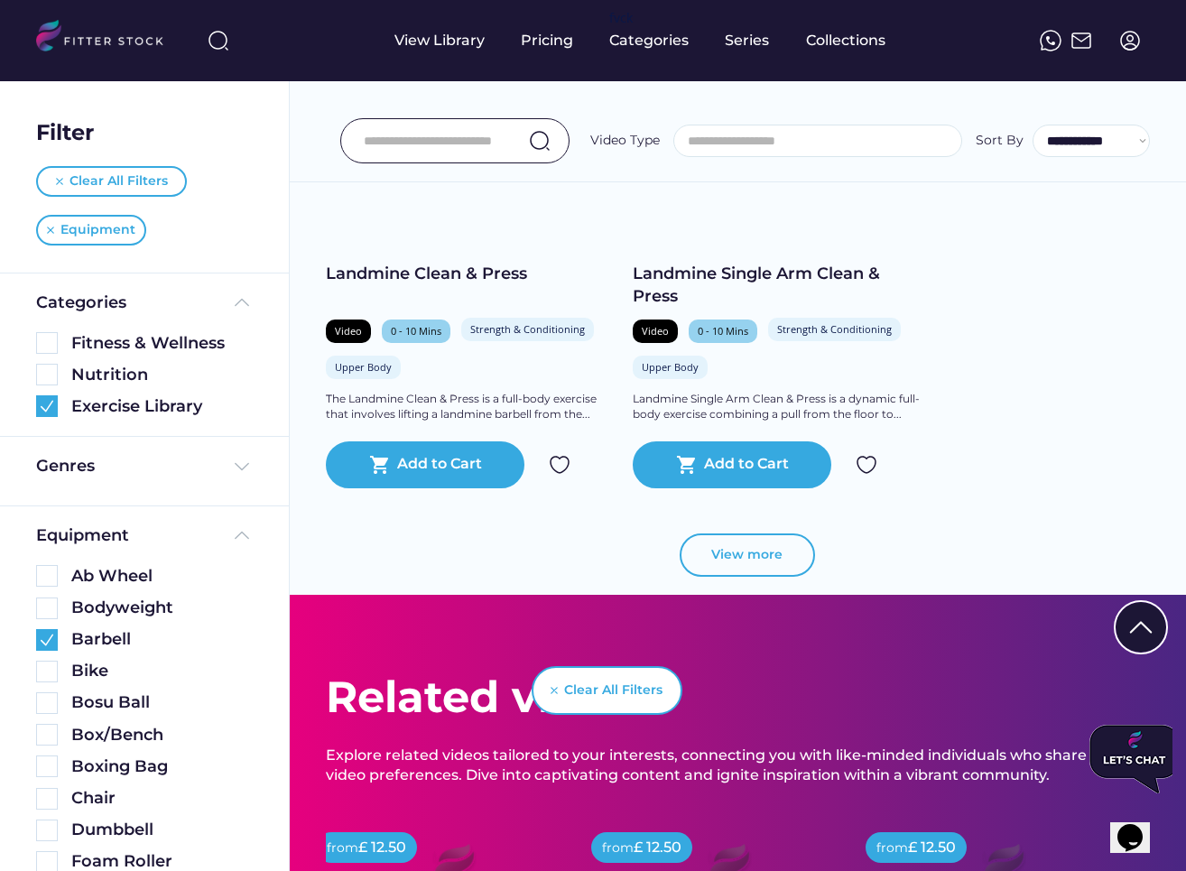
click at [693, 560] on button "View more" at bounding box center [746, 554] width 135 height 43
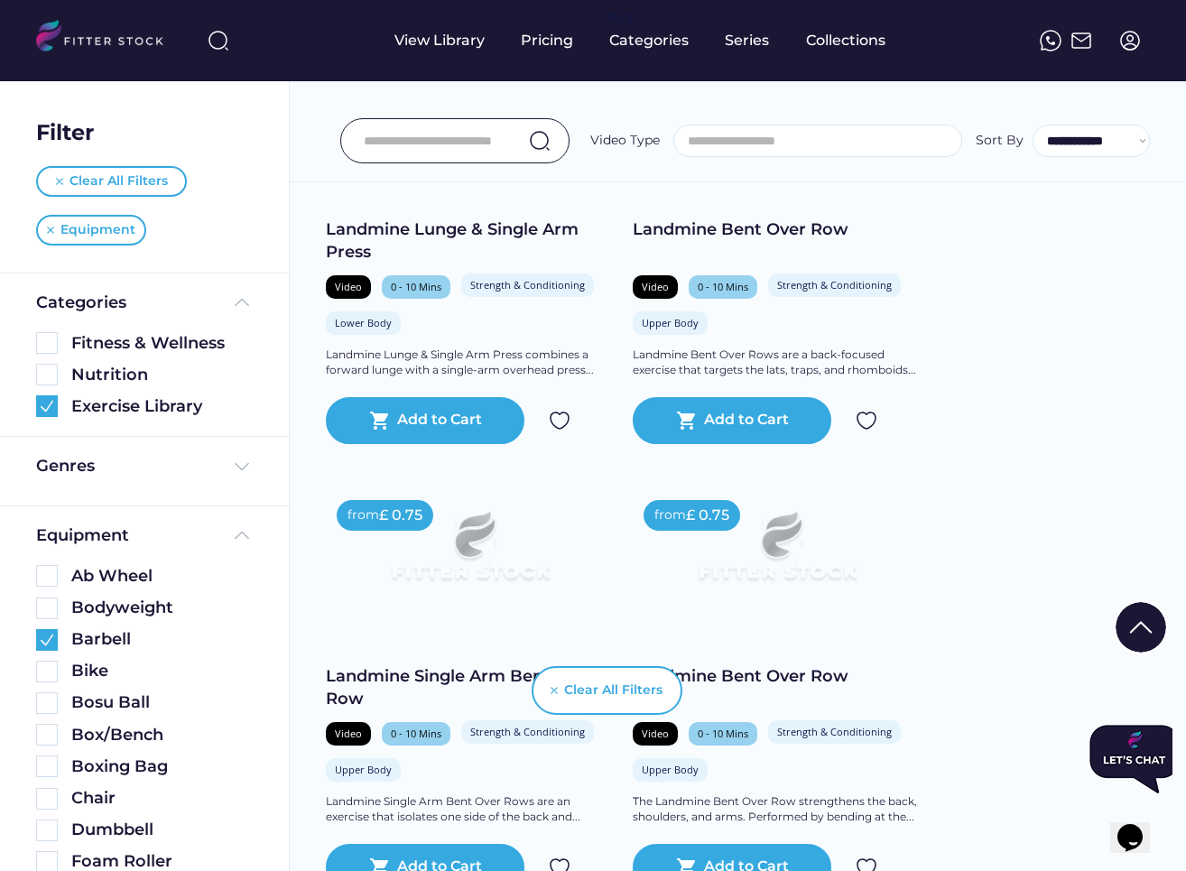
scroll to position [2672, 0]
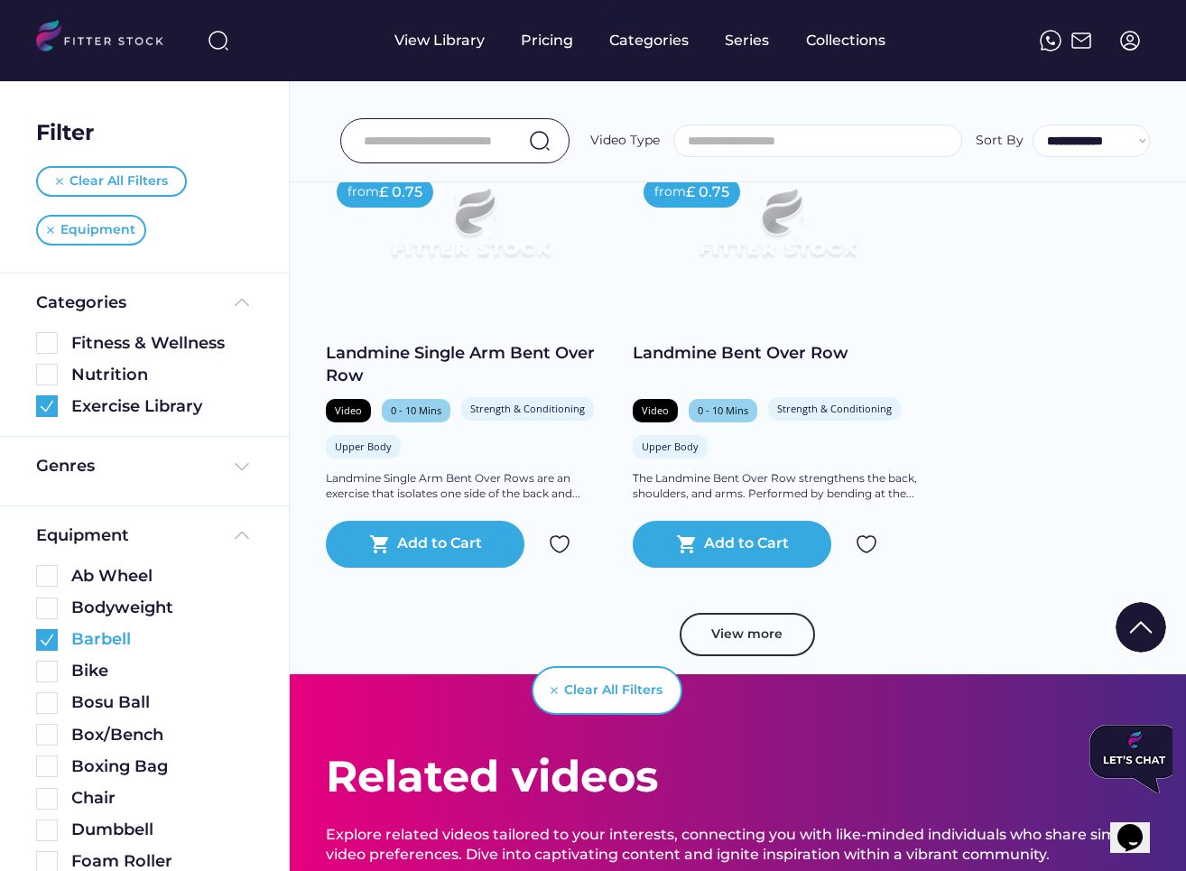
click at [43, 641] on img at bounding box center [47, 640] width 22 height 22
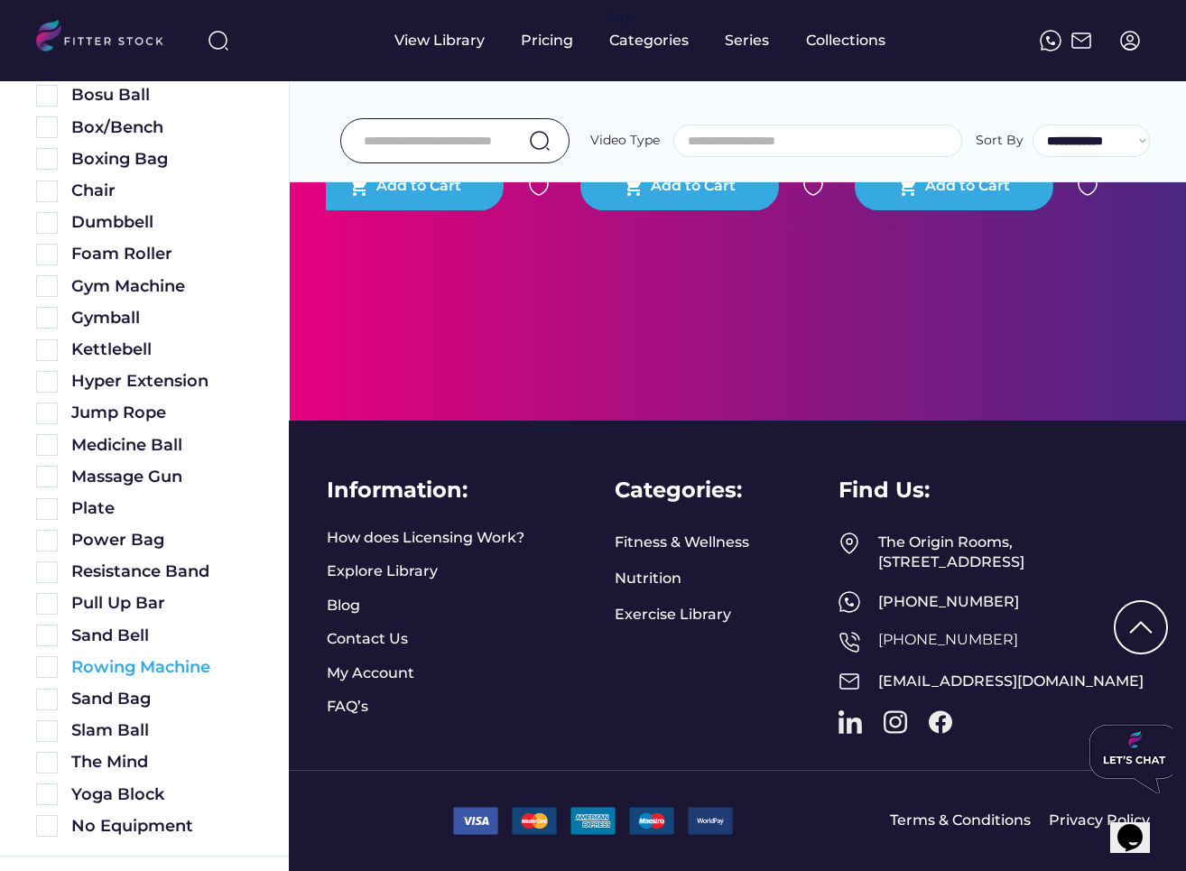
scroll to position [768, 0]
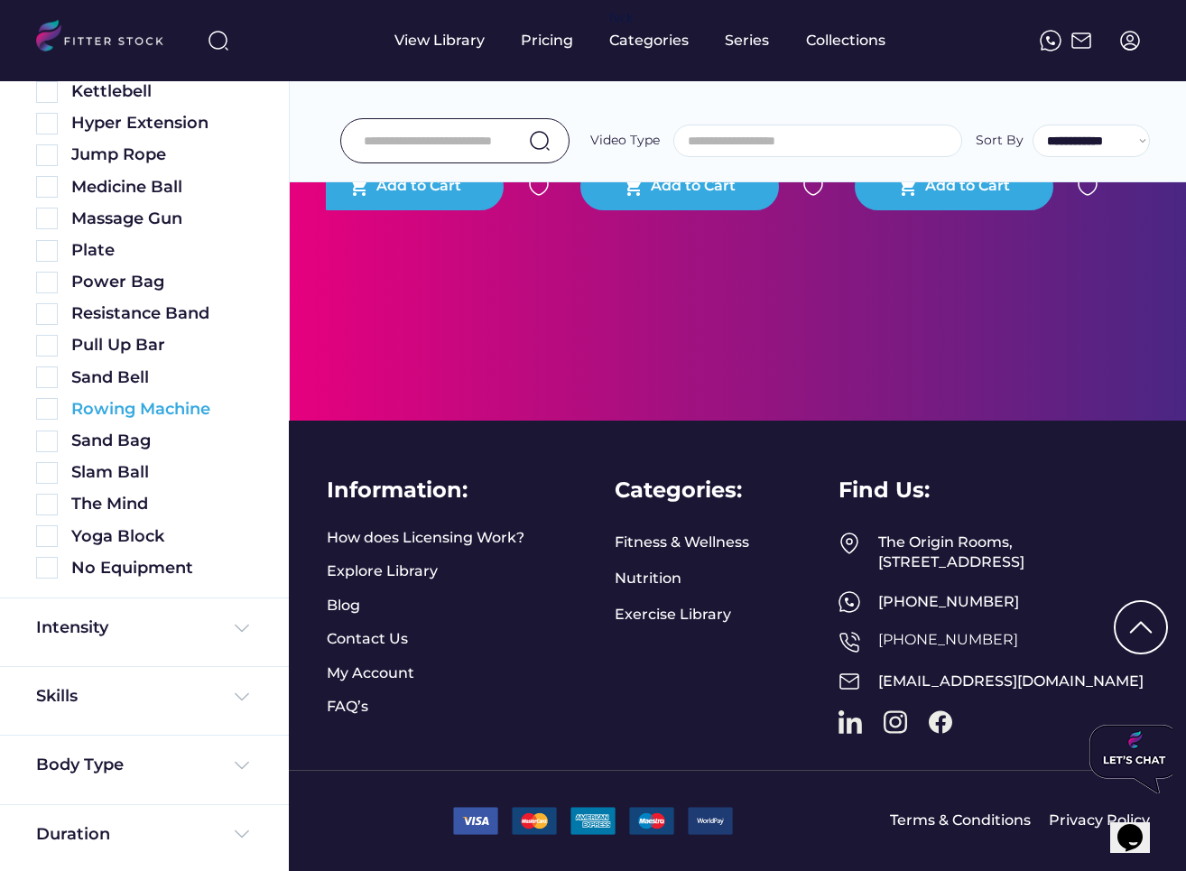
click at [41, 404] on img at bounding box center [47, 409] width 22 height 22
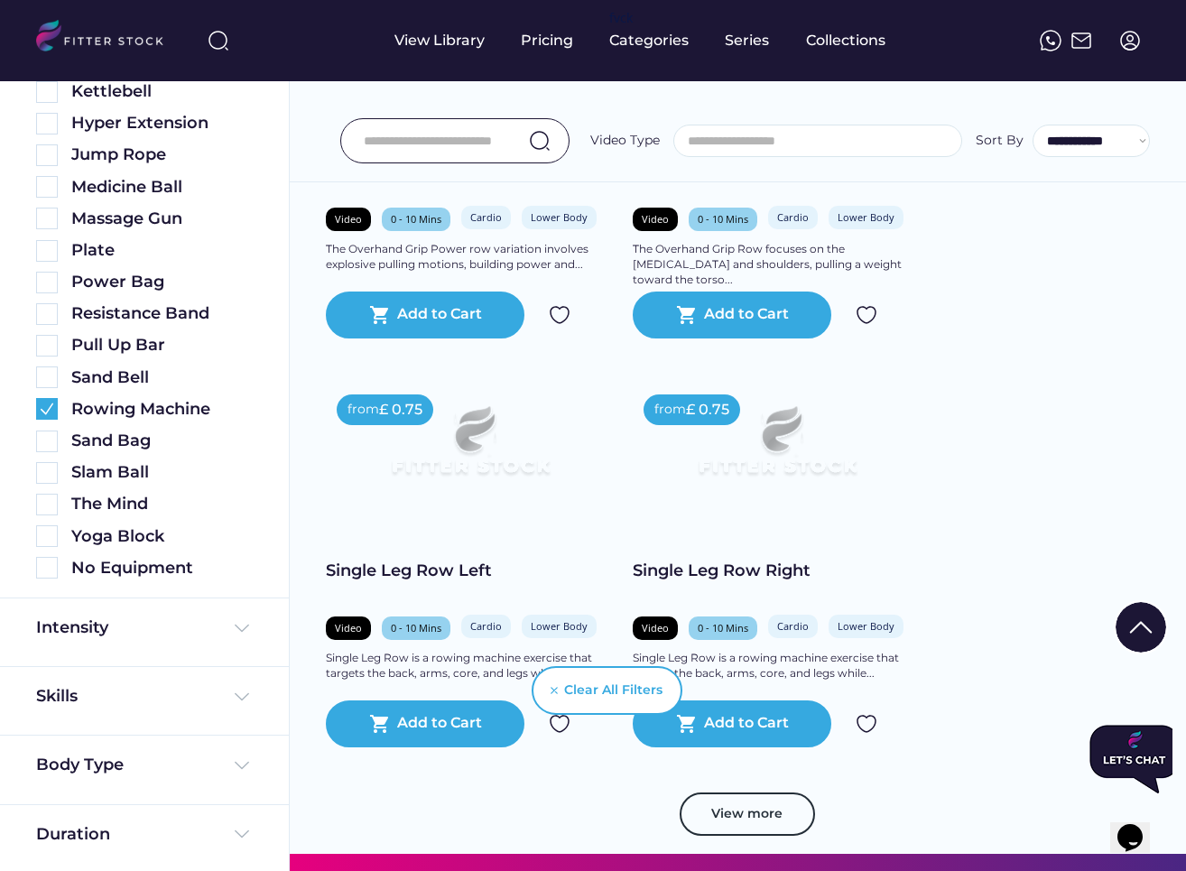
scroll to position [0, 0]
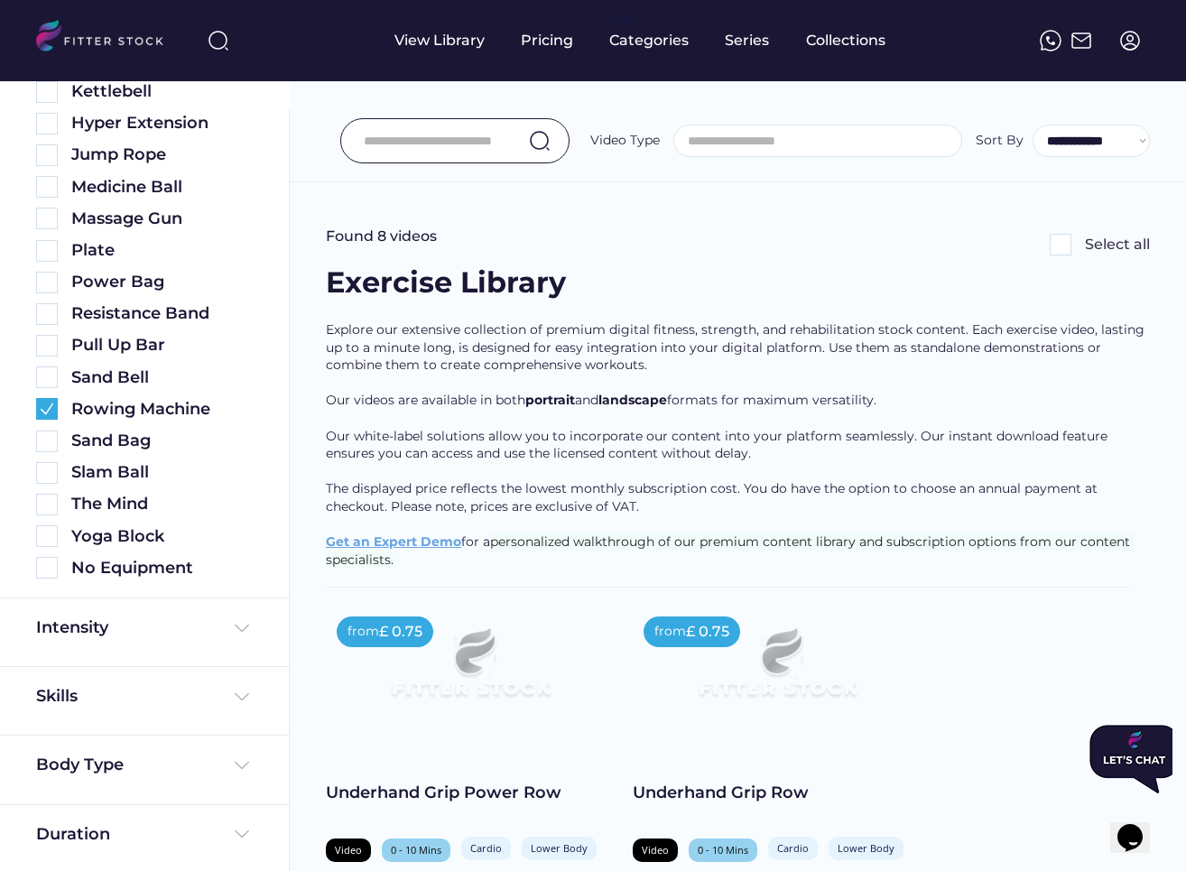
click at [429, 137] on input "input" at bounding box center [432, 141] width 137 height 38
click at [467, 122] on input "input" at bounding box center [432, 141] width 137 height 38
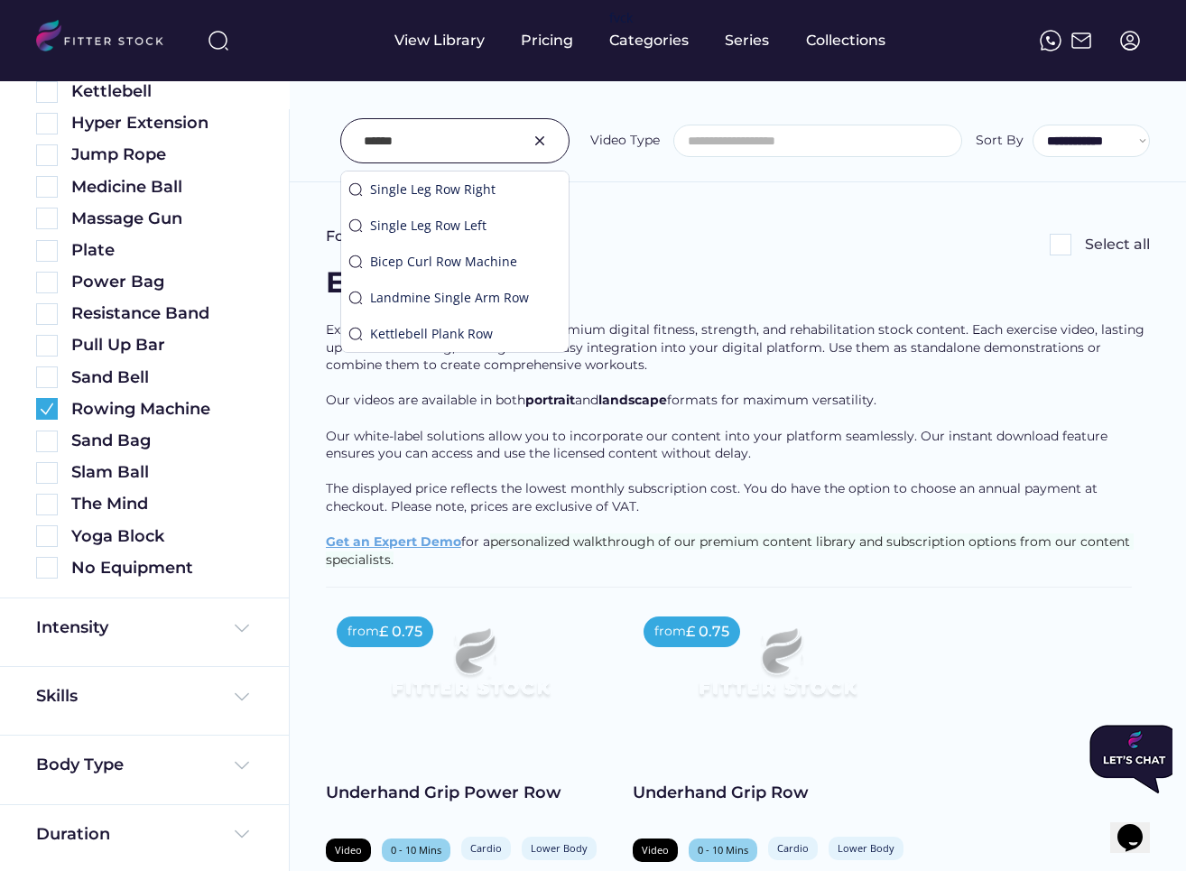
click at [466, 150] on input "input" at bounding box center [432, 141] width 137 height 38
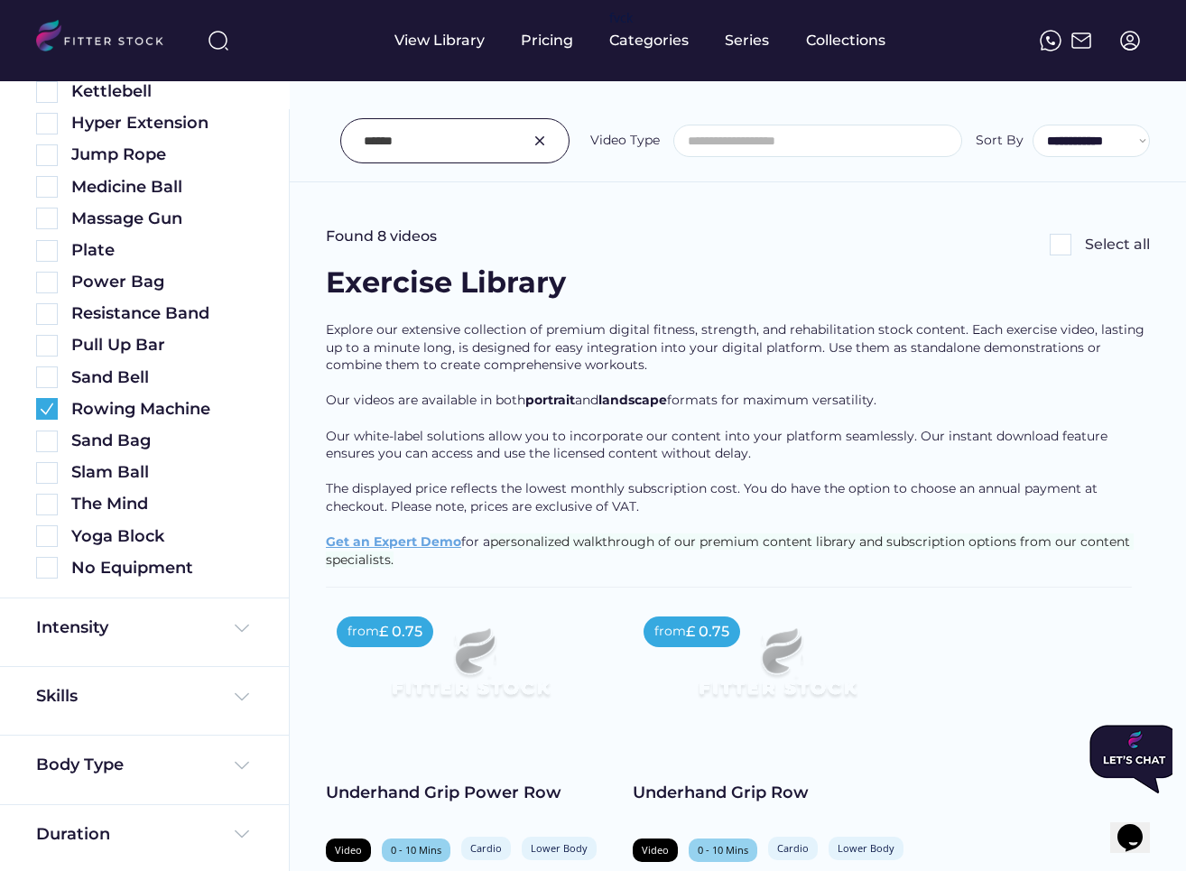
click at [436, 120] on div at bounding box center [454, 140] width 229 height 45
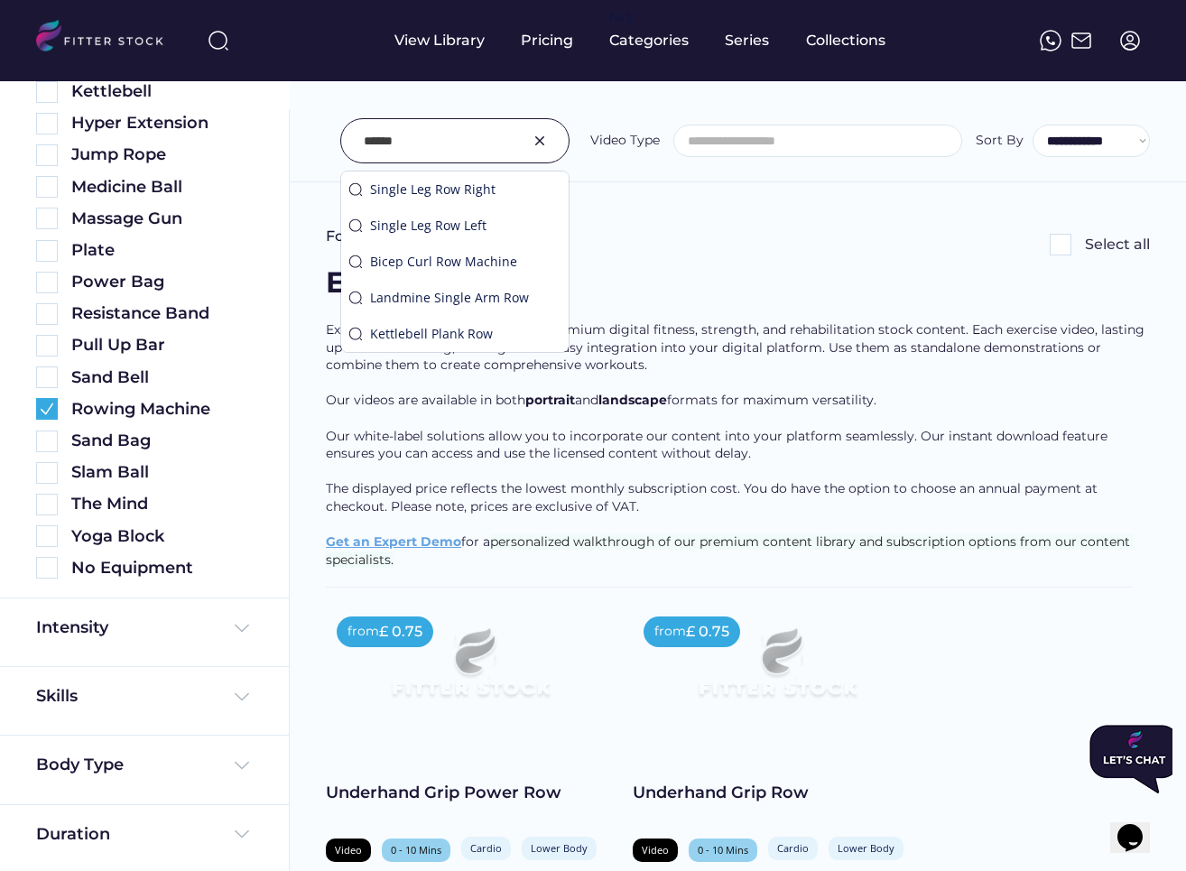
click at [436, 120] on div at bounding box center [454, 140] width 229 height 45
type input "****"
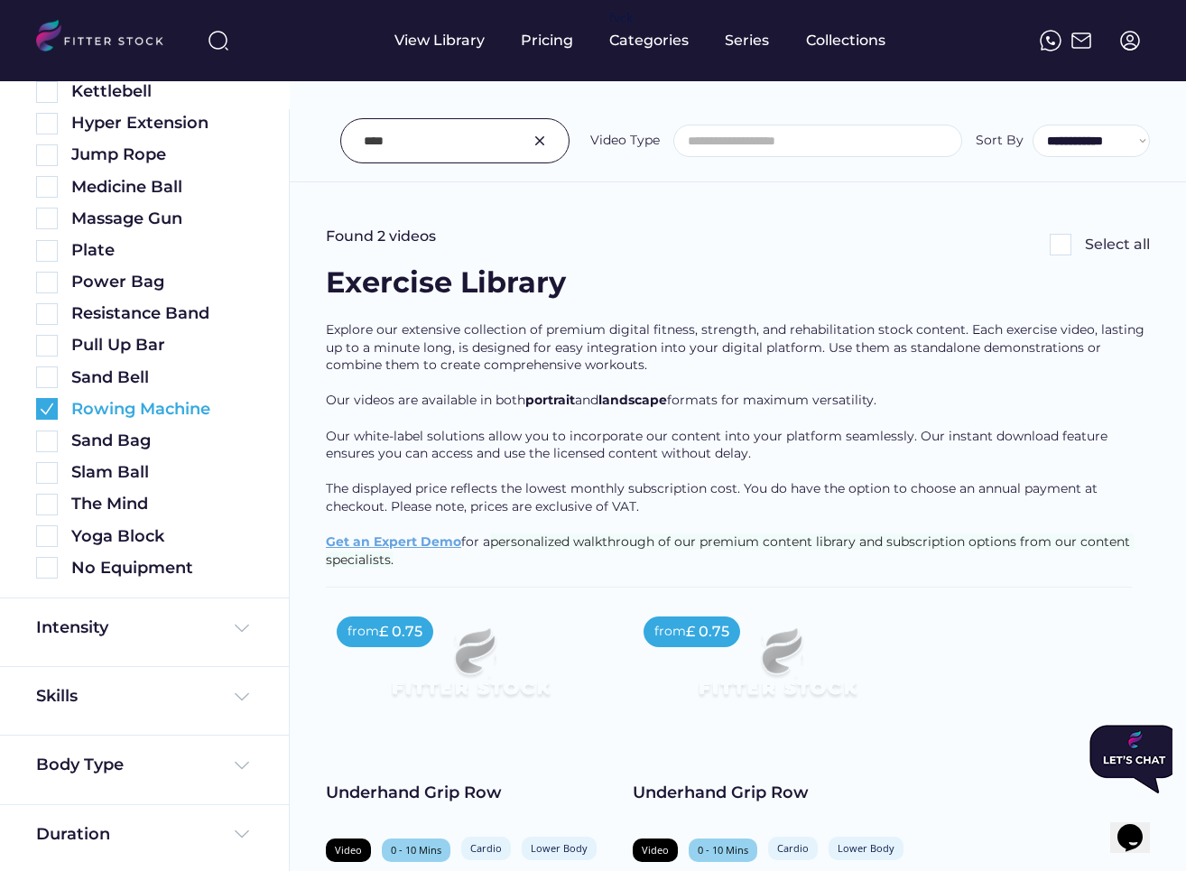
click at [40, 412] on img at bounding box center [47, 409] width 22 height 22
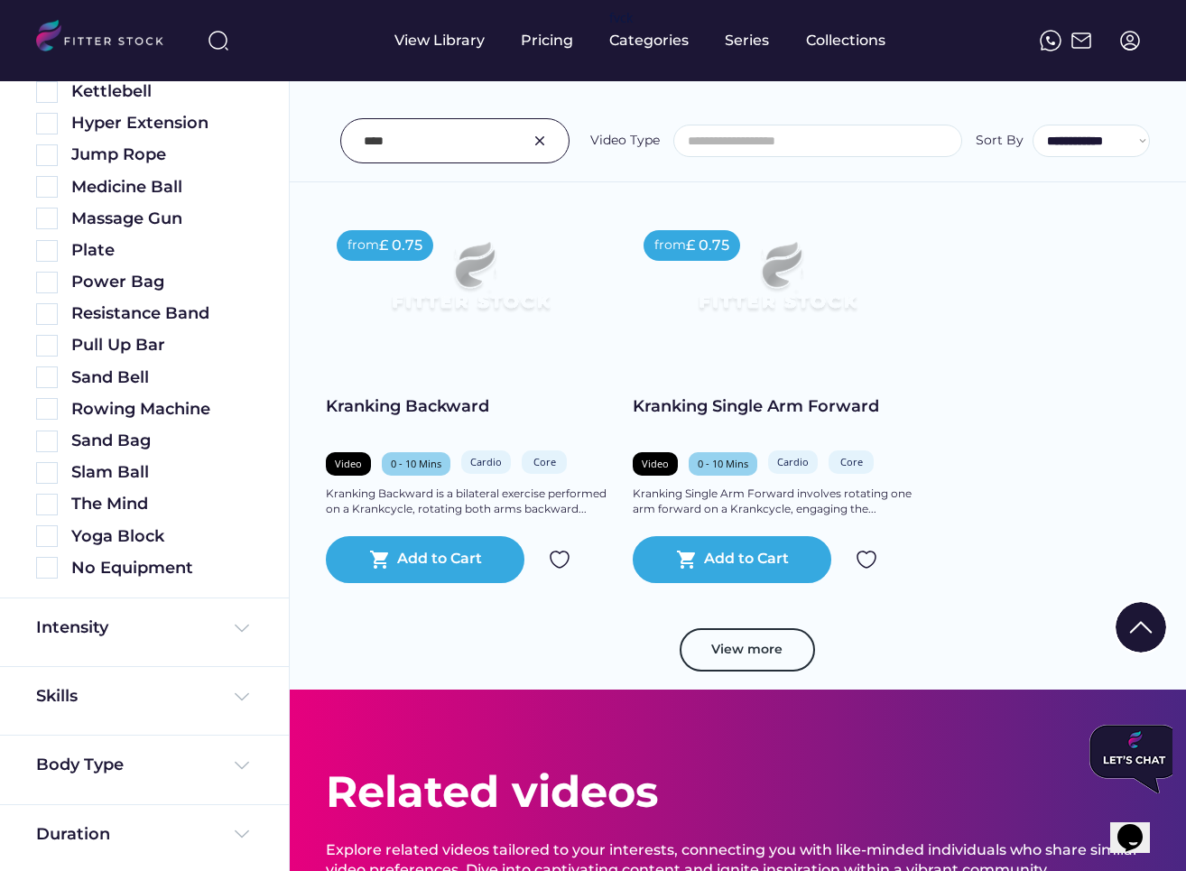
scroll to position [1211, 0]
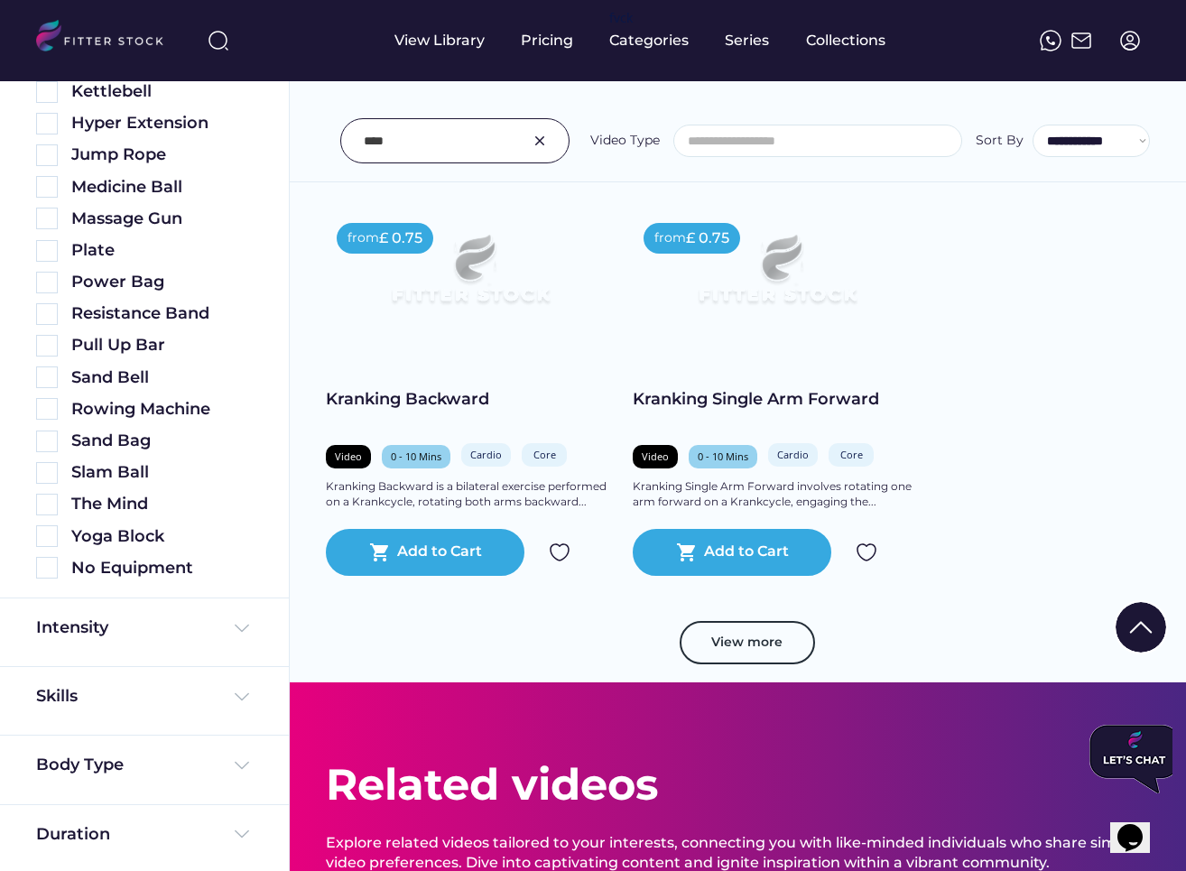
click at [757, 655] on button "View more" at bounding box center [746, 642] width 135 height 43
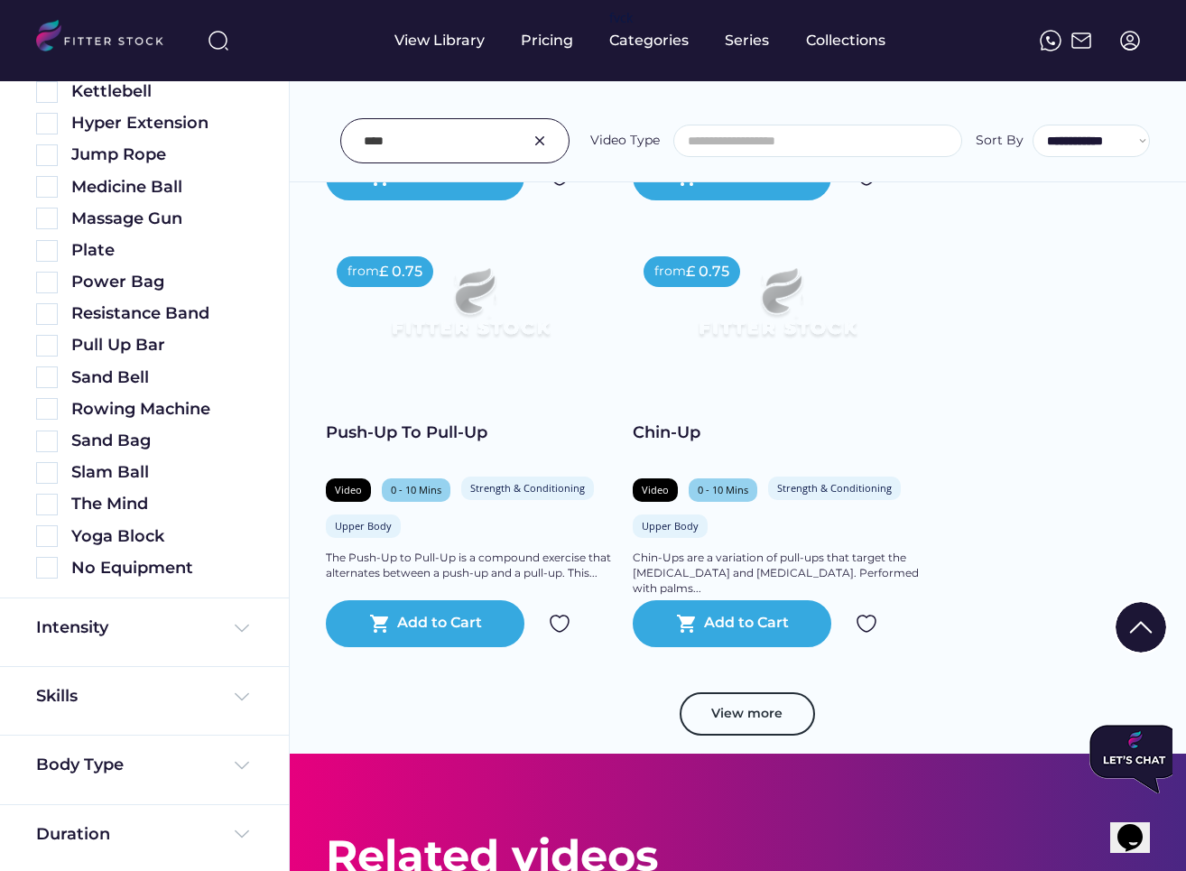
scroll to position [2487, 0]
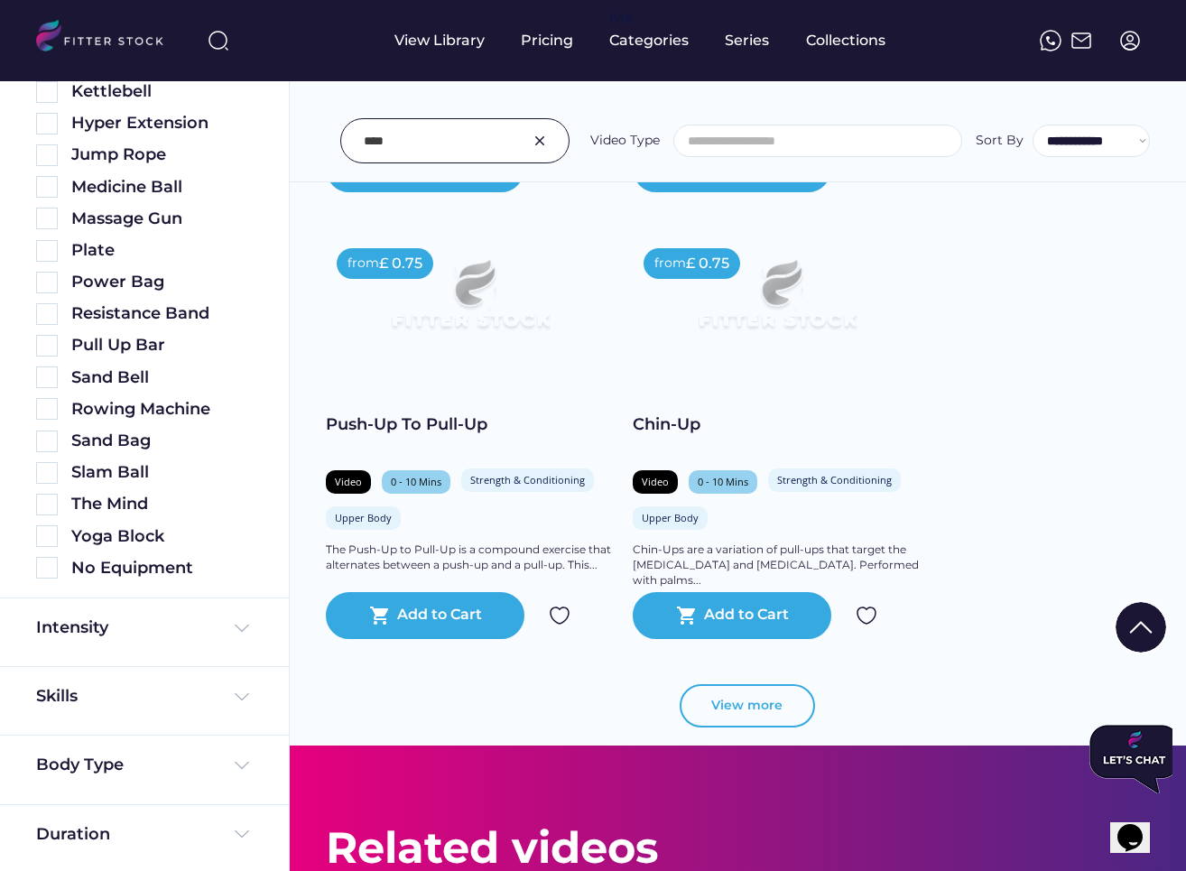
click at [756, 693] on button "View more" at bounding box center [746, 705] width 135 height 43
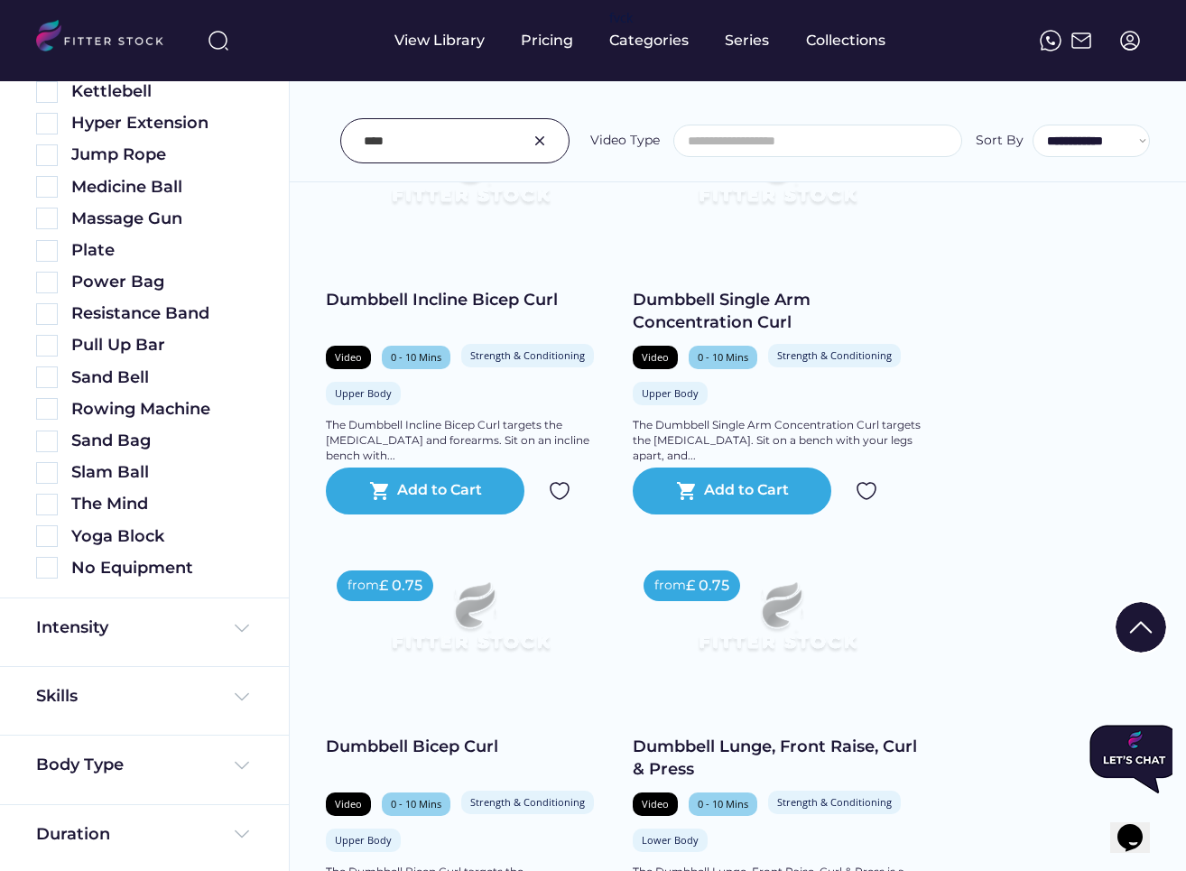
scroll to position [0, 0]
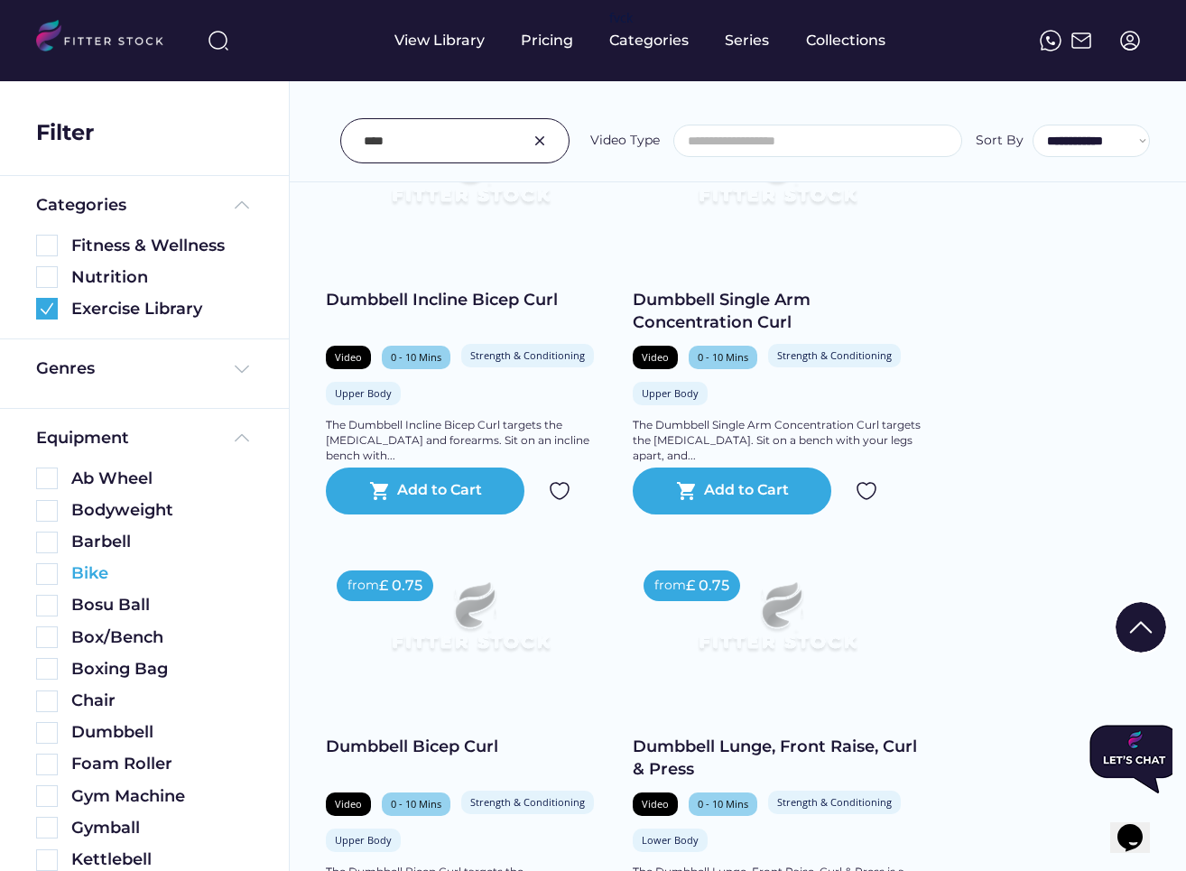
click at [45, 576] on img at bounding box center [47, 574] width 22 height 22
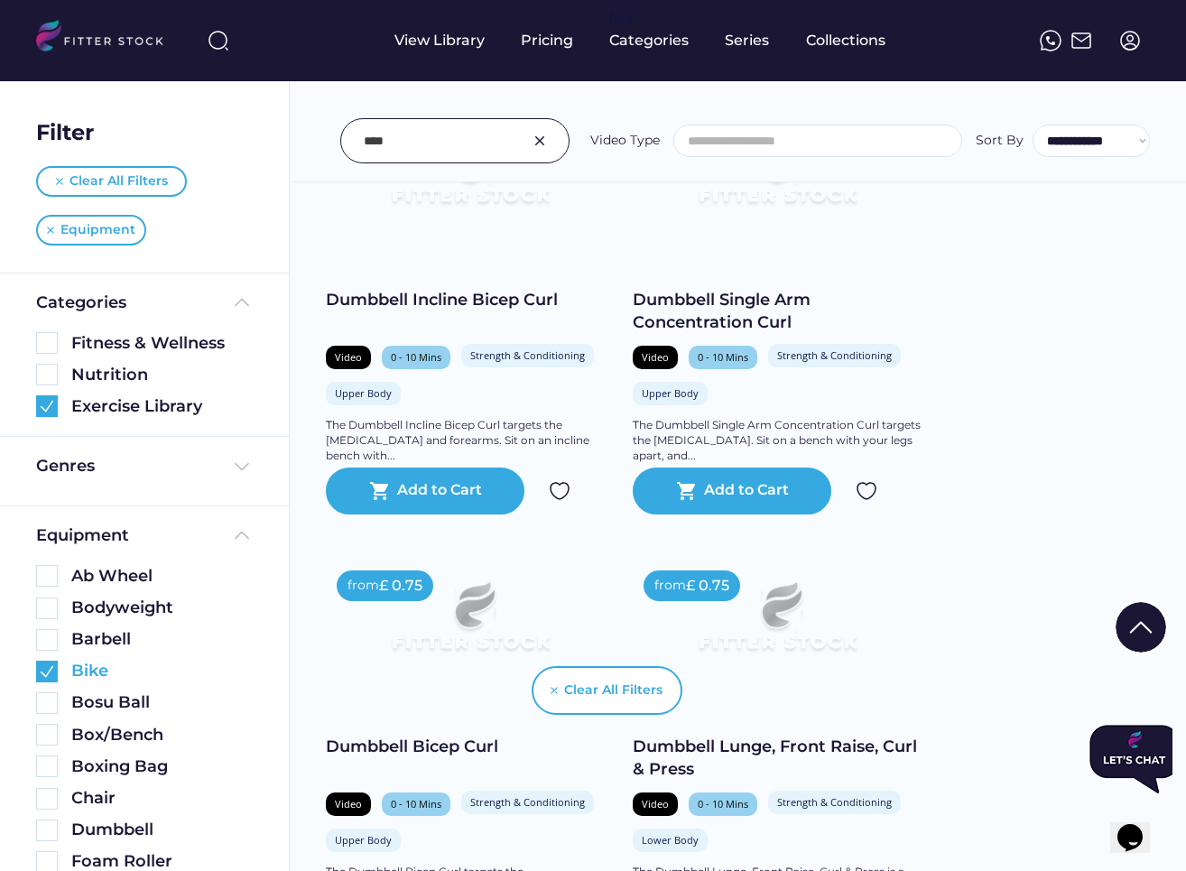
scroll to position [2291, 0]
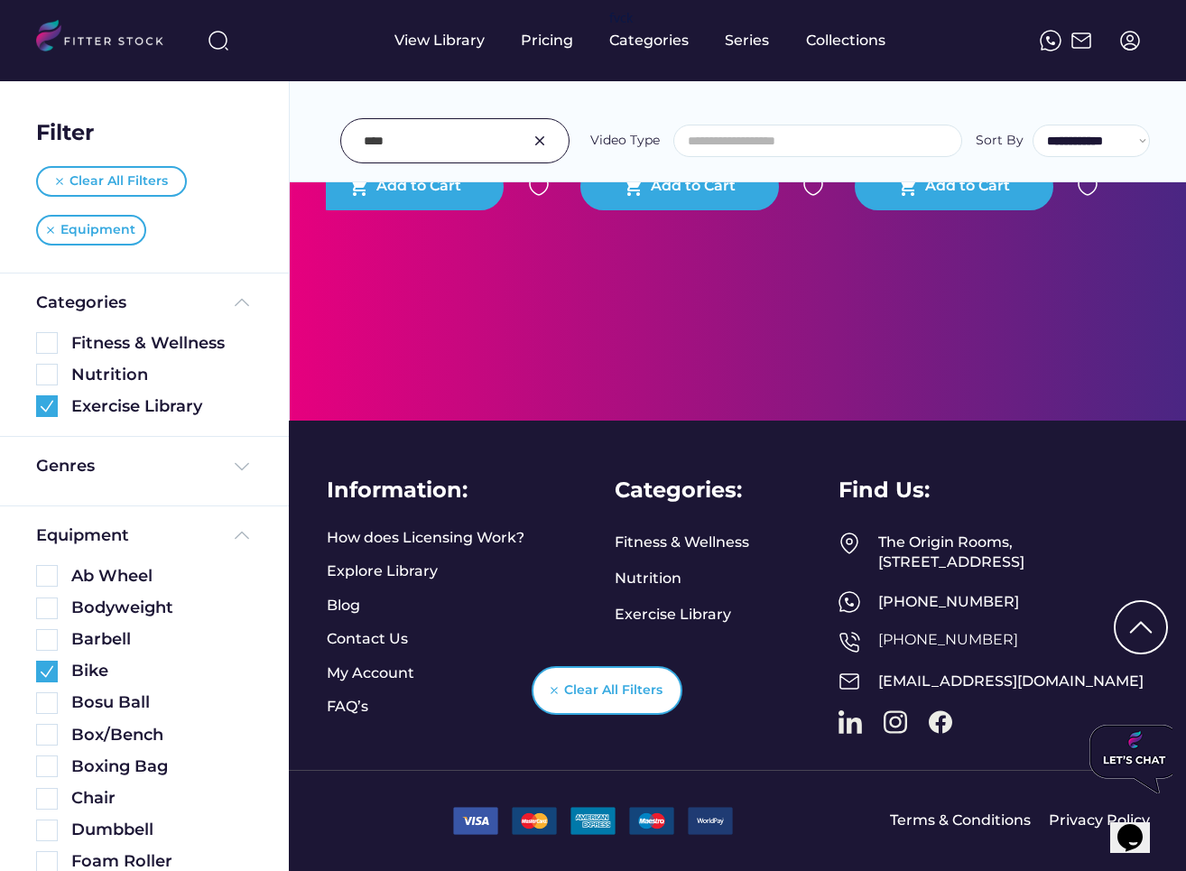
click at [543, 126] on div at bounding box center [454, 140] width 229 height 45
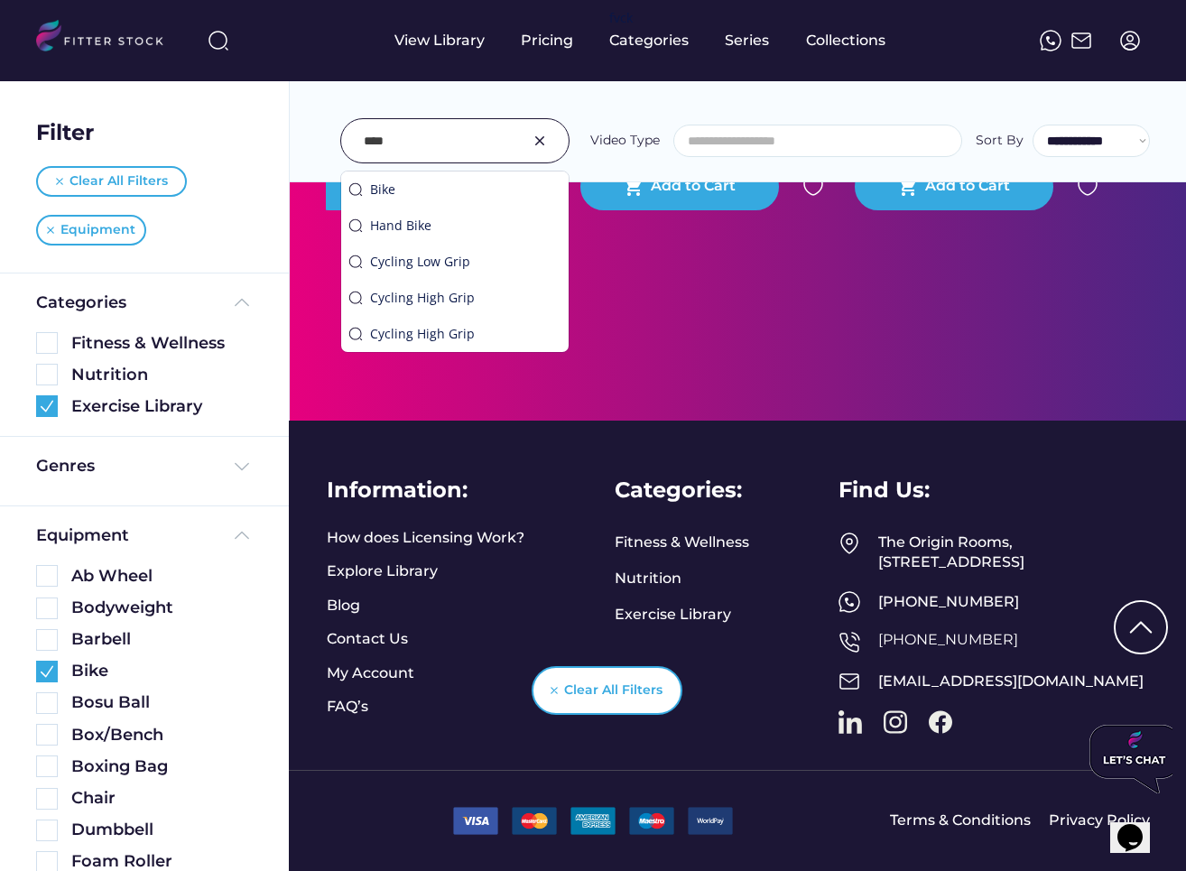
click at [536, 143] on img at bounding box center [540, 141] width 22 height 22
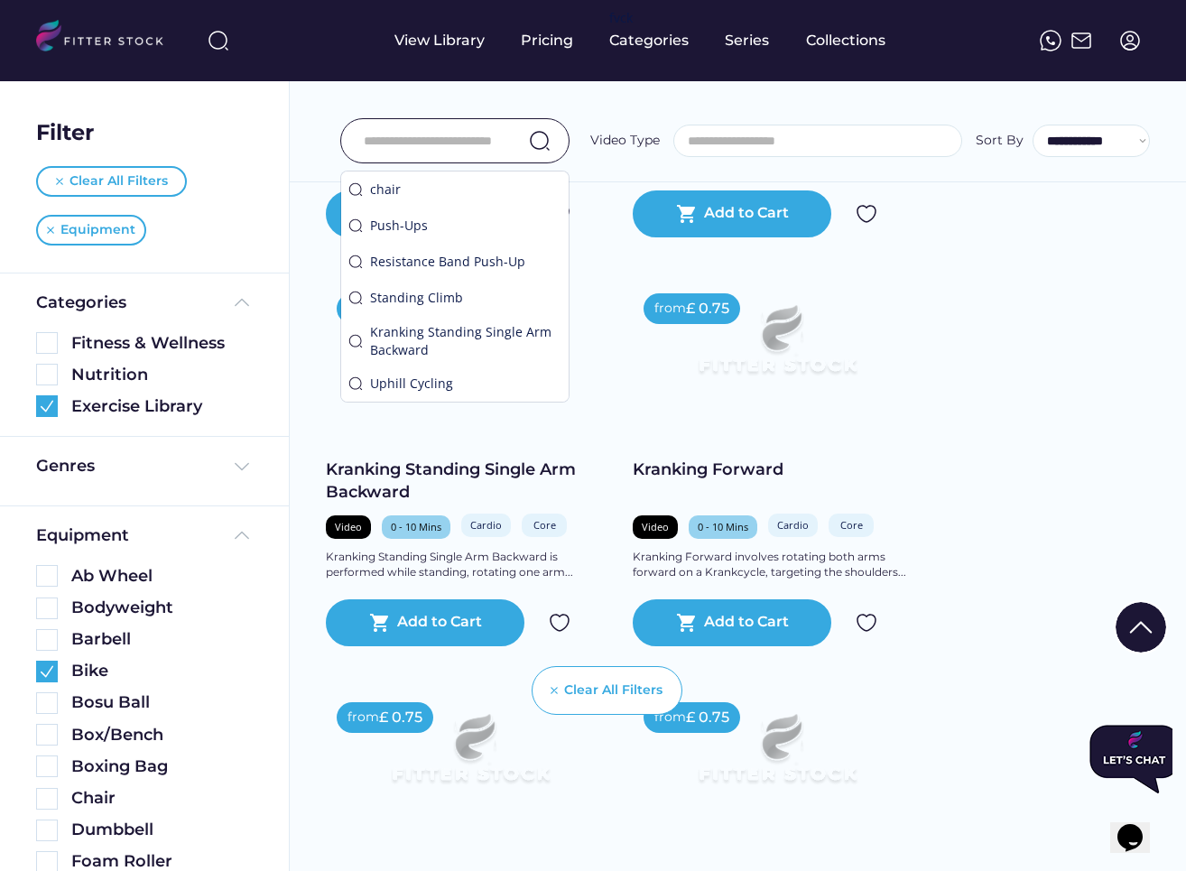
scroll to position [0, 0]
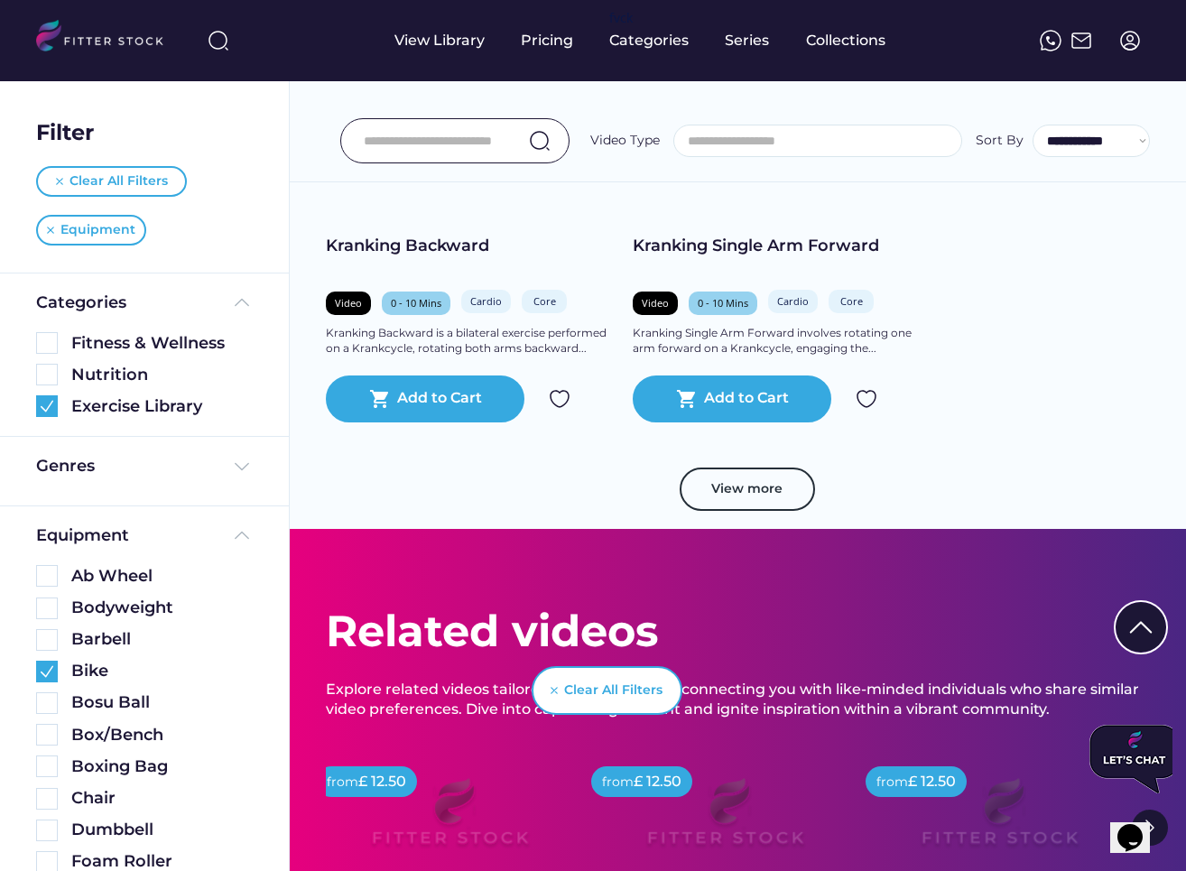
scroll to position [1423, 0]
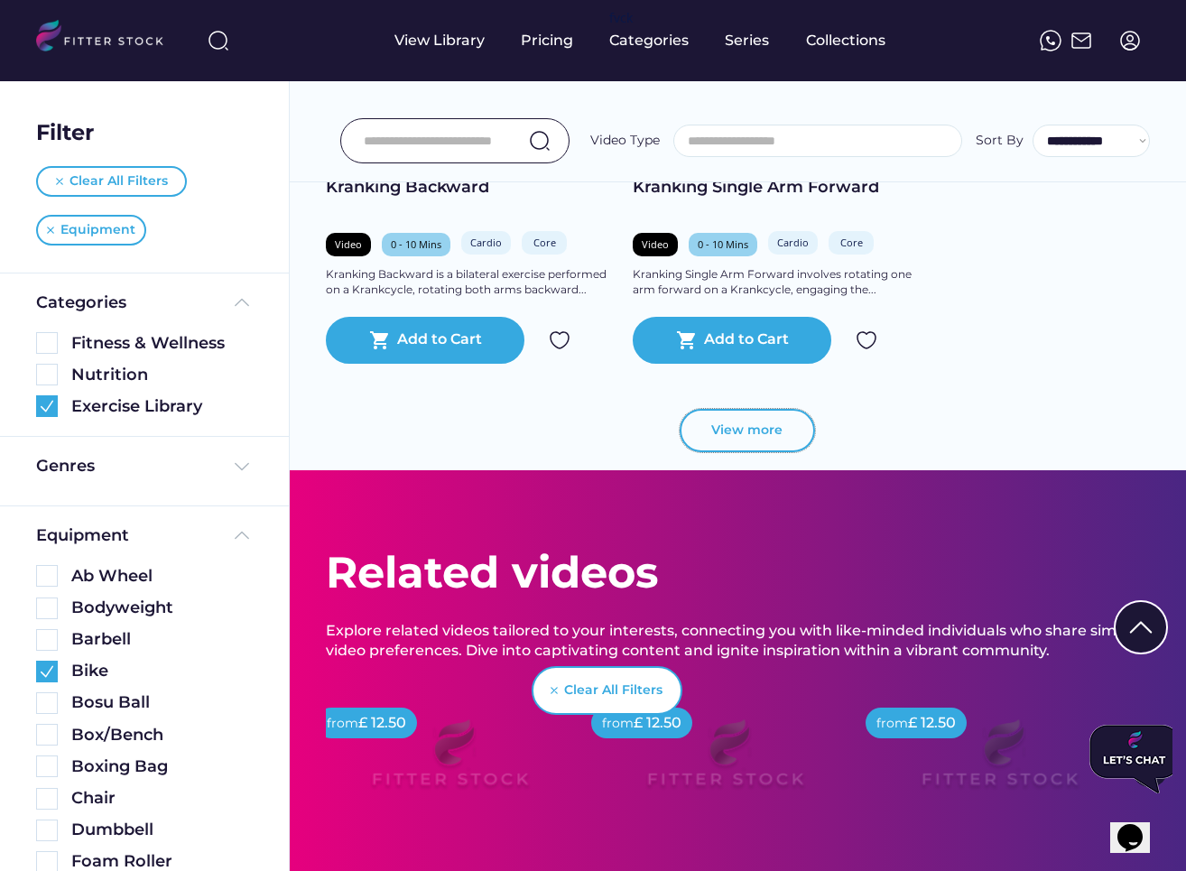
click at [718, 436] on button "View more" at bounding box center [746, 430] width 135 height 43
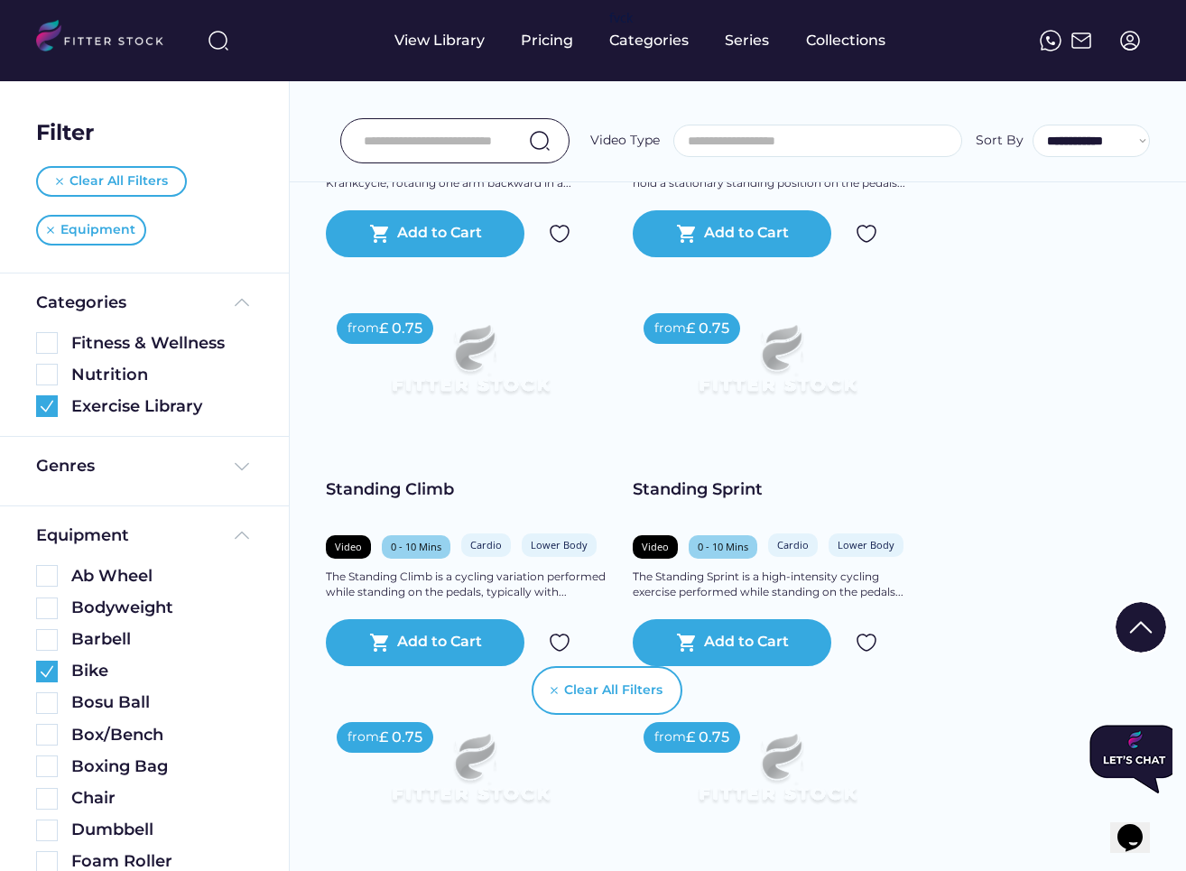
scroll to position [1953, 0]
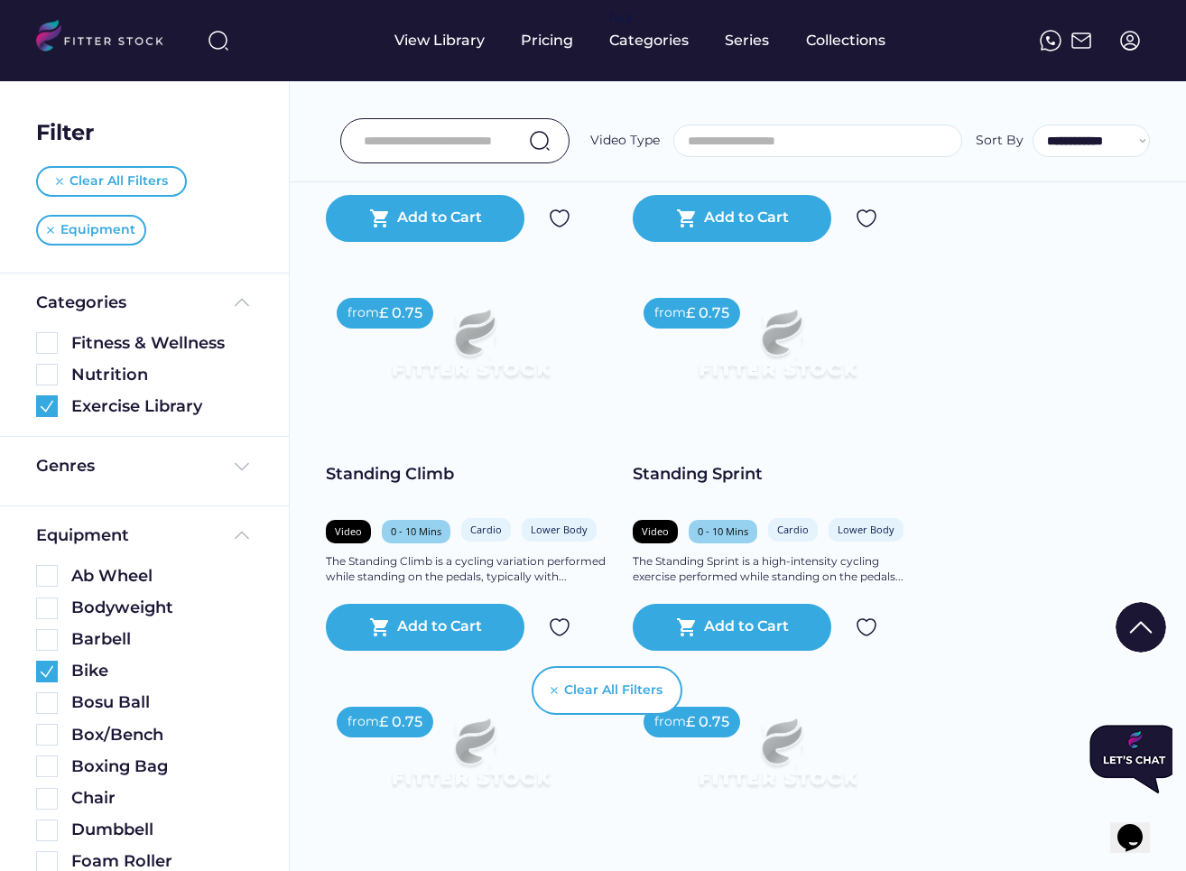
click at [463, 140] on input "input" at bounding box center [432, 141] width 137 height 38
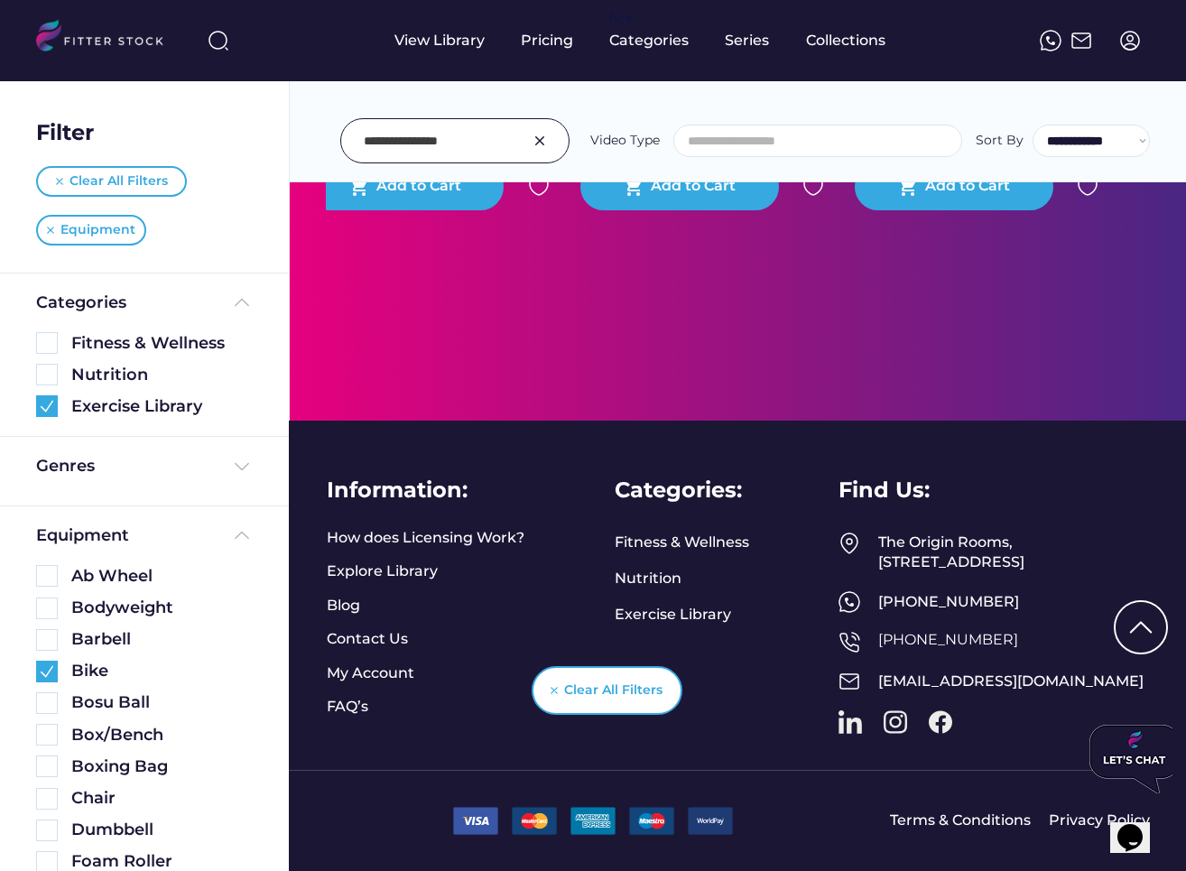
scroll to position [662, 0]
click at [43, 671] on img at bounding box center [47, 671] width 22 height 22
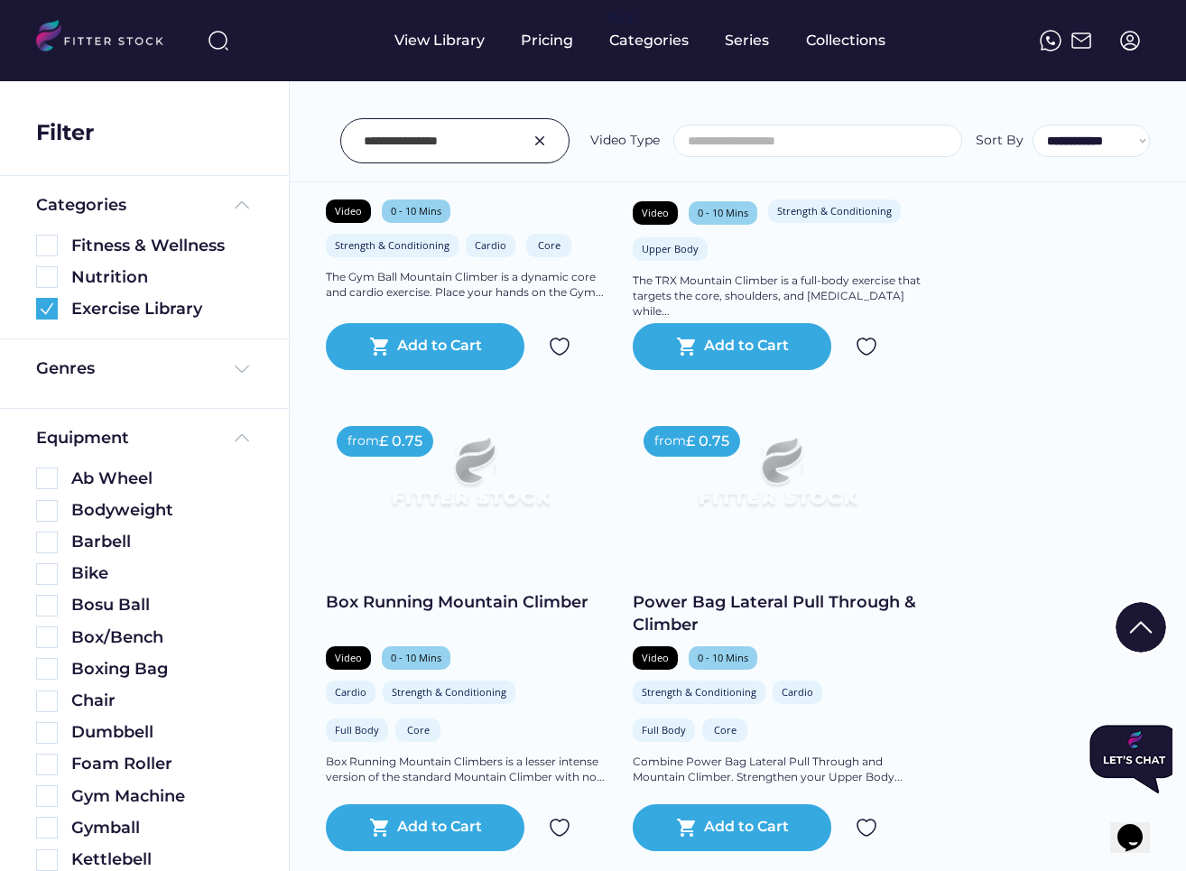
scroll to position [1095, 0]
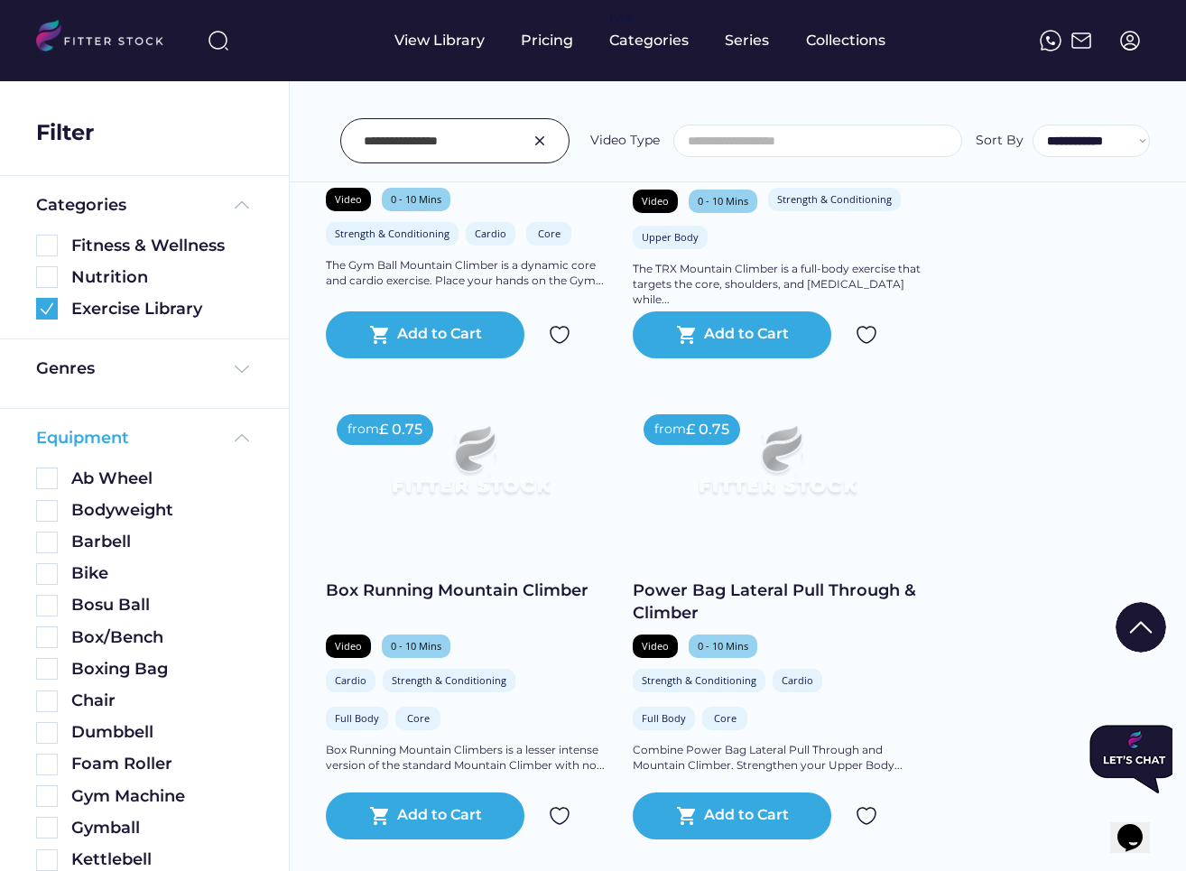
click at [164, 438] on div "Equipment" at bounding box center [144, 438] width 217 height 23
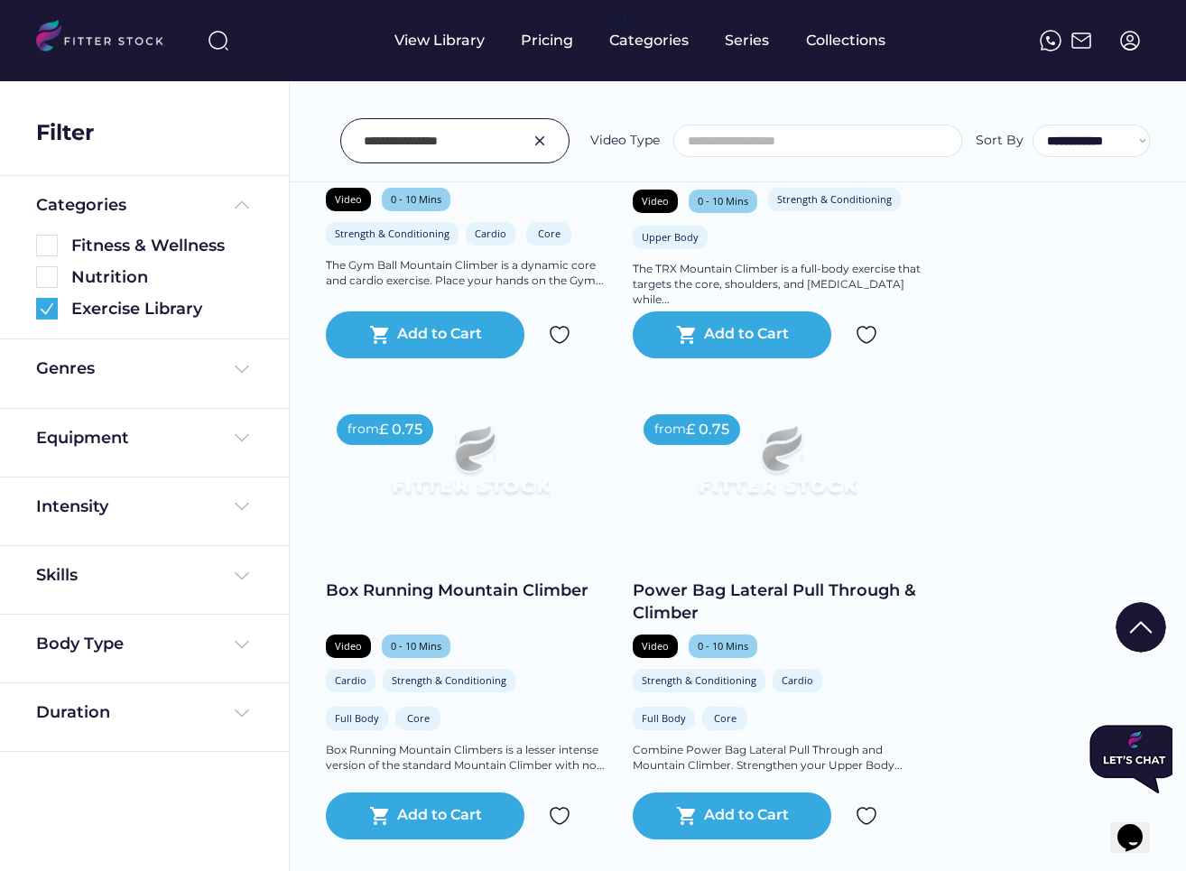
click at [486, 138] on input "input" at bounding box center [432, 141] width 137 height 38
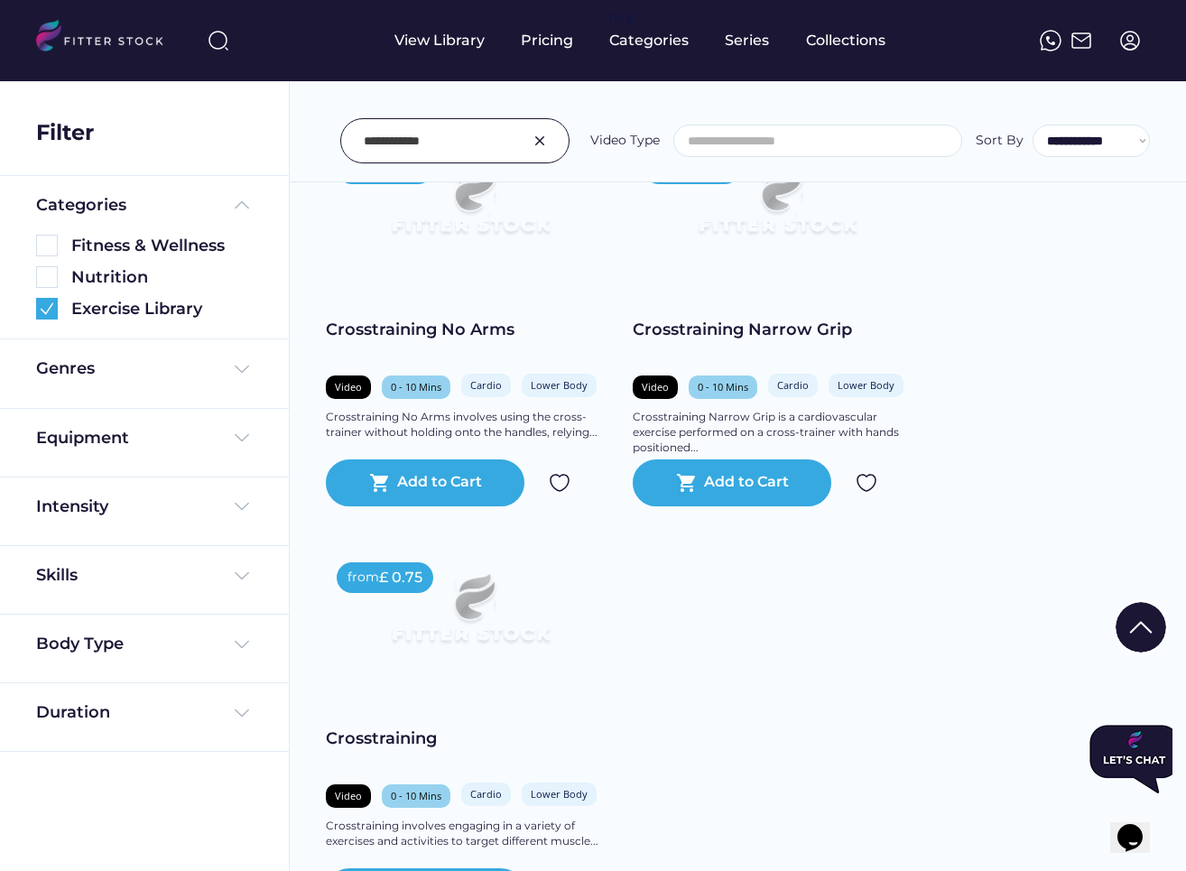
scroll to position [878, 0]
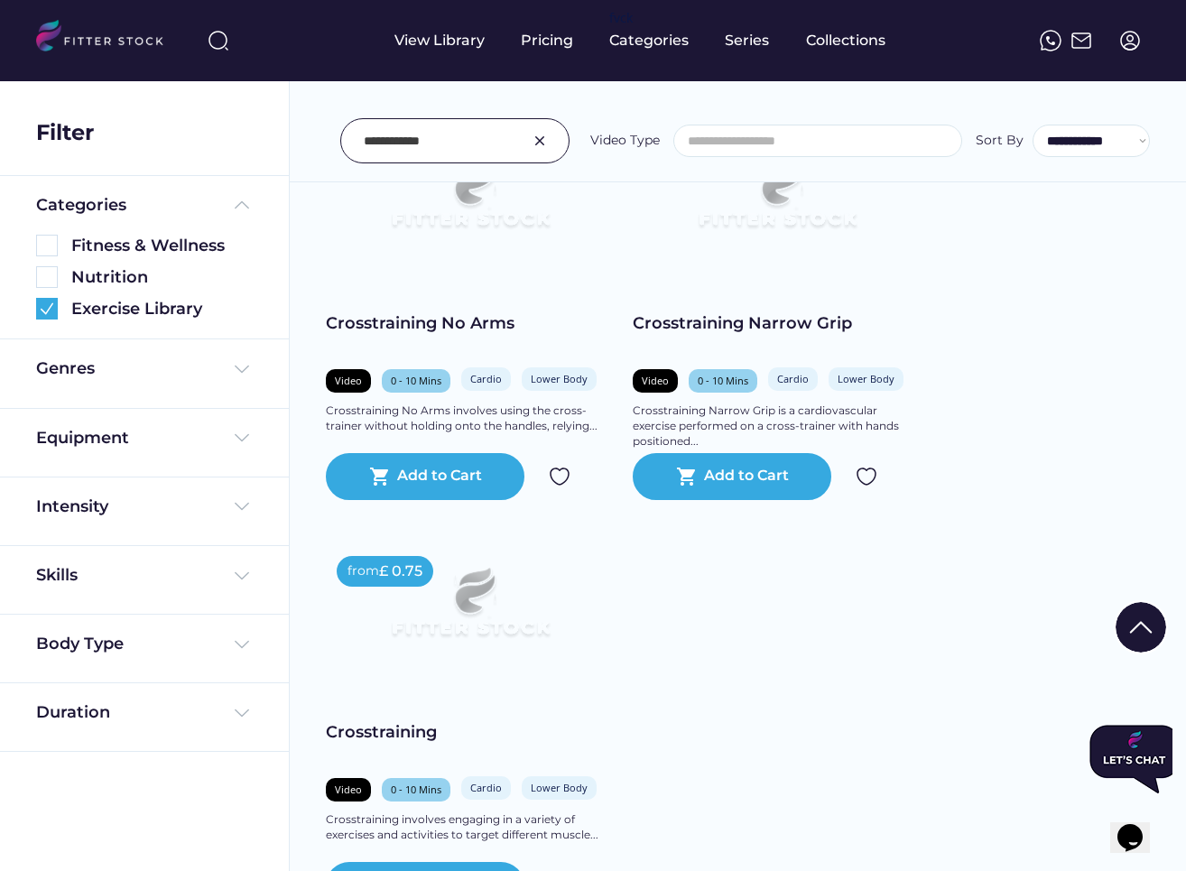
click at [429, 152] on input "input" at bounding box center [432, 141] width 137 height 38
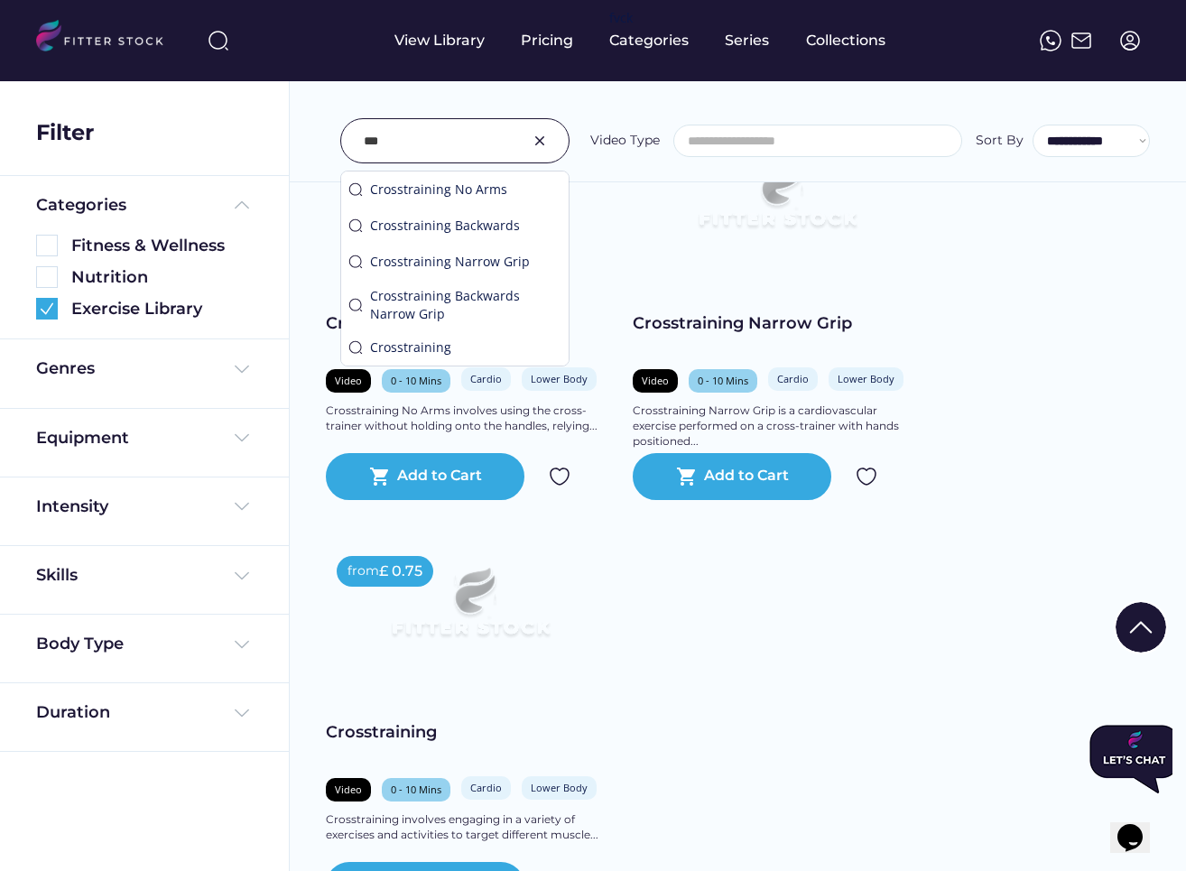
type input "***"
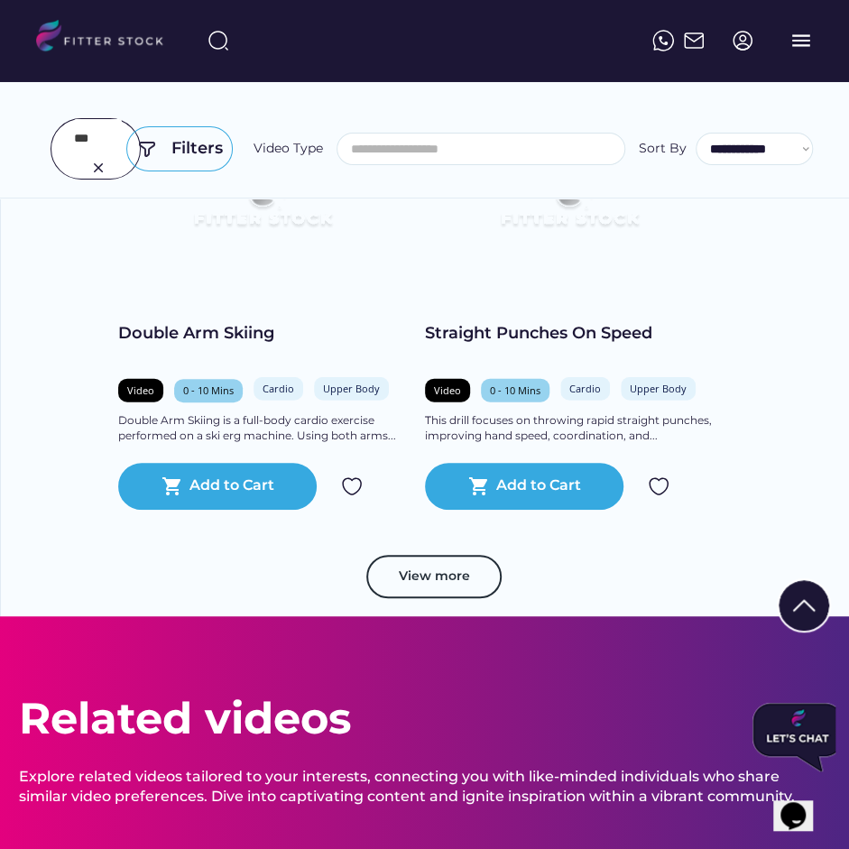
scroll to position [1346, 0]
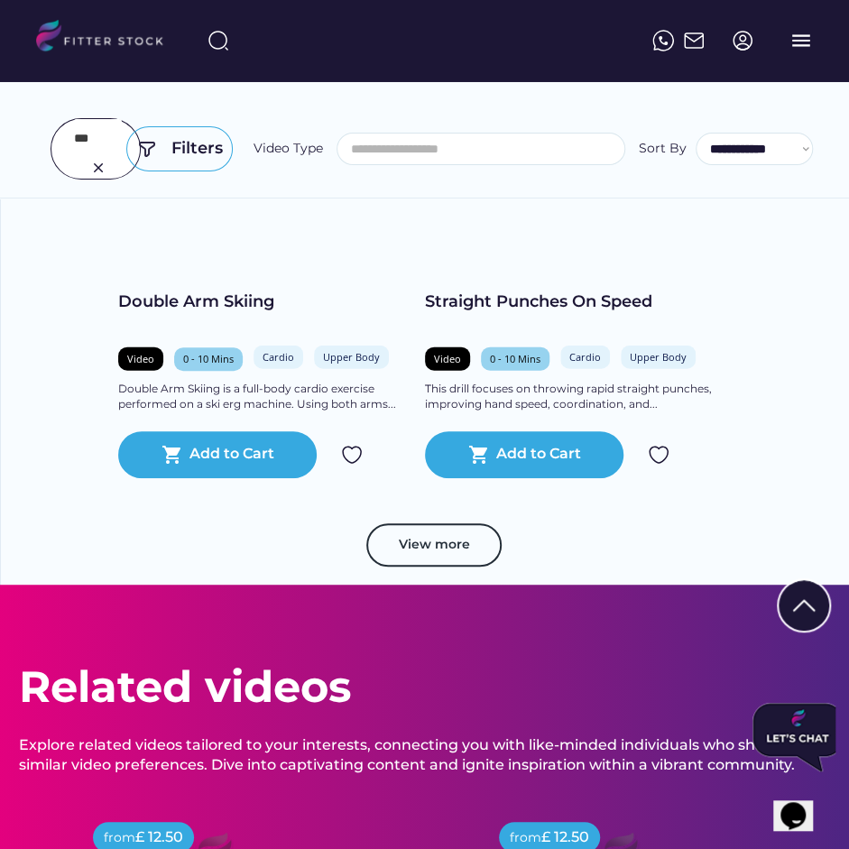
click at [442, 525] on button "View more" at bounding box center [433, 544] width 135 height 43
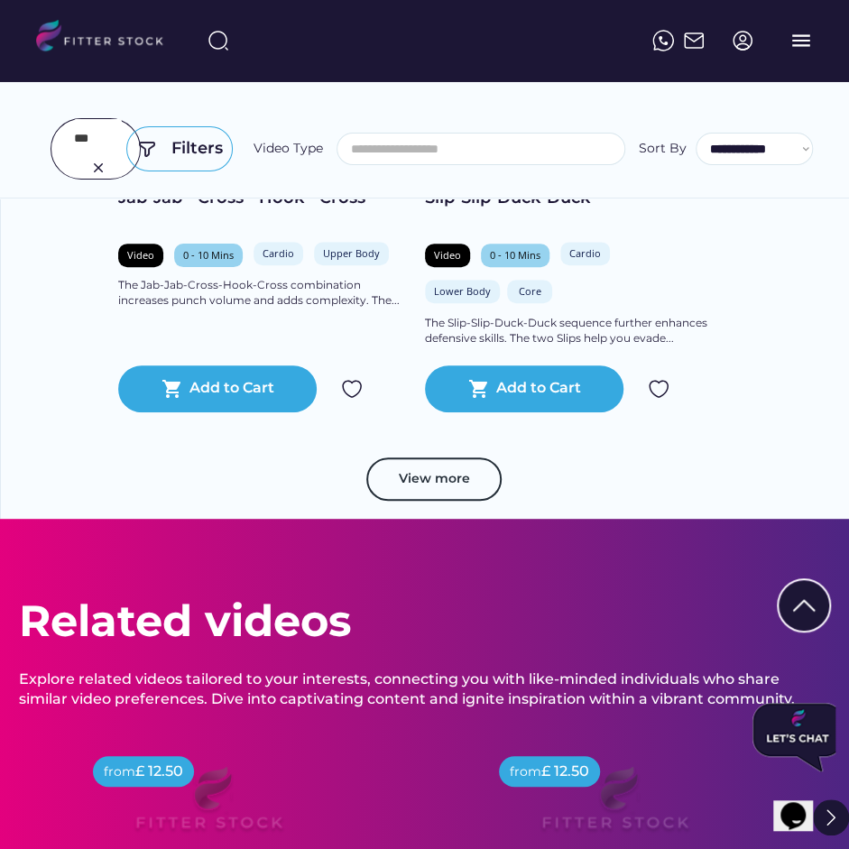
scroll to position [2747, 0]
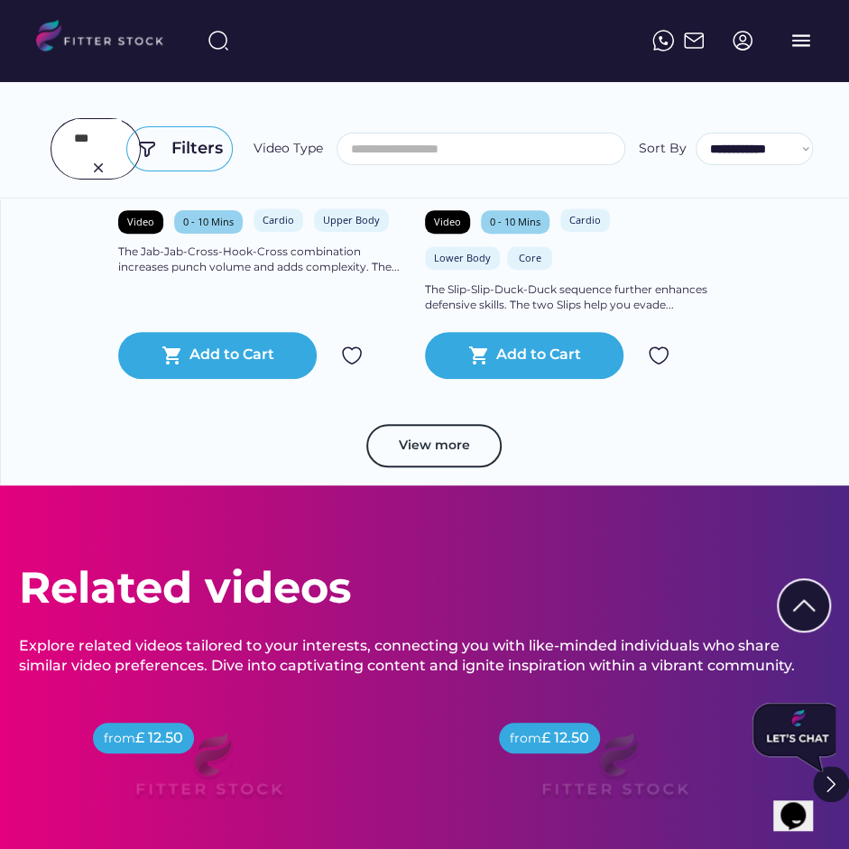
click at [453, 431] on button "View more" at bounding box center [433, 445] width 135 height 43
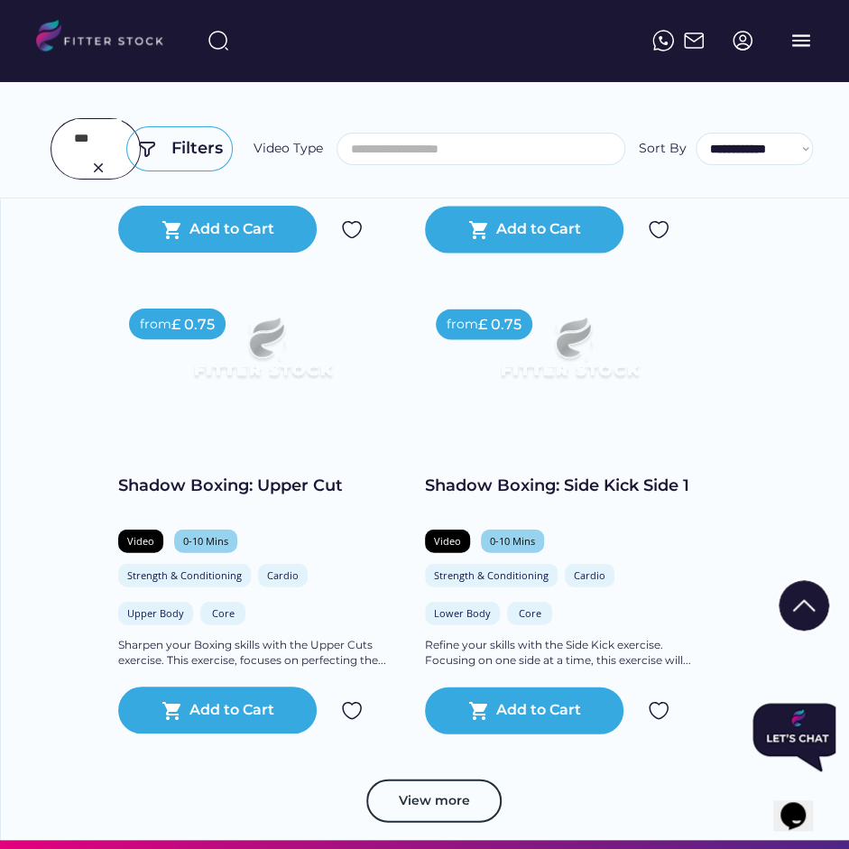
scroll to position [3808, 0]
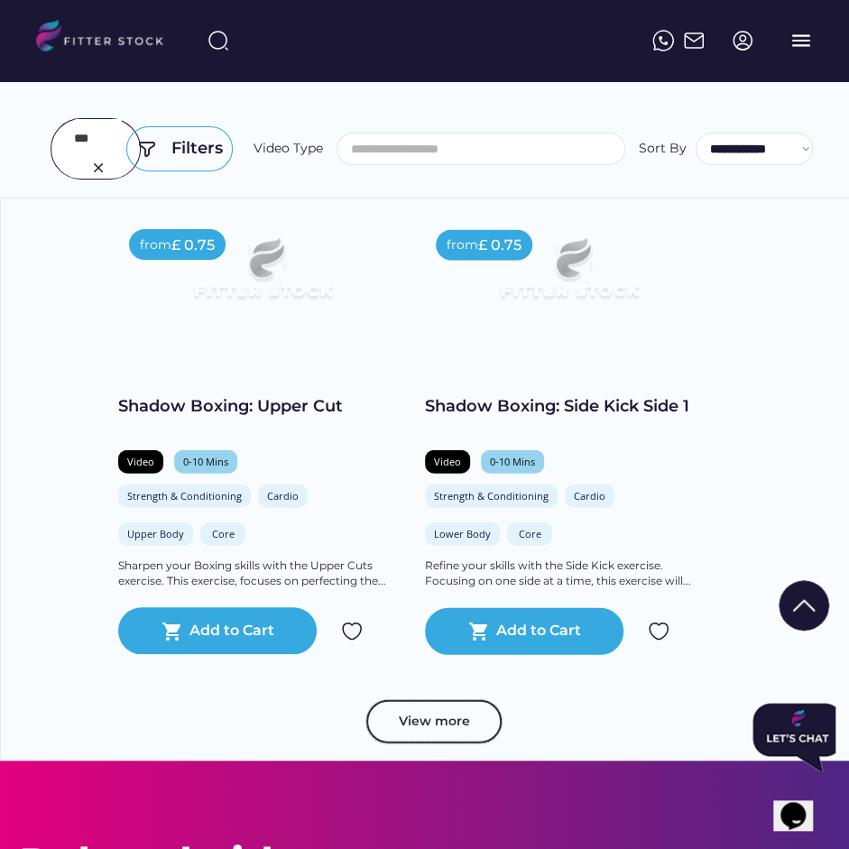
click at [432, 729] on button "View more" at bounding box center [433, 720] width 135 height 43
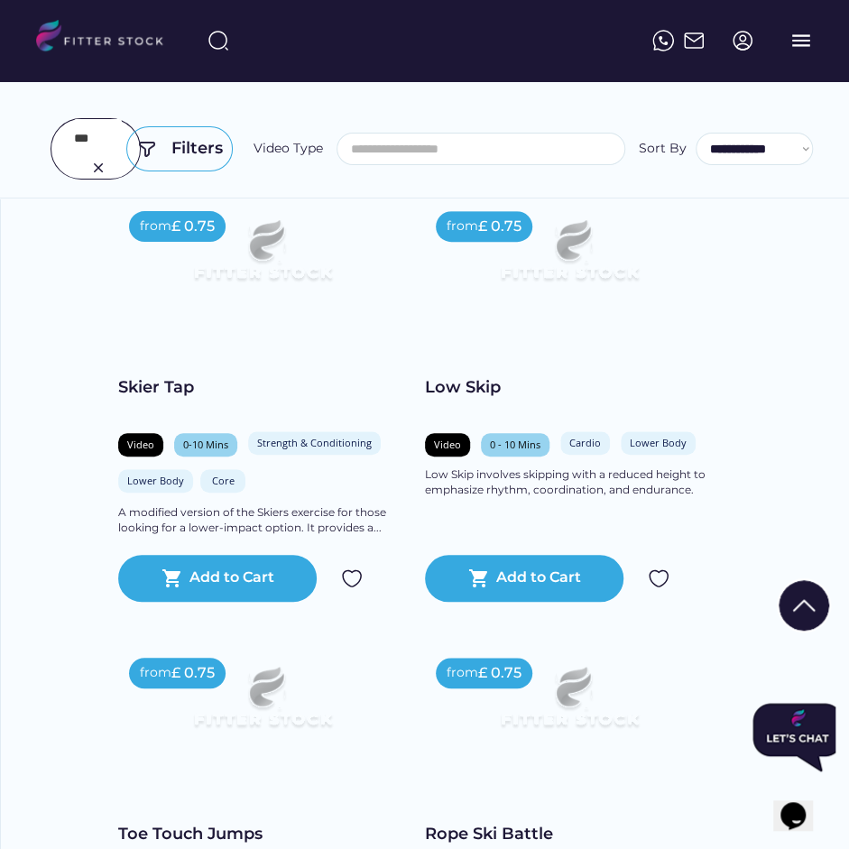
scroll to position [5303, 0]
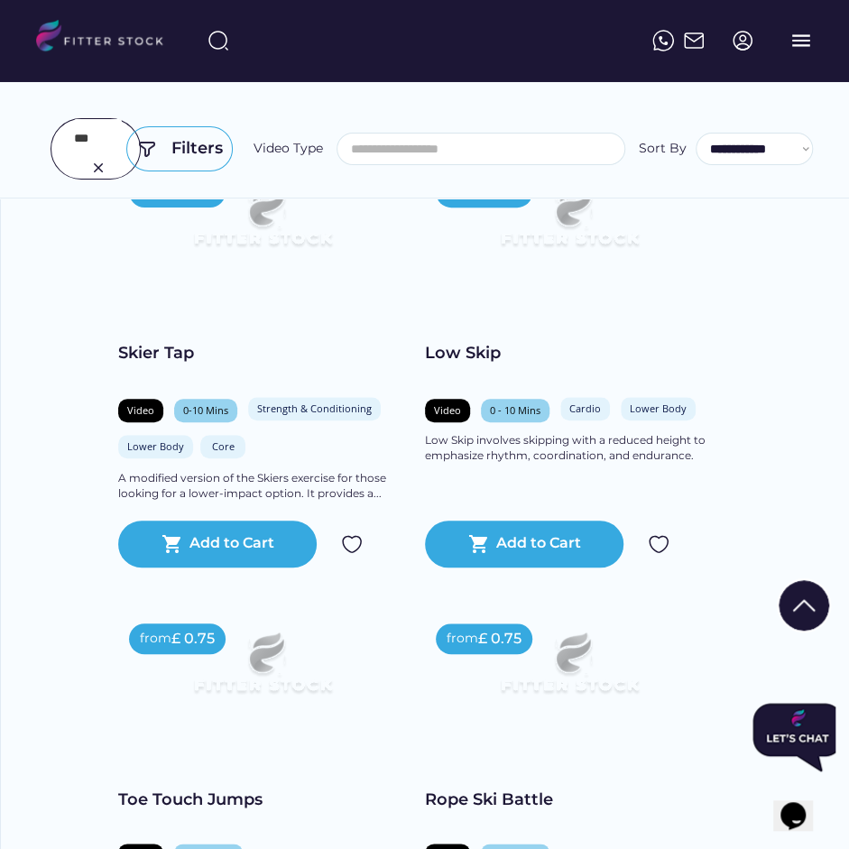
click at [86, 174] on div at bounding box center [96, 148] width 90 height 61
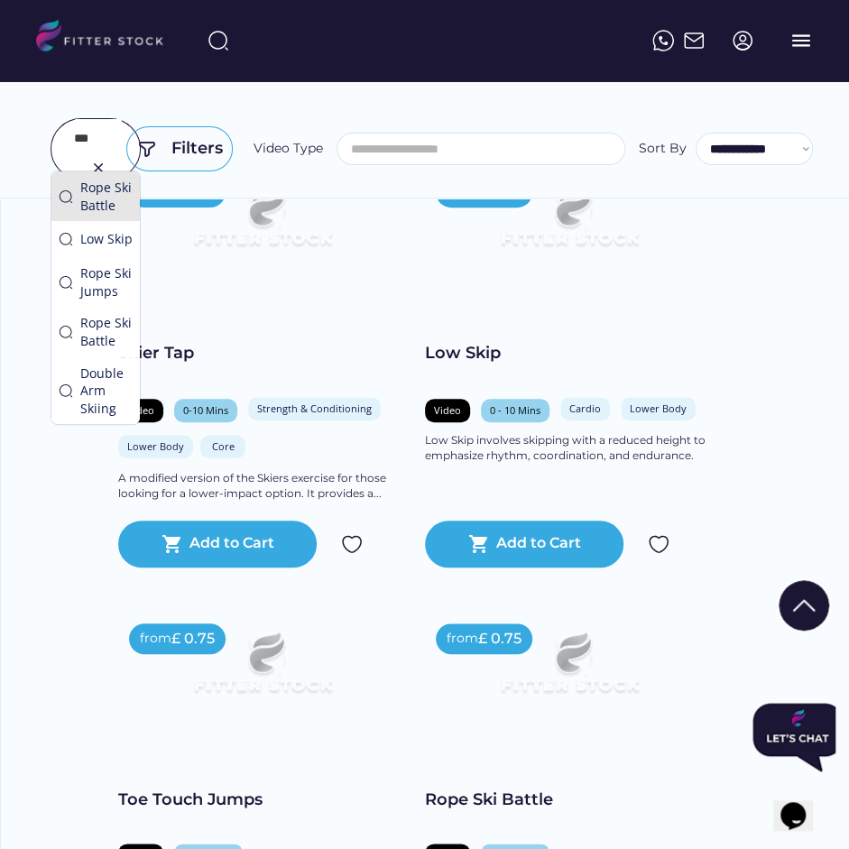
click at [98, 149] on input "input" at bounding box center [98, 138] width 48 height 38
type input "*"
type input "****"
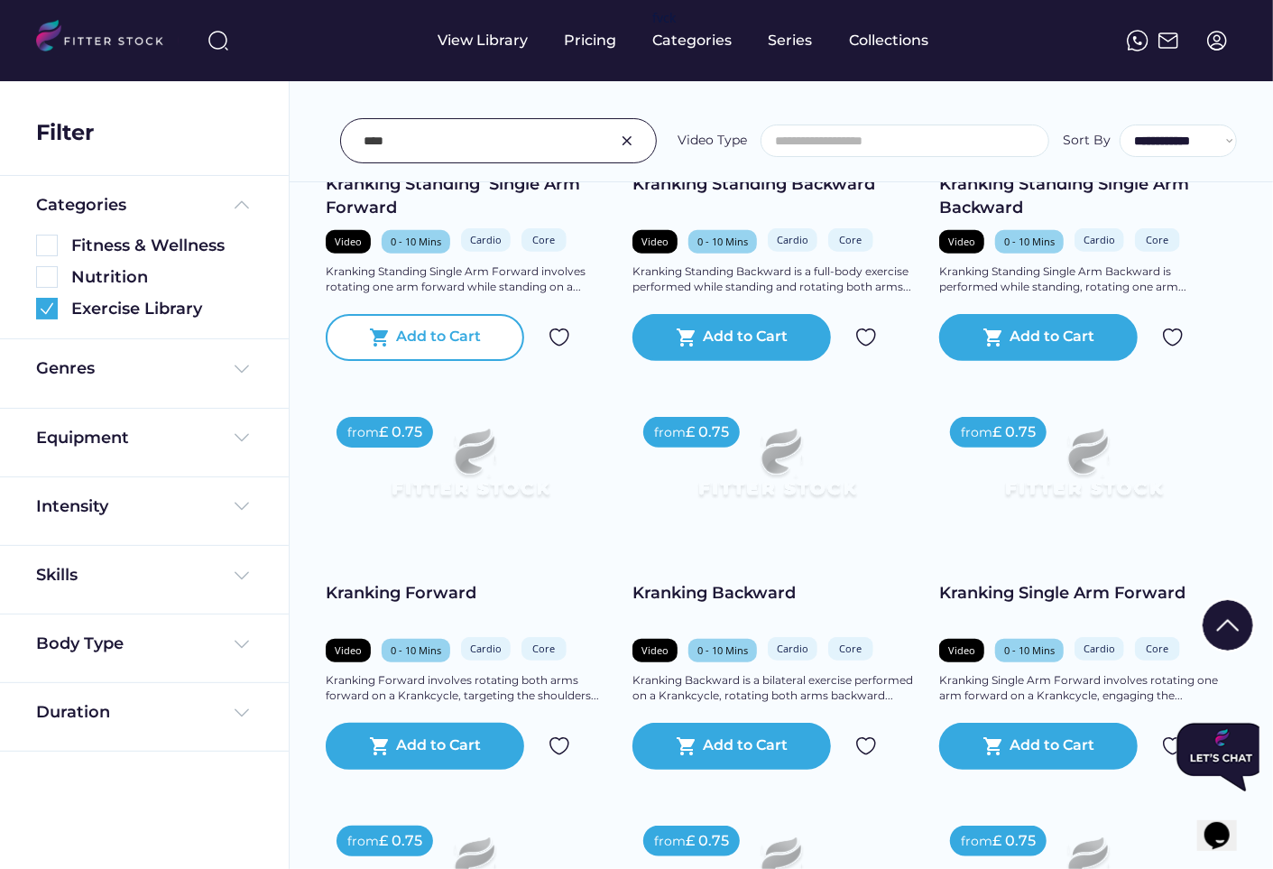
scroll to position [0, 0]
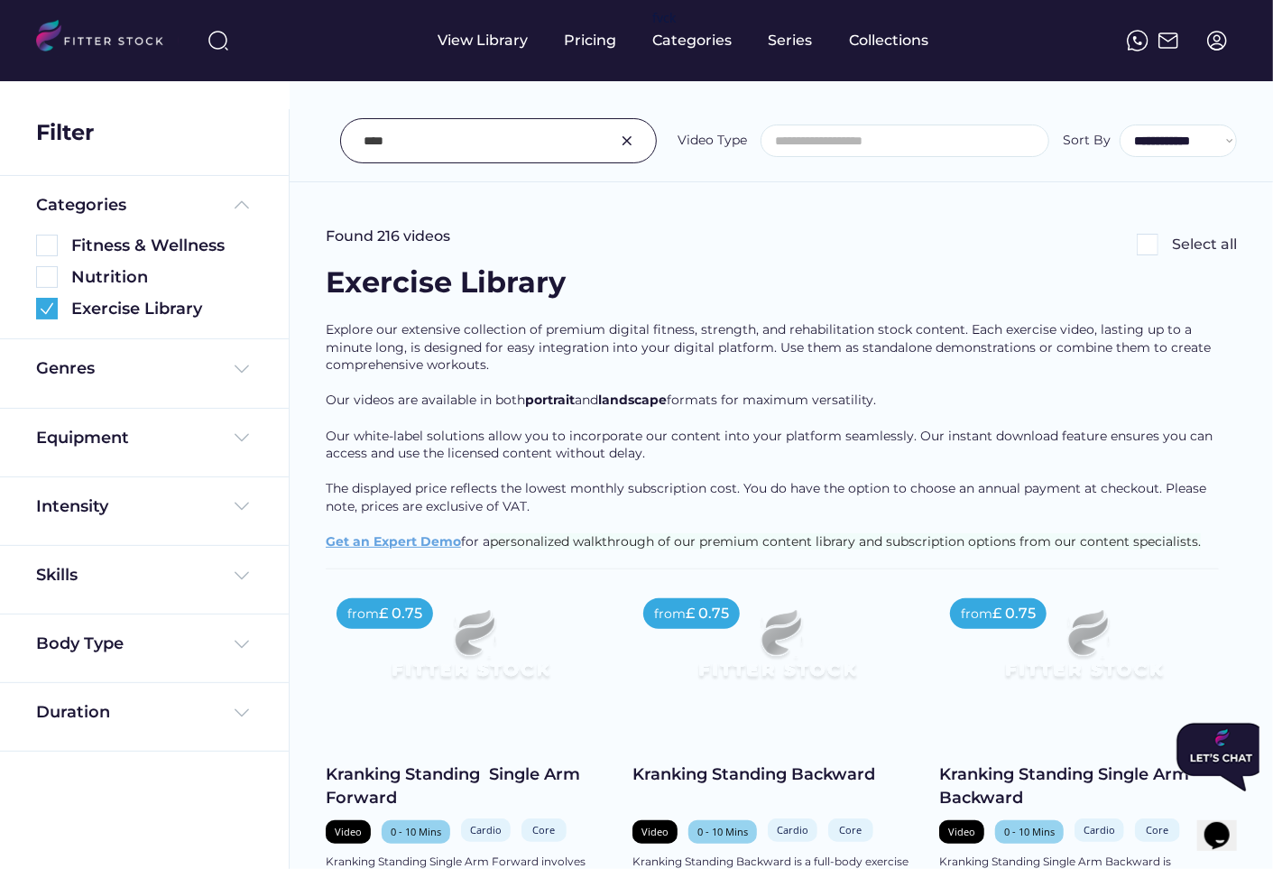
click at [629, 139] on img at bounding box center [627, 141] width 22 height 22
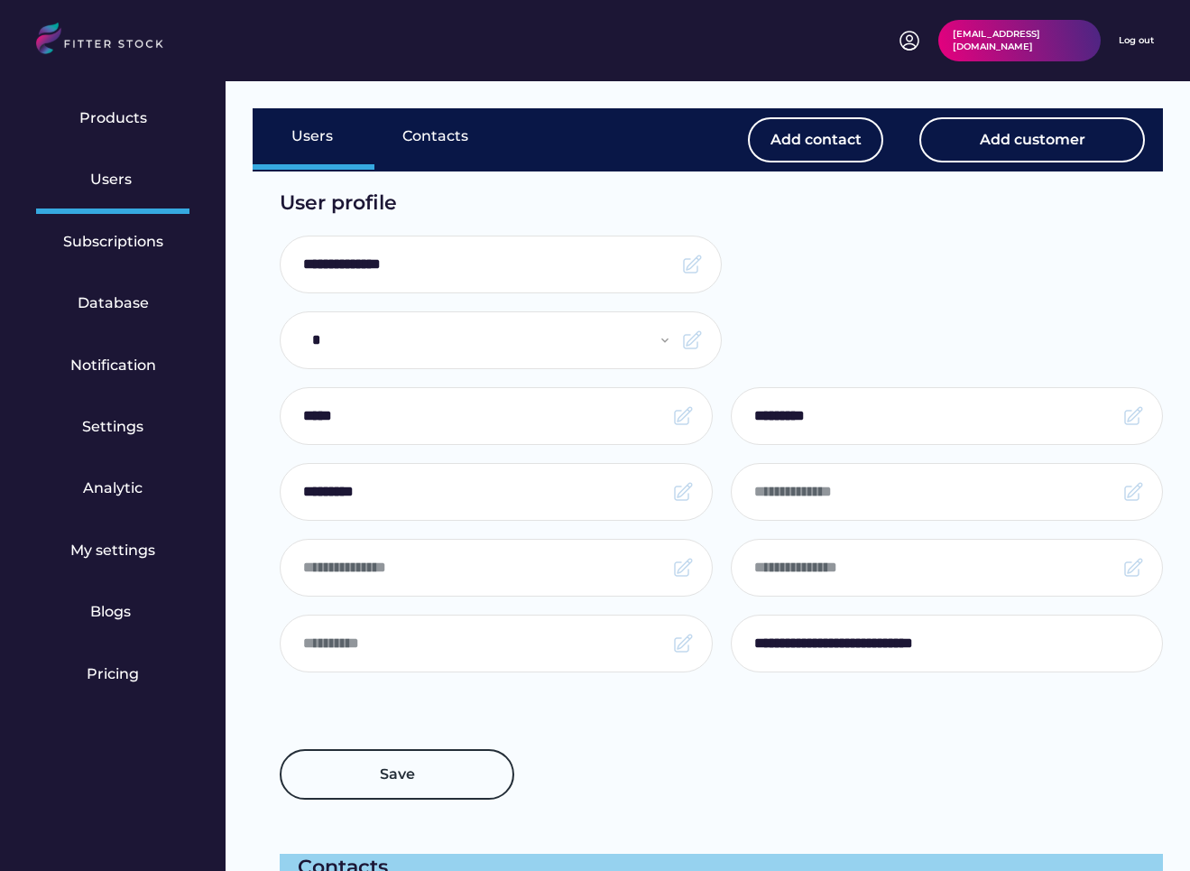
select select "*****"
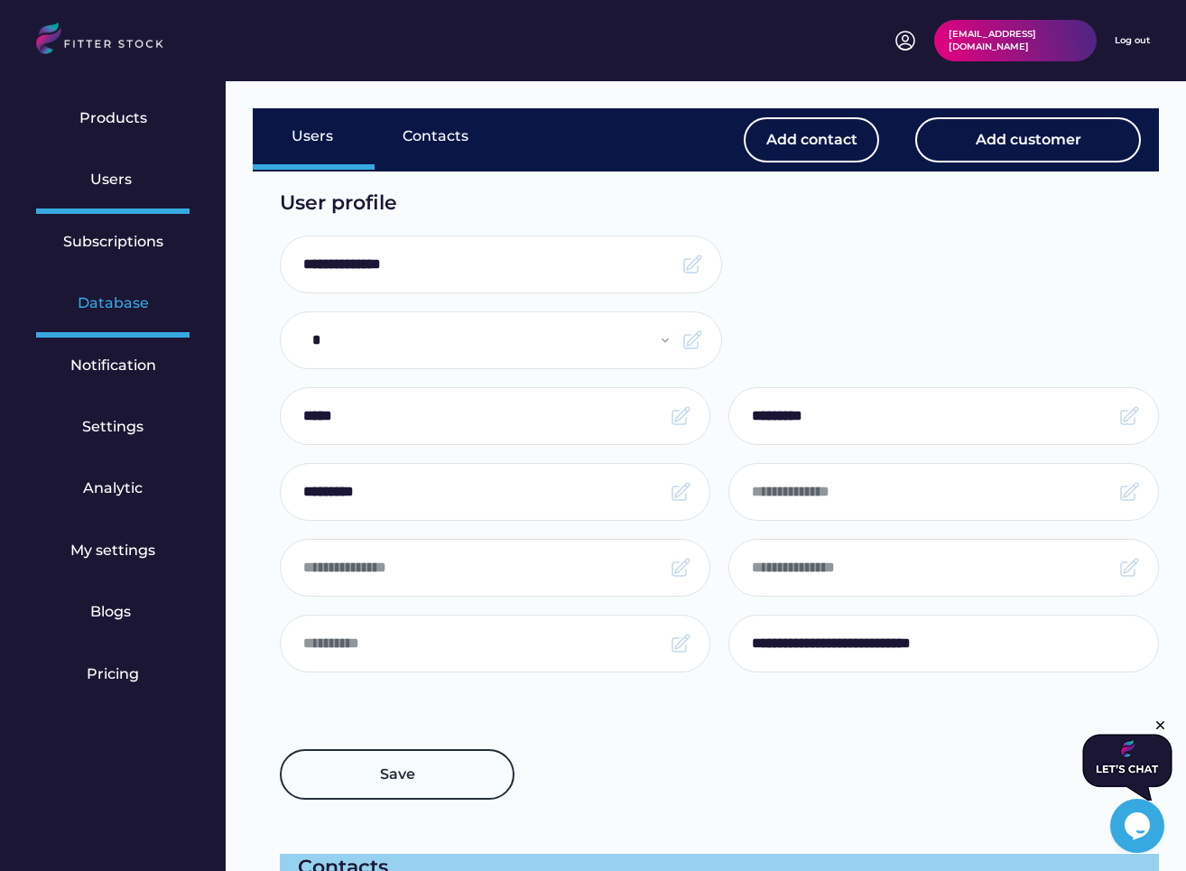
click at [106, 305] on div "Database" at bounding box center [113, 303] width 71 height 20
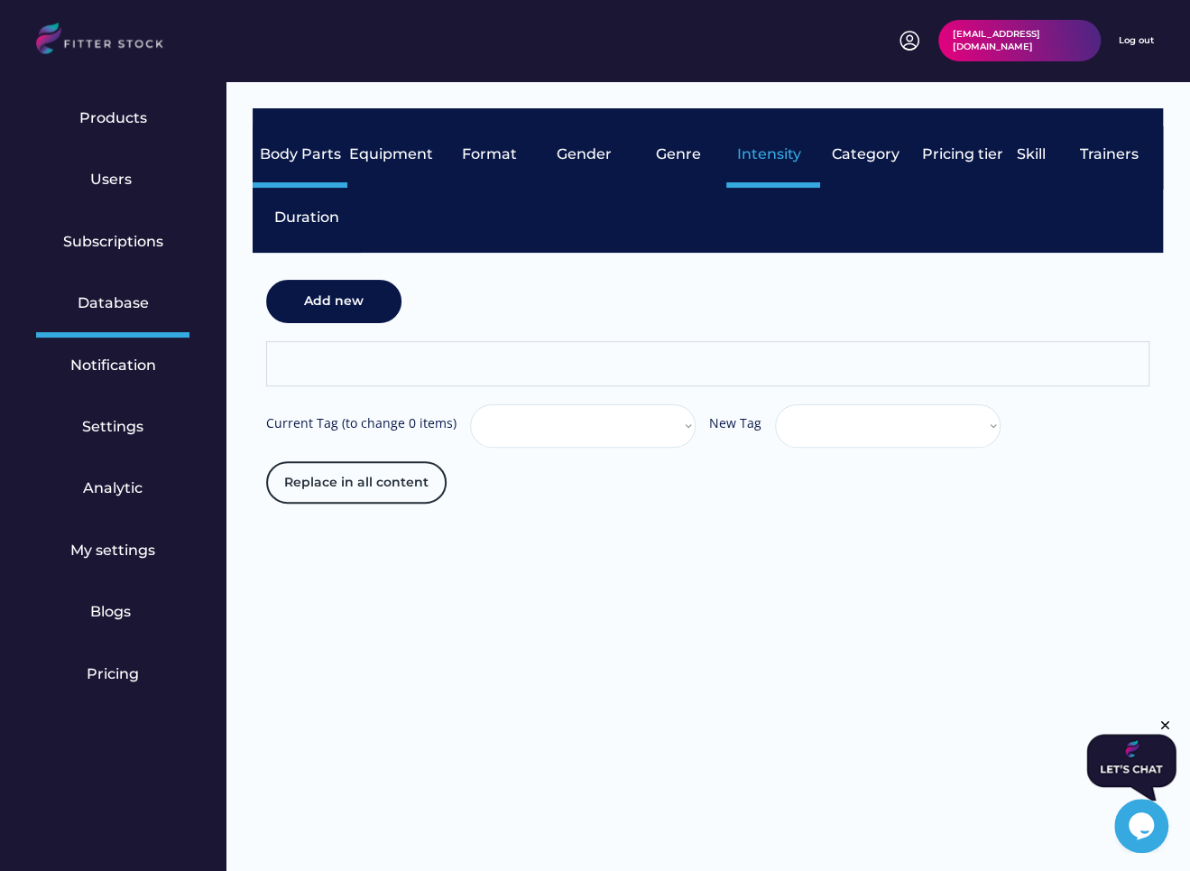
select select "**********"
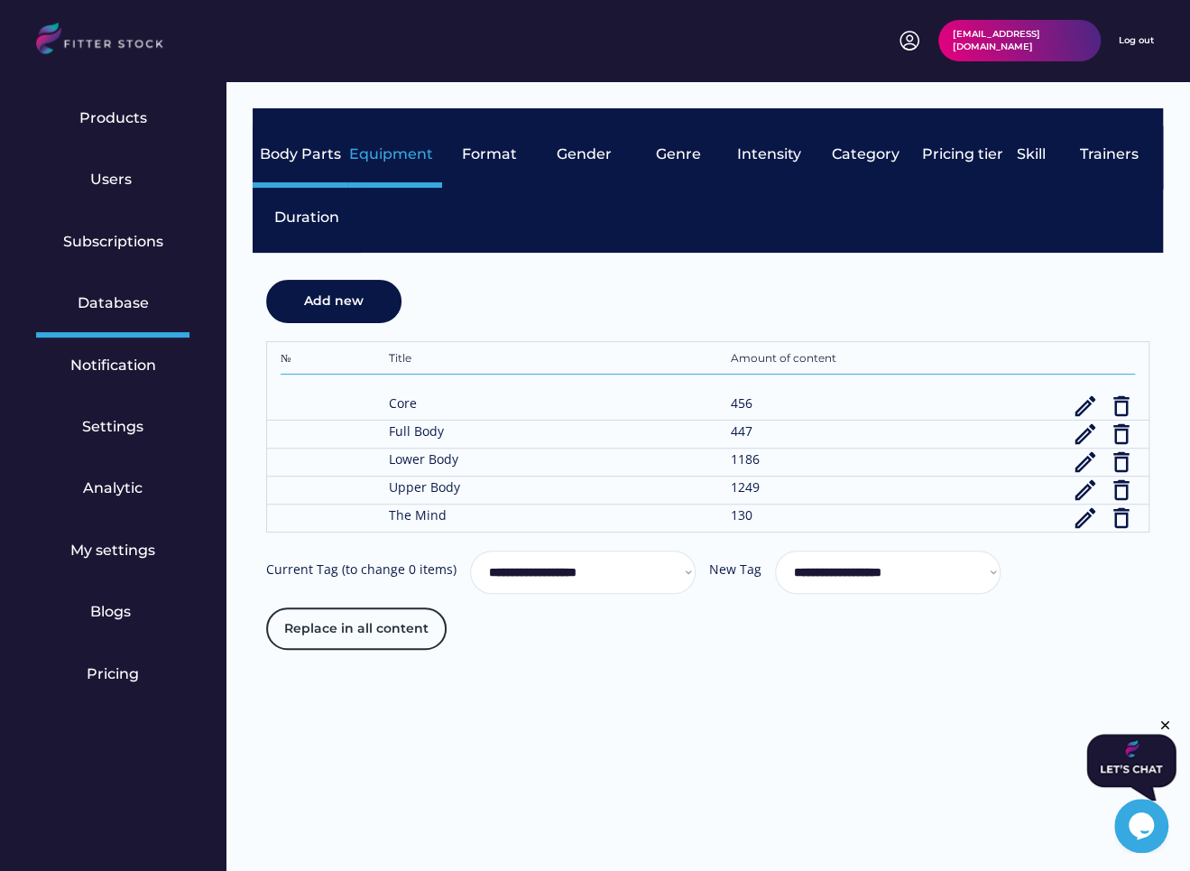
click at [391, 150] on div "Equipment" at bounding box center [394, 154] width 90 height 20
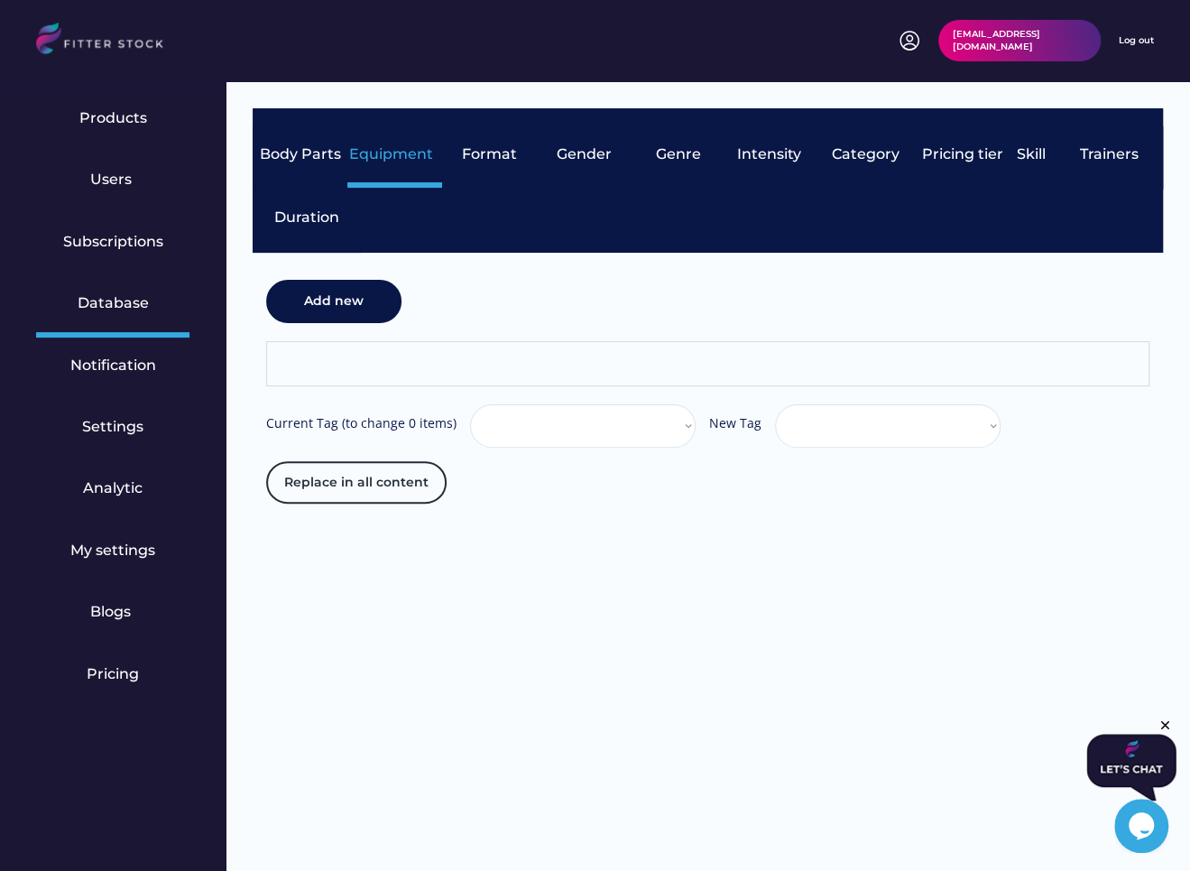
select select "**********"
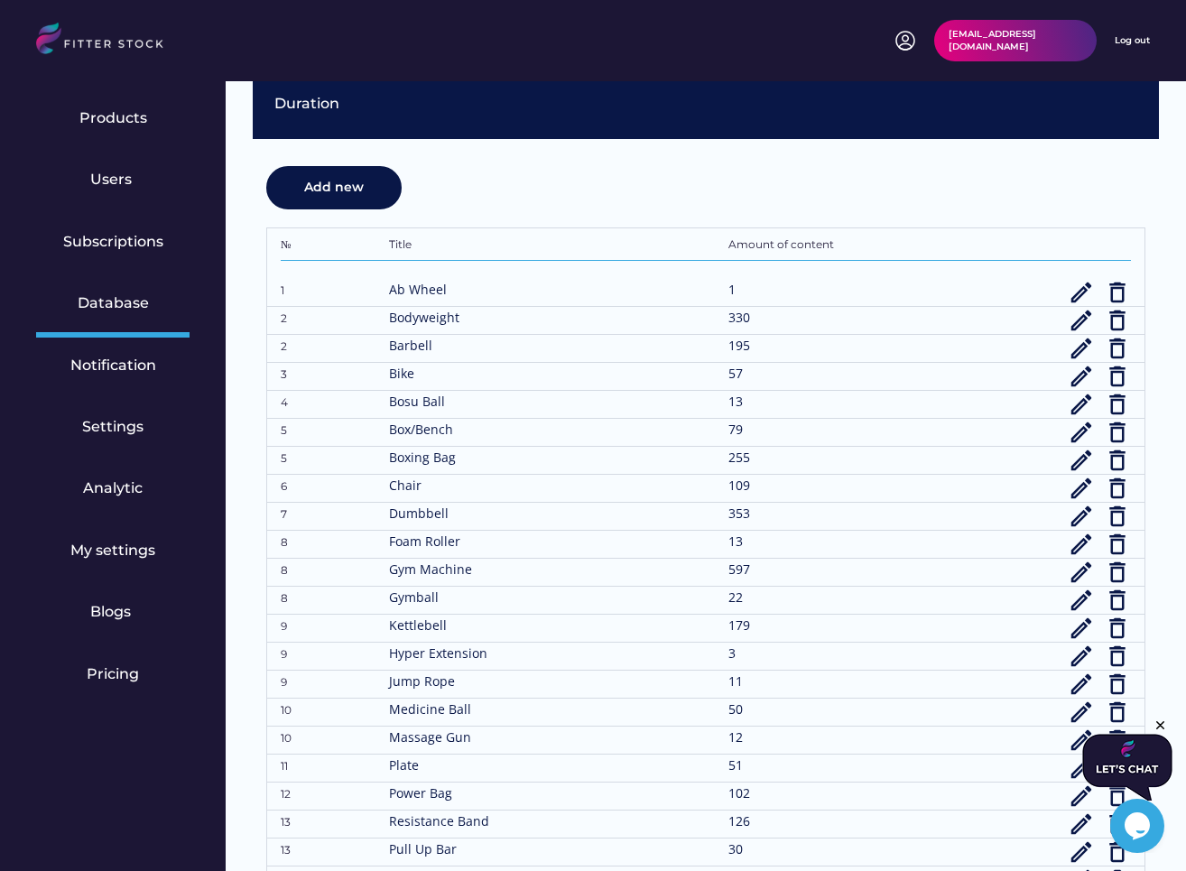
scroll to position [414, 0]
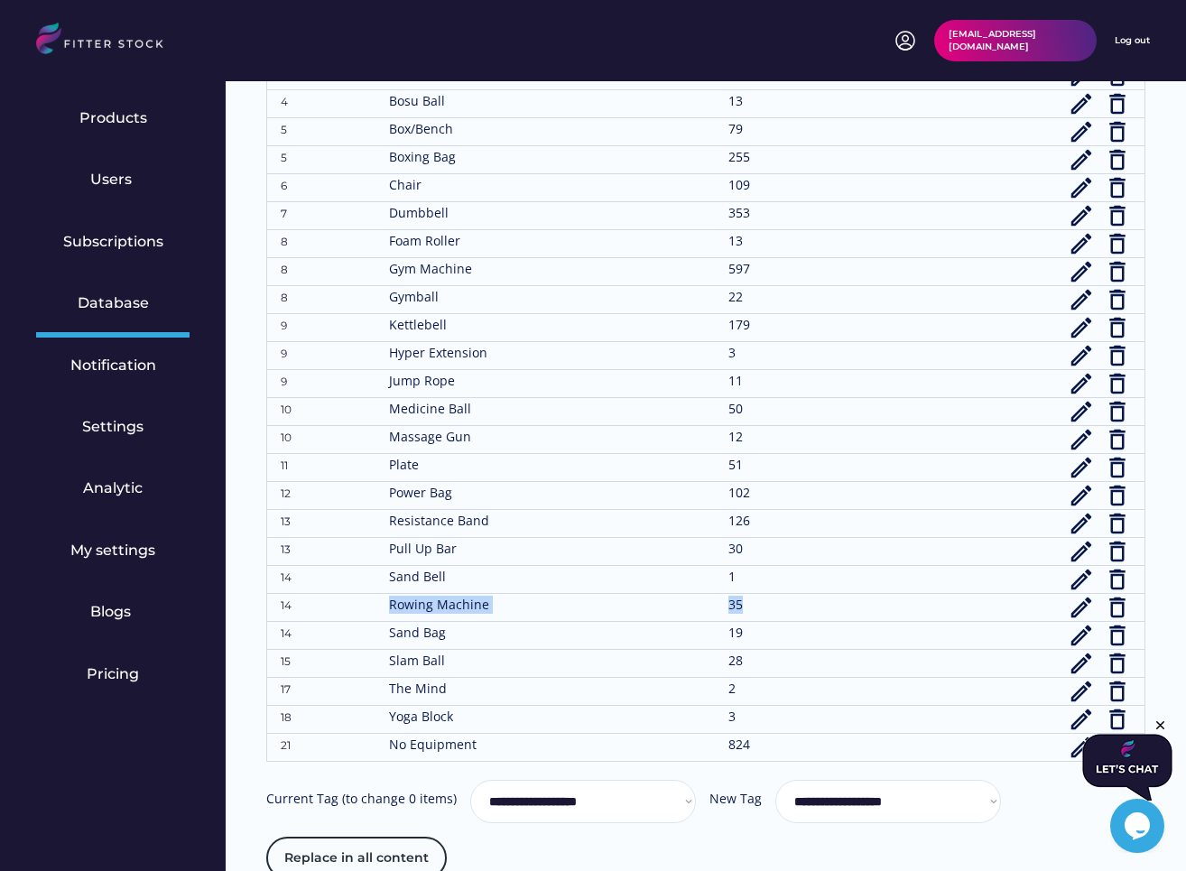
drag, startPoint x: 382, startPoint y: 607, endPoint x: 764, endPoint y: 608, distance: 382.5
click at [764, 608] on div "14 Rowing Machine 35 edit delete_outline" at bounding box center [706, 607] width 850 height 27
